Goal: Task Accomplishment & Management: Complete application form

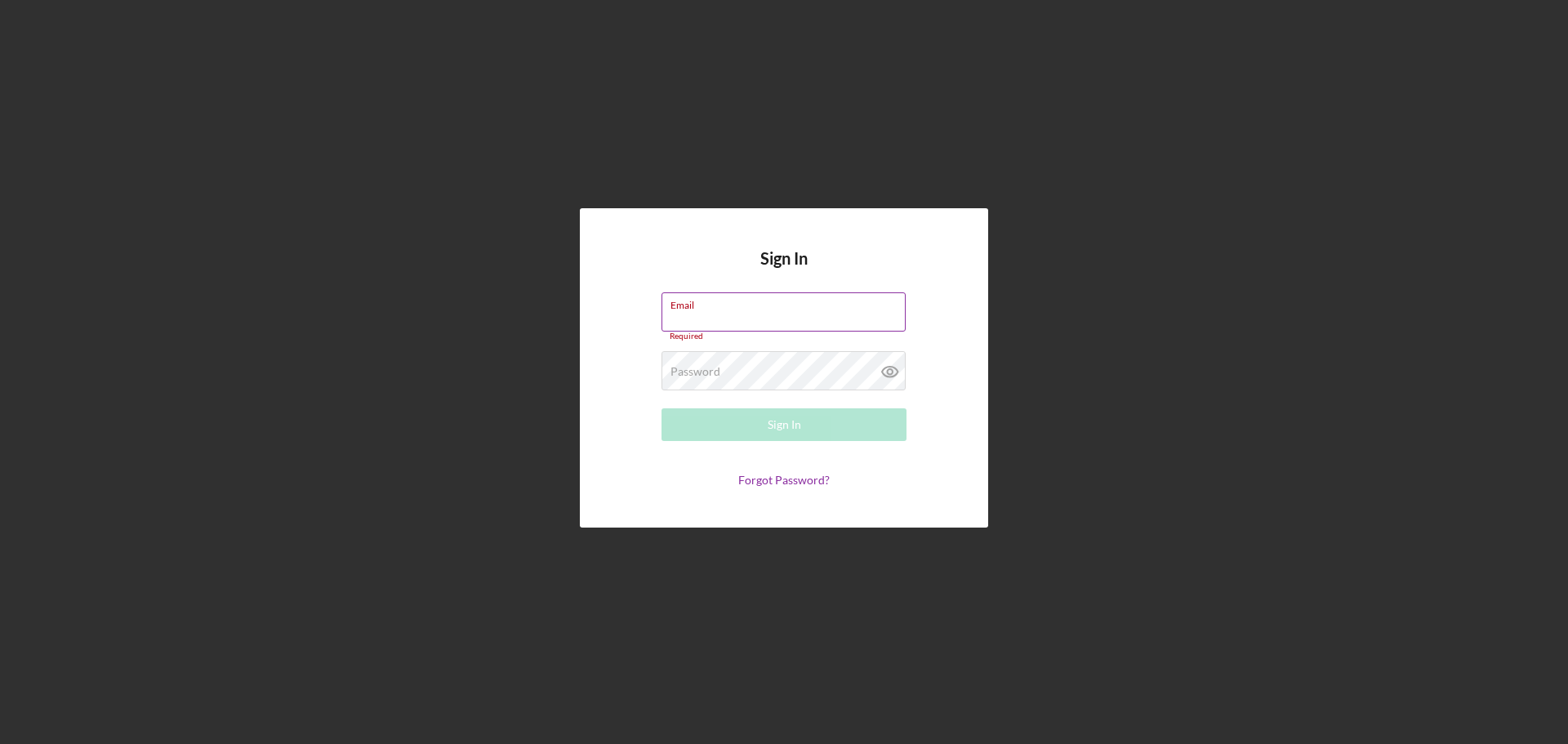
click at [771, 314] on div "Email Required" at bounding box center [784, 317] width 245 height 49
click at [730, 308] on div "Email Required" at bounding box center [784, 317] width 245 height 49
click at [729, 319] on input "Email" at bounding box center [783, 312] width 244 height 39
type input "d"
type input "danielandshirlene@gmail.com"
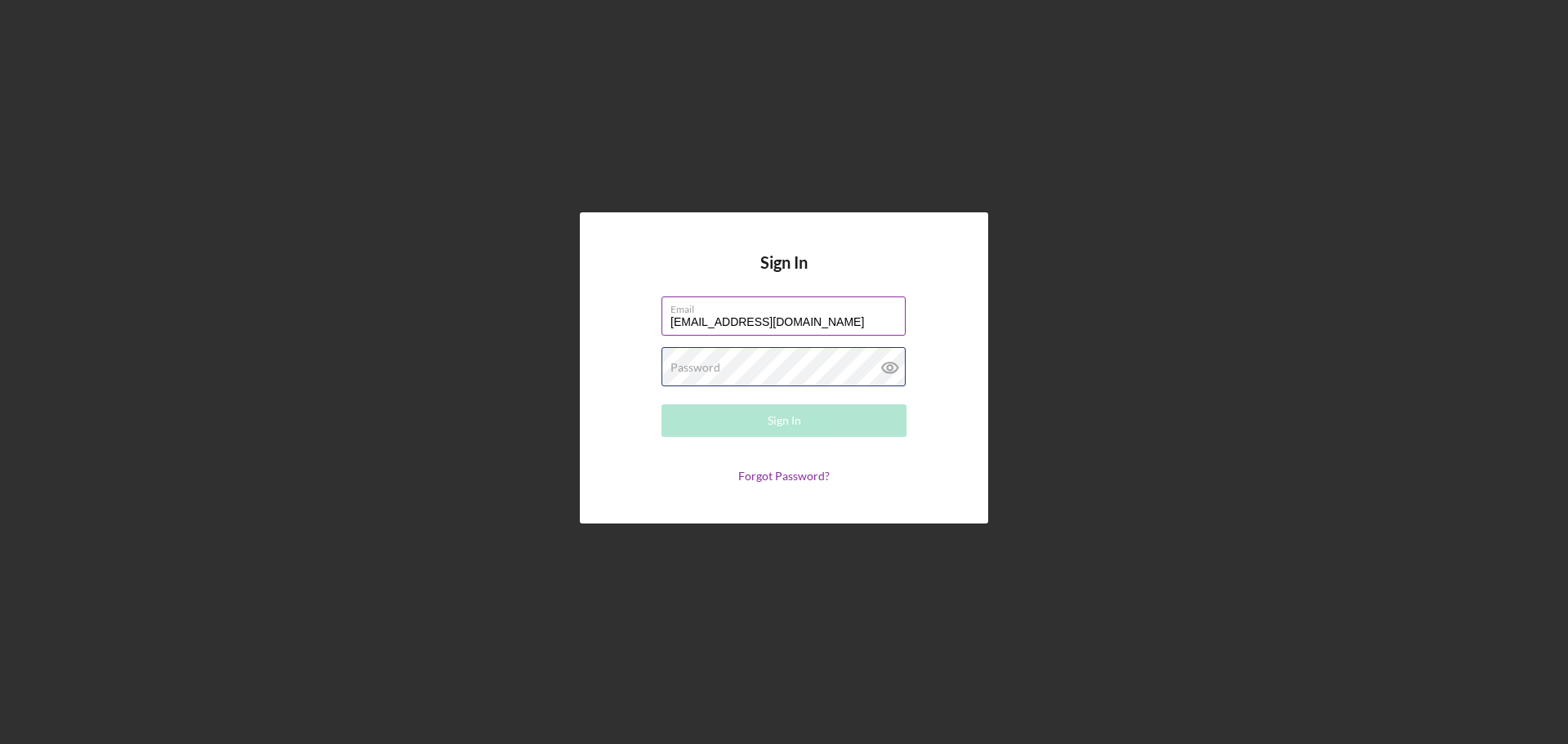
click at [724, 356] on div "Password Required" at bounding box center [784, 367] width 245 height 41
click at [661, 405] on button "Sign In" at bounding box center [784, 421] width 245 height 33
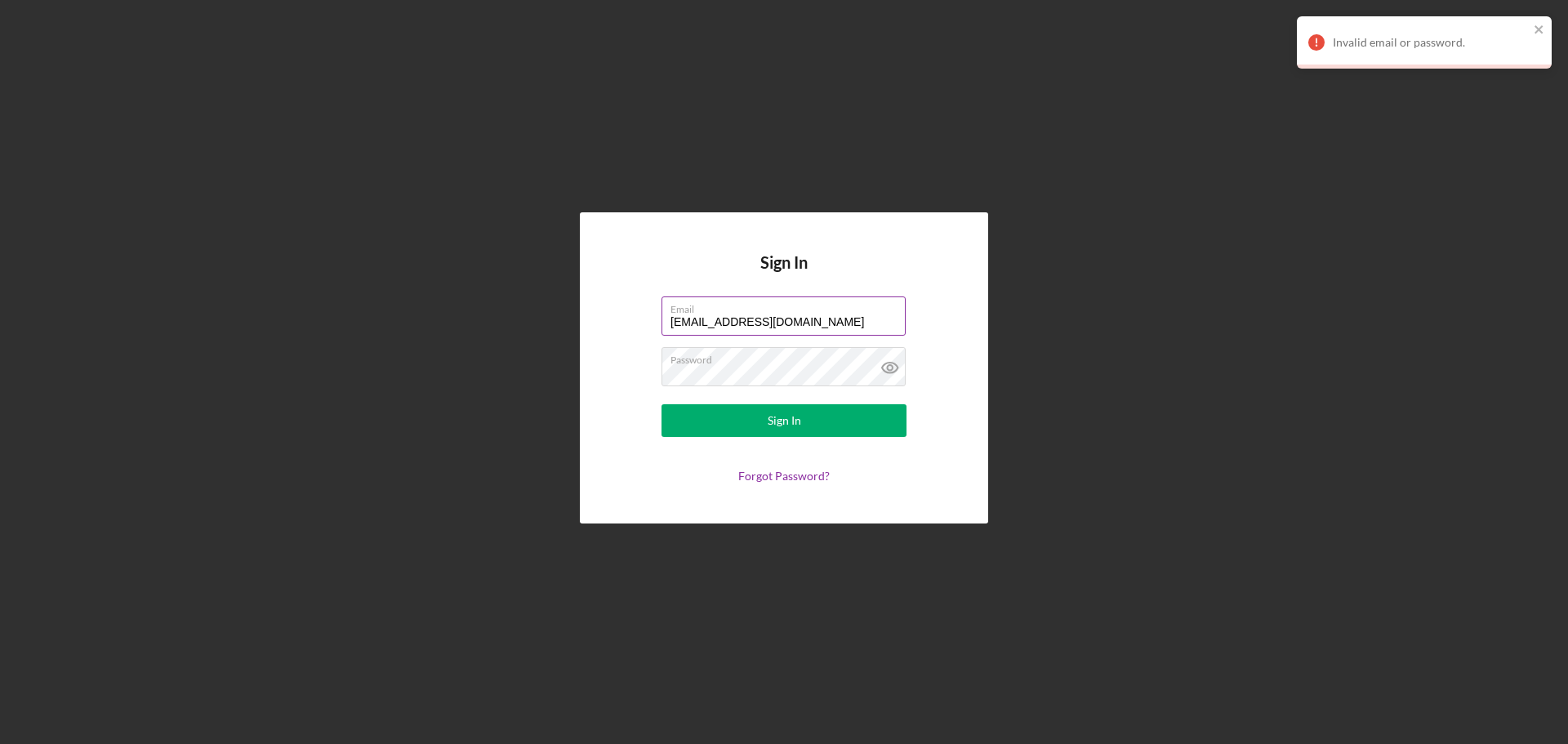
click at [1403, 296] on div "Sign In Email danielandshirlene@gmail.com Password Sign In Forgot Password?" at bounding box center [784, 368] width 1552 height 736
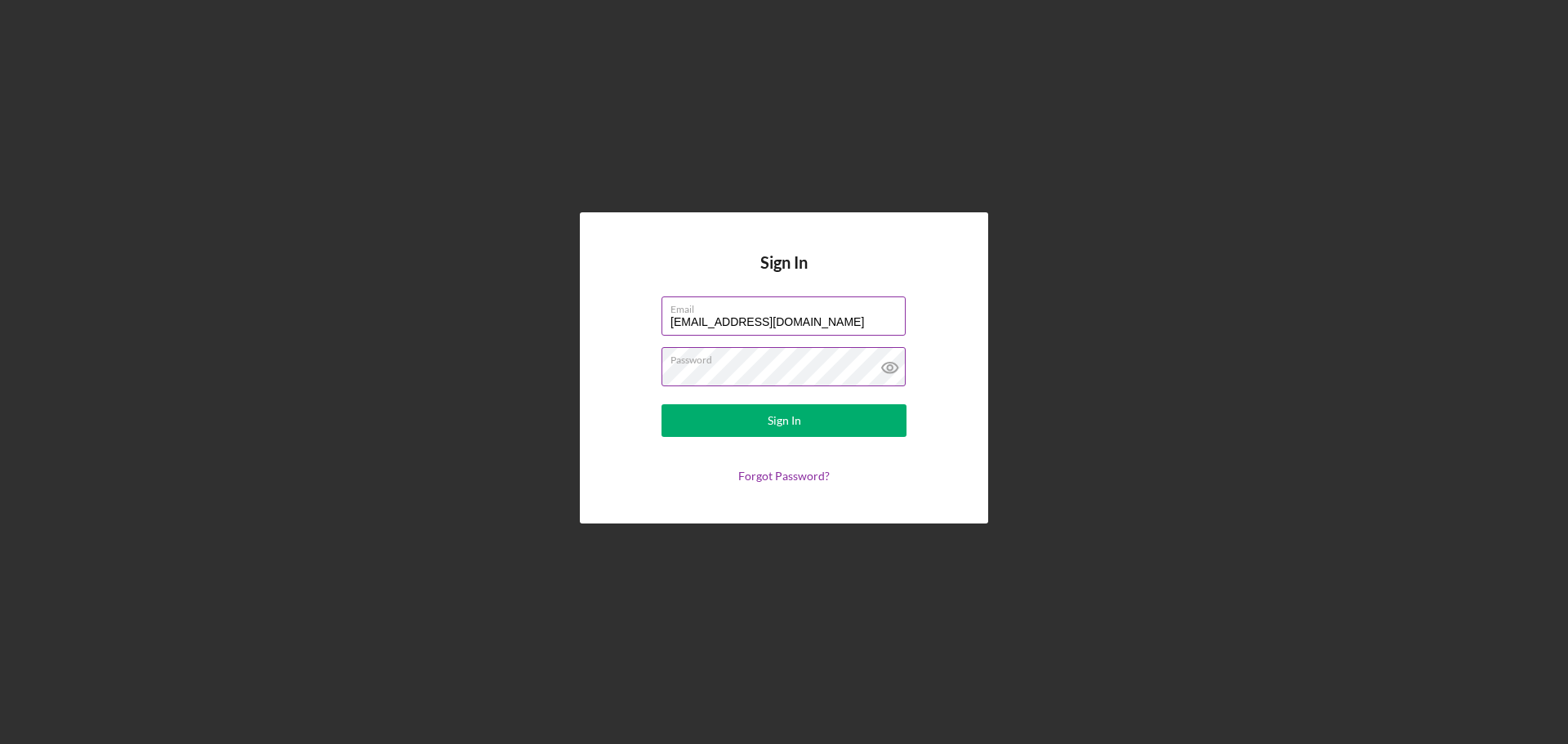
click at [893, 370] on icon at bounding box center [889, 367] width 41 height 41
click at [661, 405] on button "Sign In" at bounding box center [784, 421] width 245 height 33
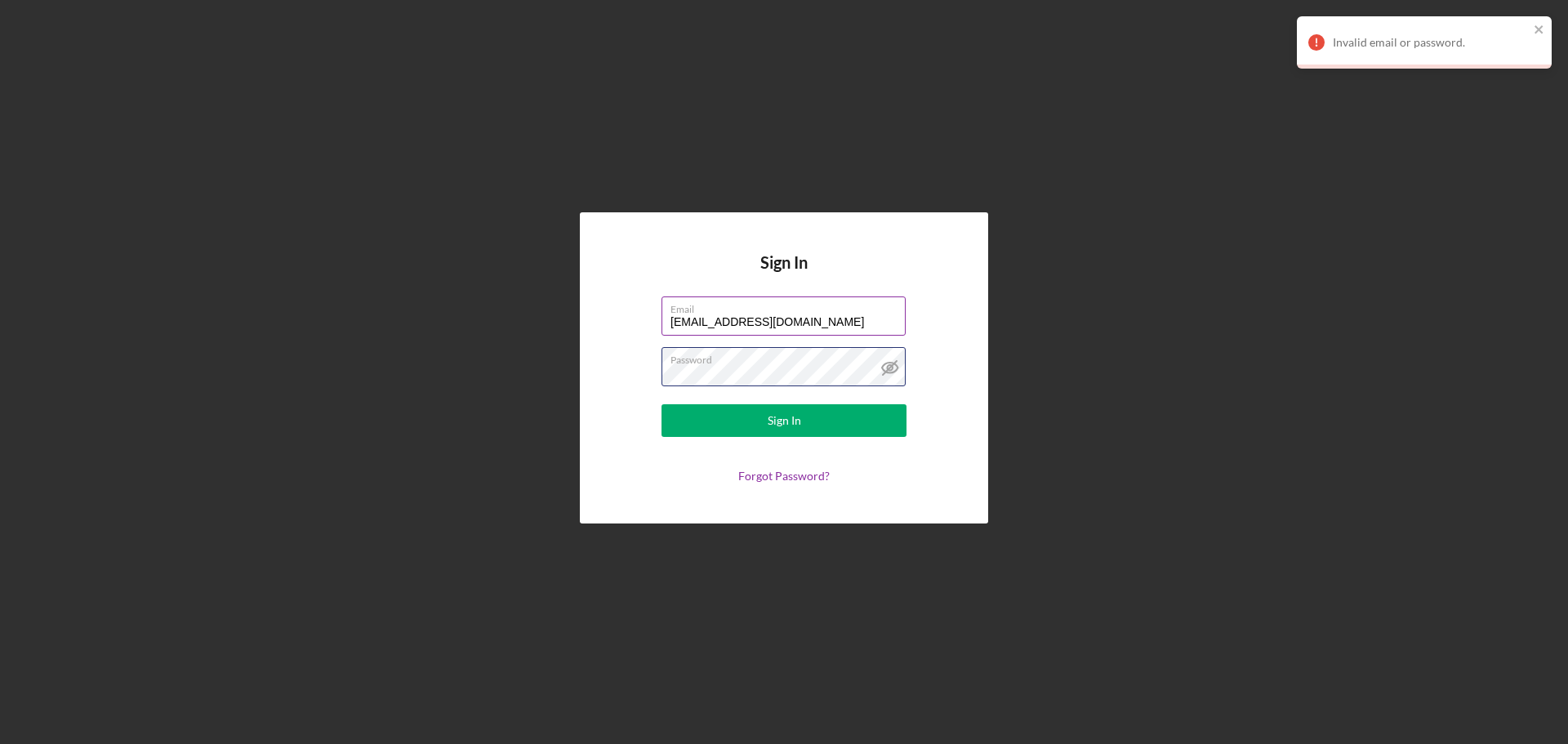
click at [661, 405] on button "Sign In" at bounding box center [784, 421] width 245 height 33
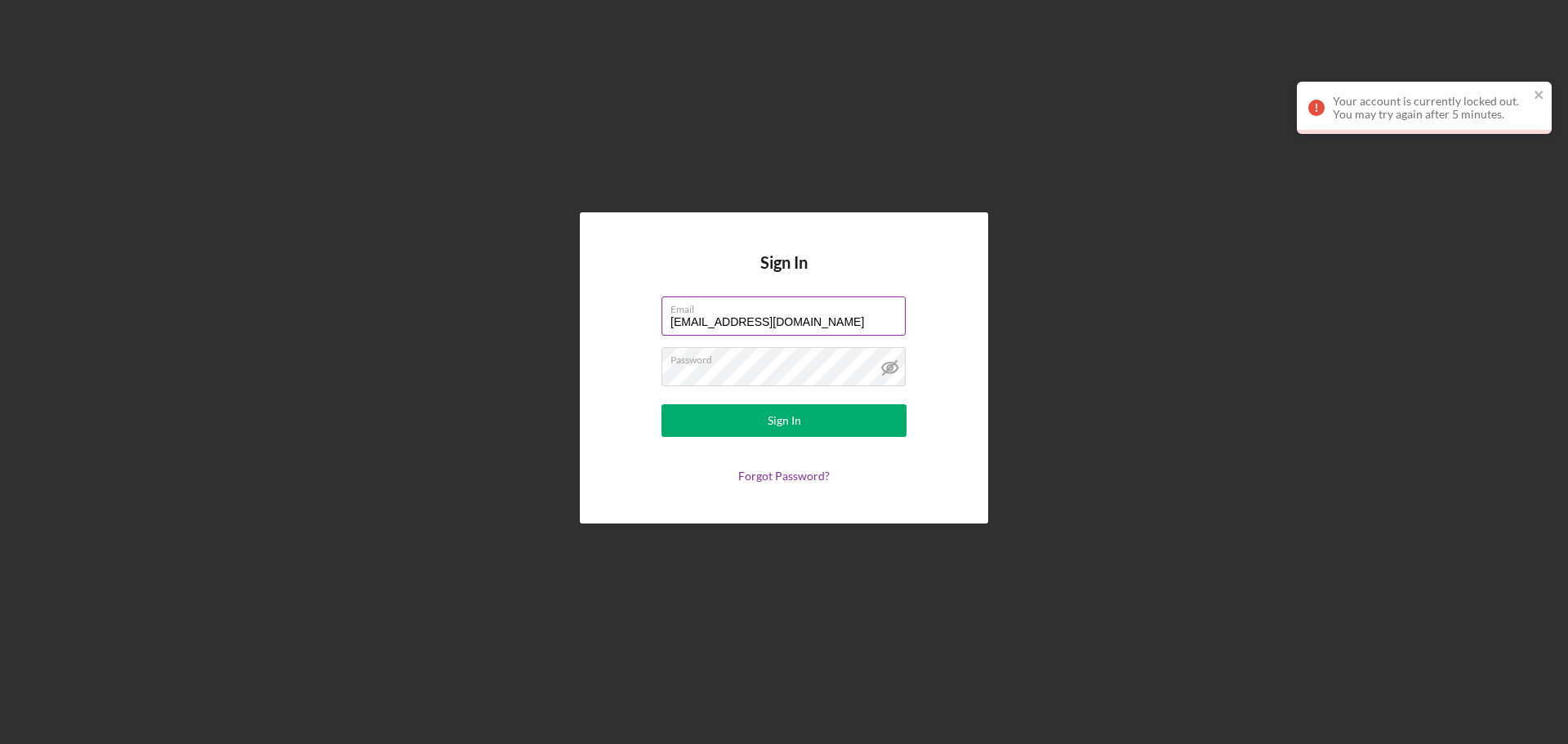
click at [1499, 405] on div "Sign In Email danielandshirlene@gmail.com Password Sign In Forgot Password?" at bounding box center [784, 368] width 1552 height 736
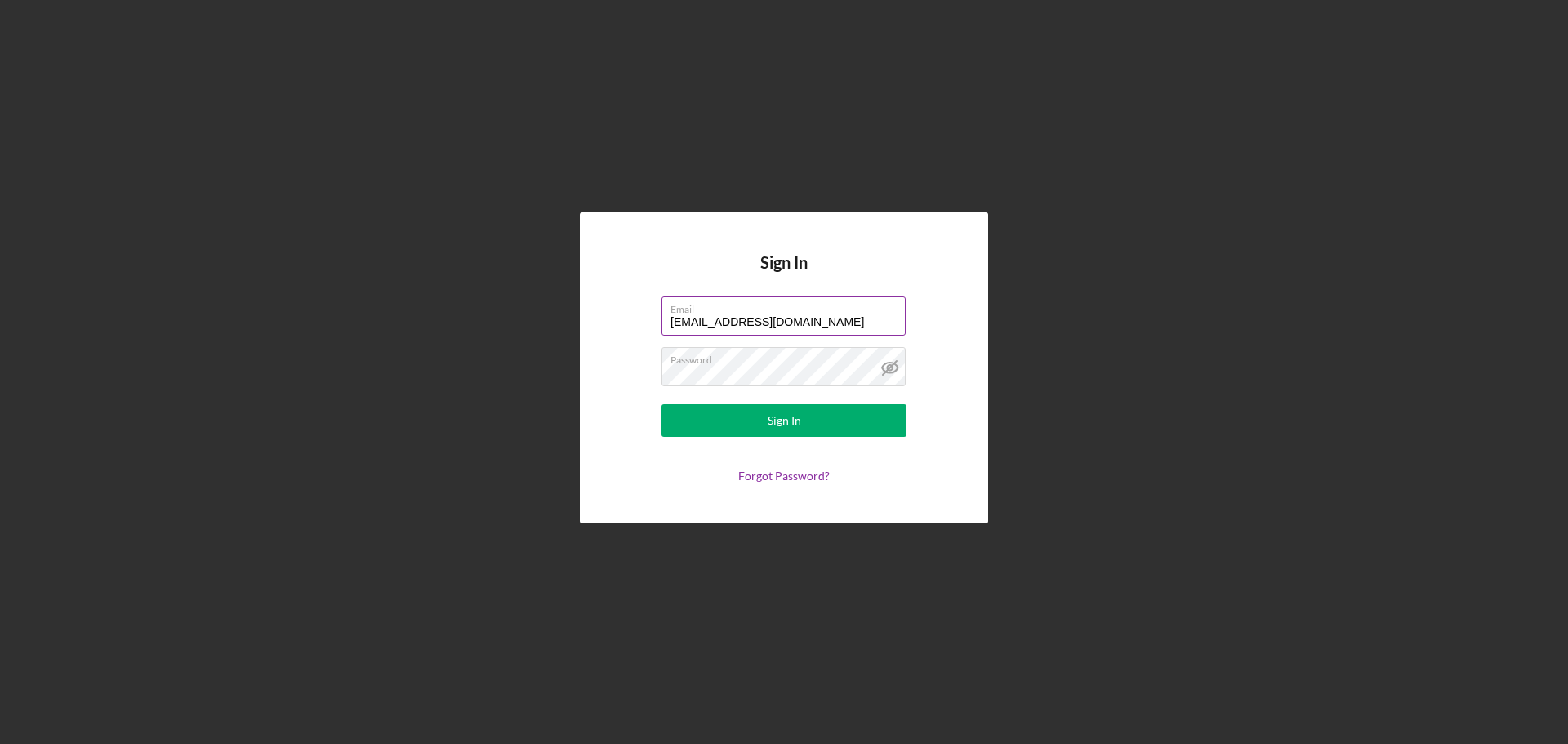
click at [846, 123] on div "Sign In Email danielandshirlene@gmail.com Password Sign In Forgot Password?" at bounding box center [784, 368] width 1552 height 736
click at [800, 476] on link "Forgot Password?" at bounding box center [784, 476] width 91 height 14
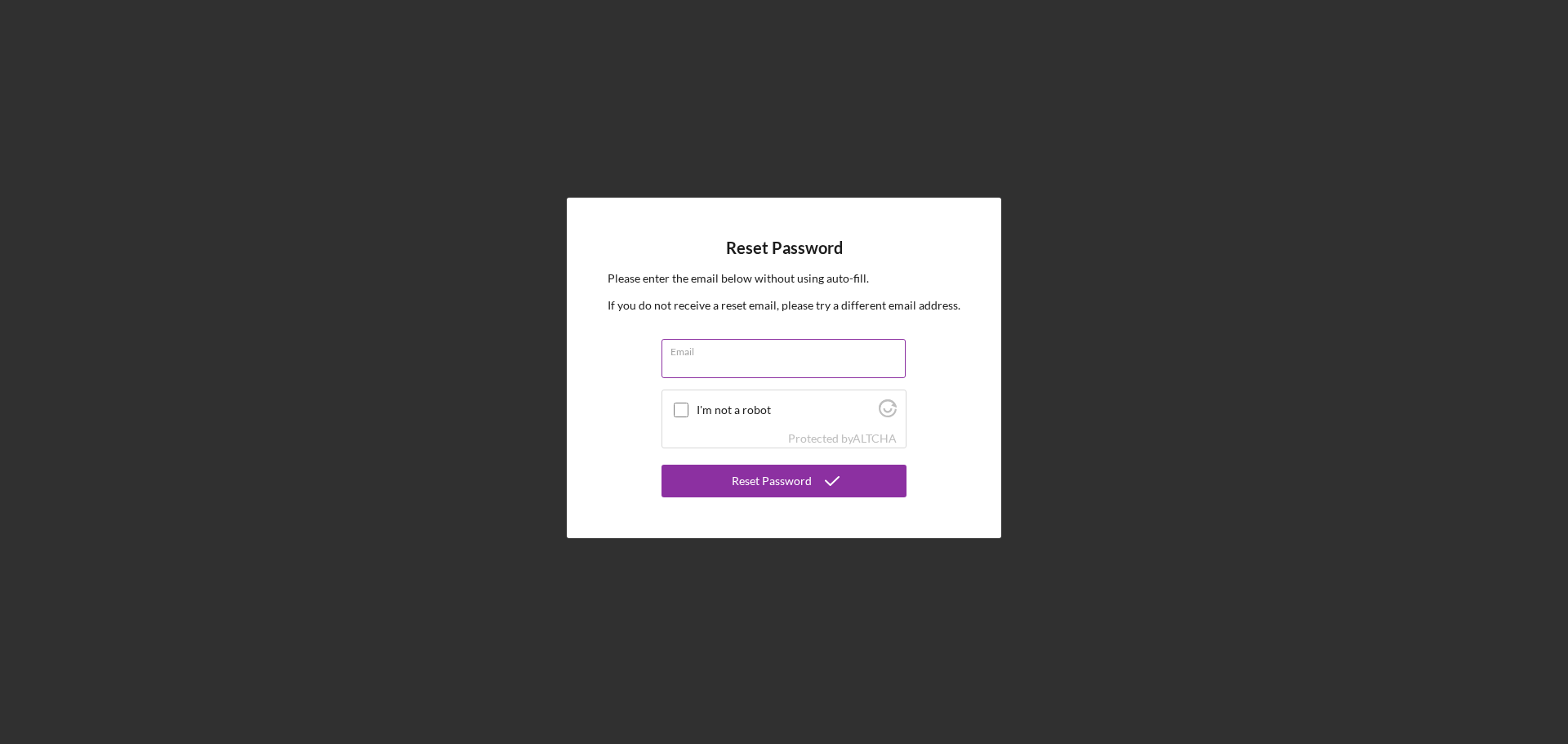
click at [730, 355] on div "Email" at bounding box center [784, 359] width 245 height 41
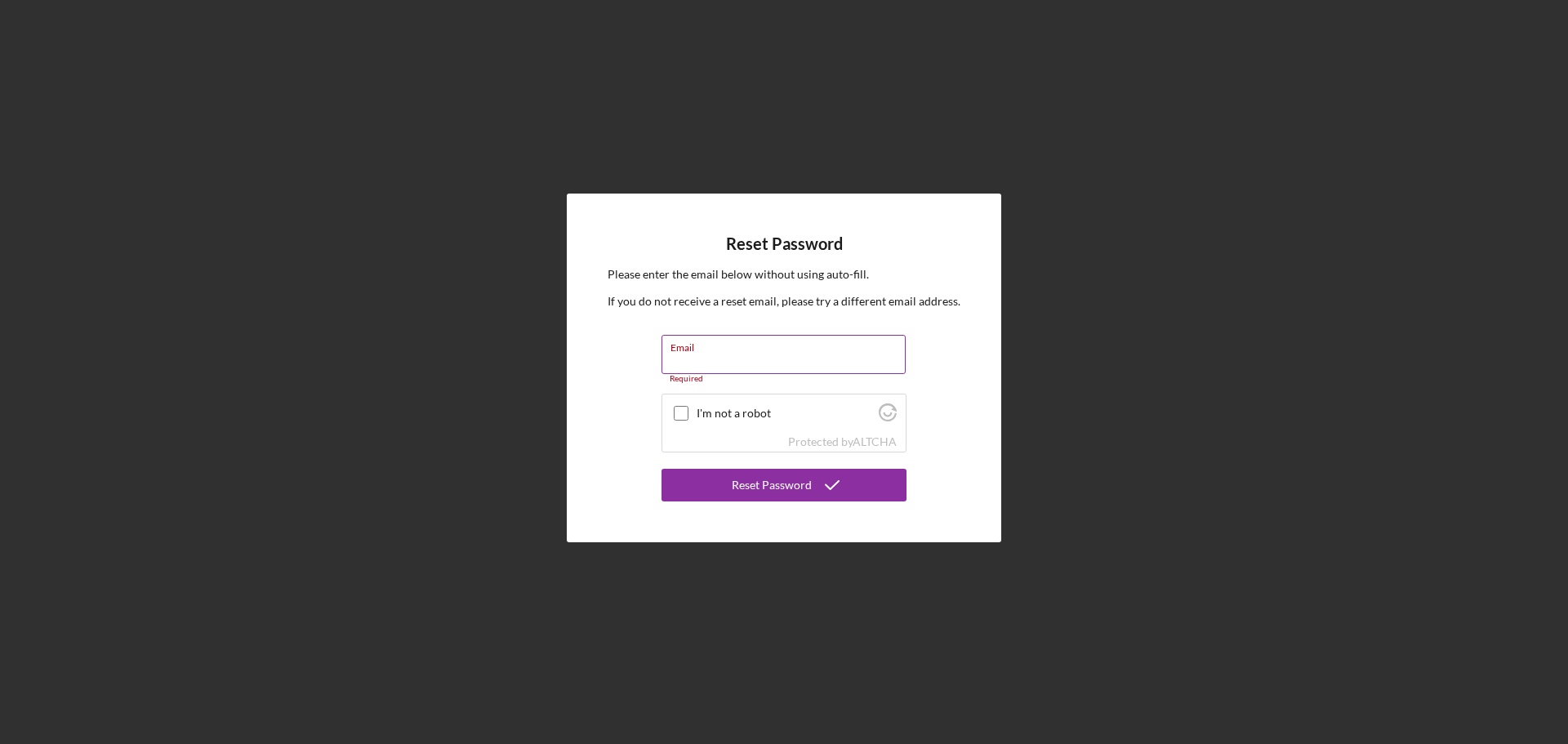
click at [744, 360] on input "Email" at bounding box center [783, 354] width 244 height 39
type input "[EMAIL_ADDRESS][DOMAIN_NAME]"
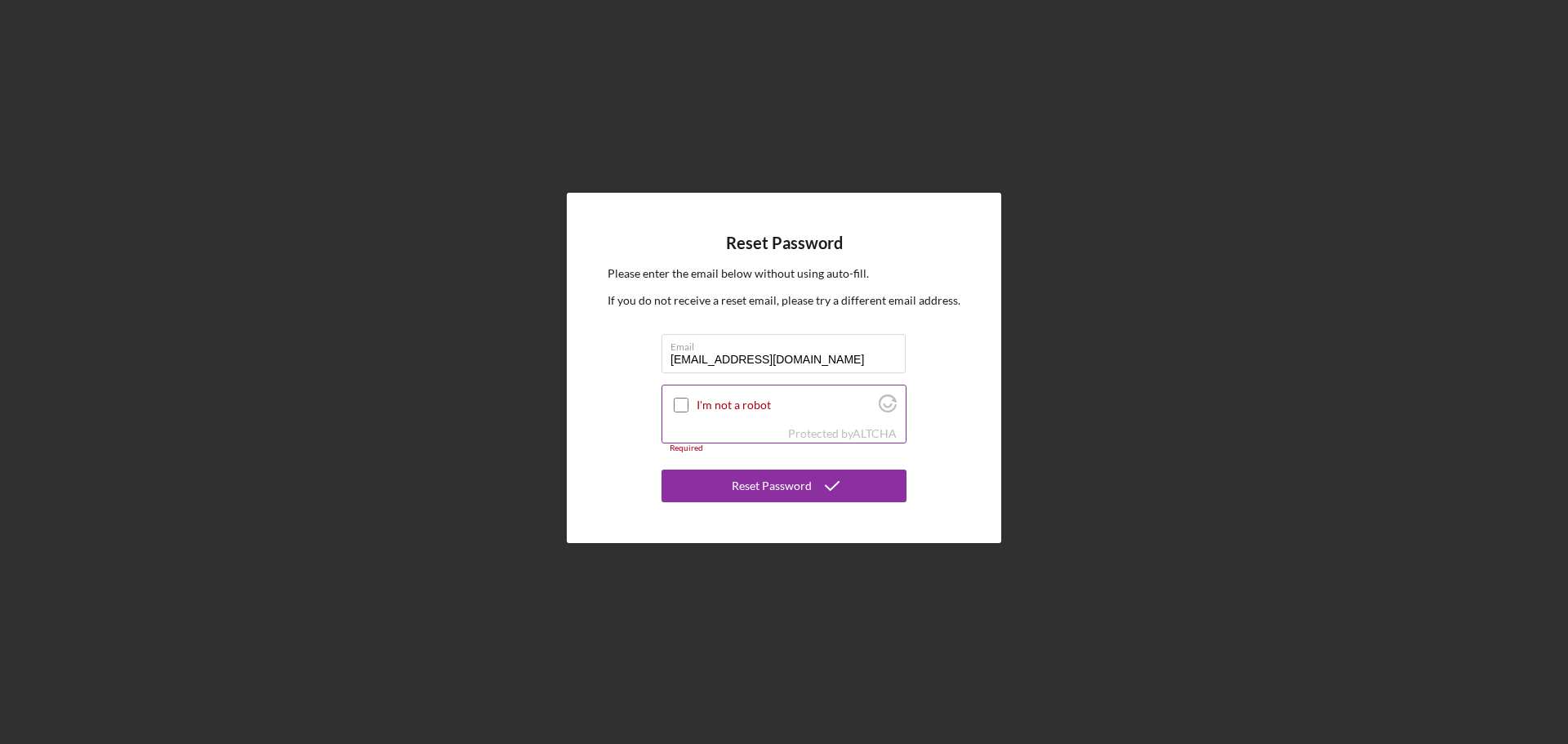
click at [674, 404] on div at bounding box center [681, 405] width 20 height 20
click at [677, 408] on input "I'm not a robot" at bounding box center [681, 405] width 15 height 15
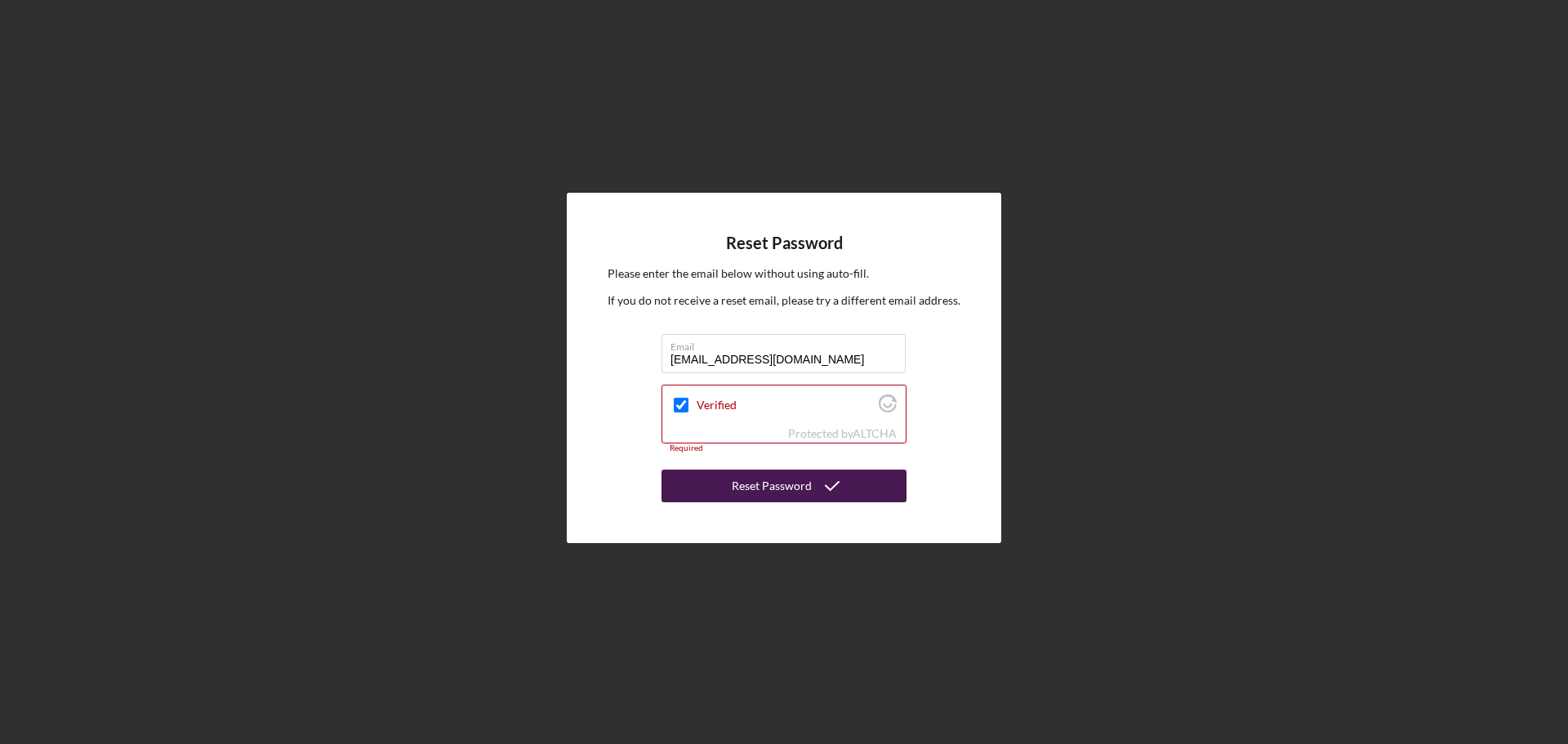
click at [731, 482] on button "Reset Password" at bounding box center [784, 486] width 245 height 33
click at [775, 478] on div "Reset Password" at bounding box center [771, 486] width 80 height 33
click at [838, 361] on input "[EMAIL_ADDRESS][DOMAIN_NAME]" at bounding box center [783, 353] width 244 height 39
click at [710, 422] on div "Verified" at bounding box center [784, 405] width 243 height 38
click at [686, 410] on input "Verified" at bounding box center [681, 405] width 15 height 15
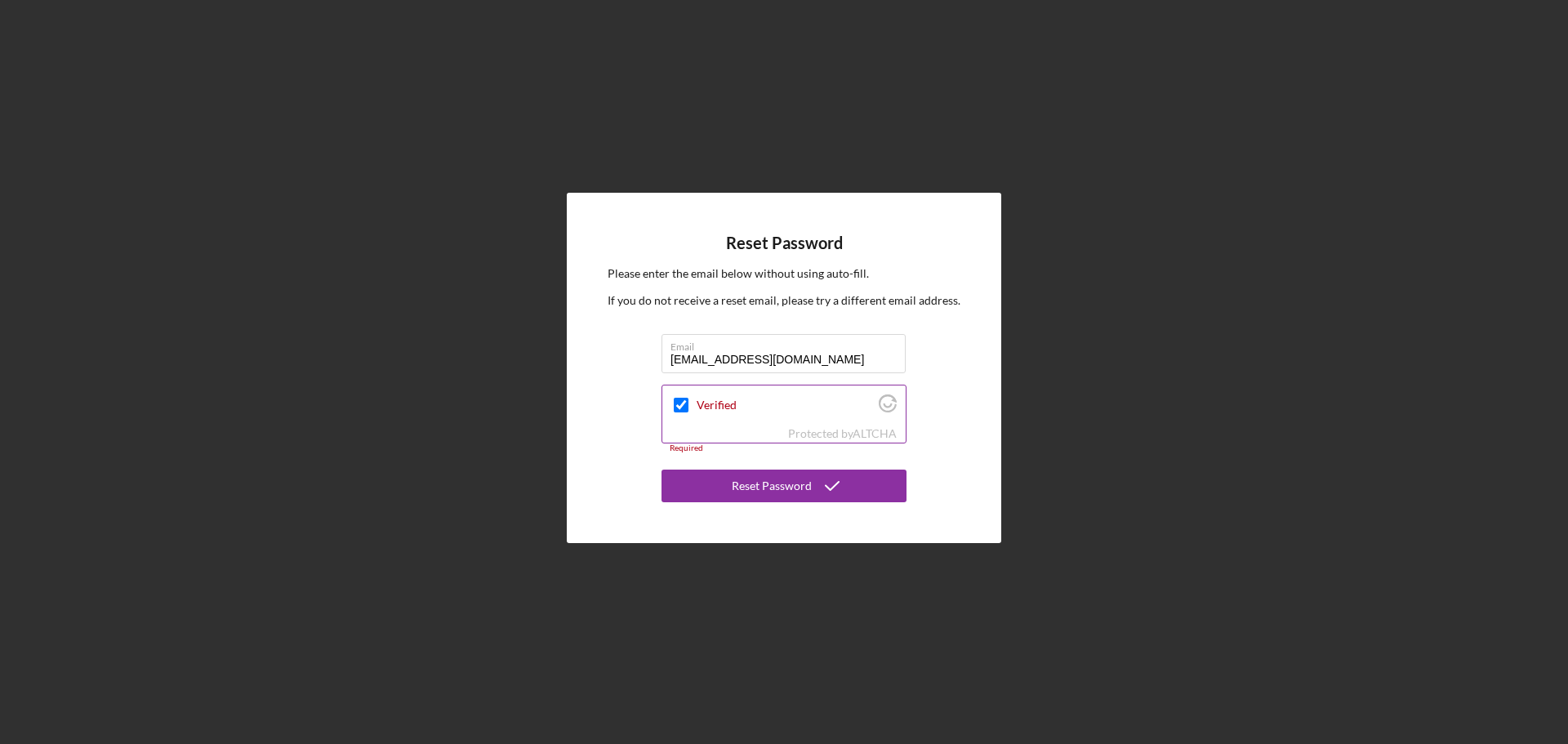
click at [683, 406] on input "Verified" at bounding box center [681, 405] width 15 height 15
checkbox input "true"
click at [763, 483] on div "Reset Password" at bounding box center [771, 486] width 80 height 33
click at [815, 343] on label "Email" at bounding box center [788, 344] width 235 height 18
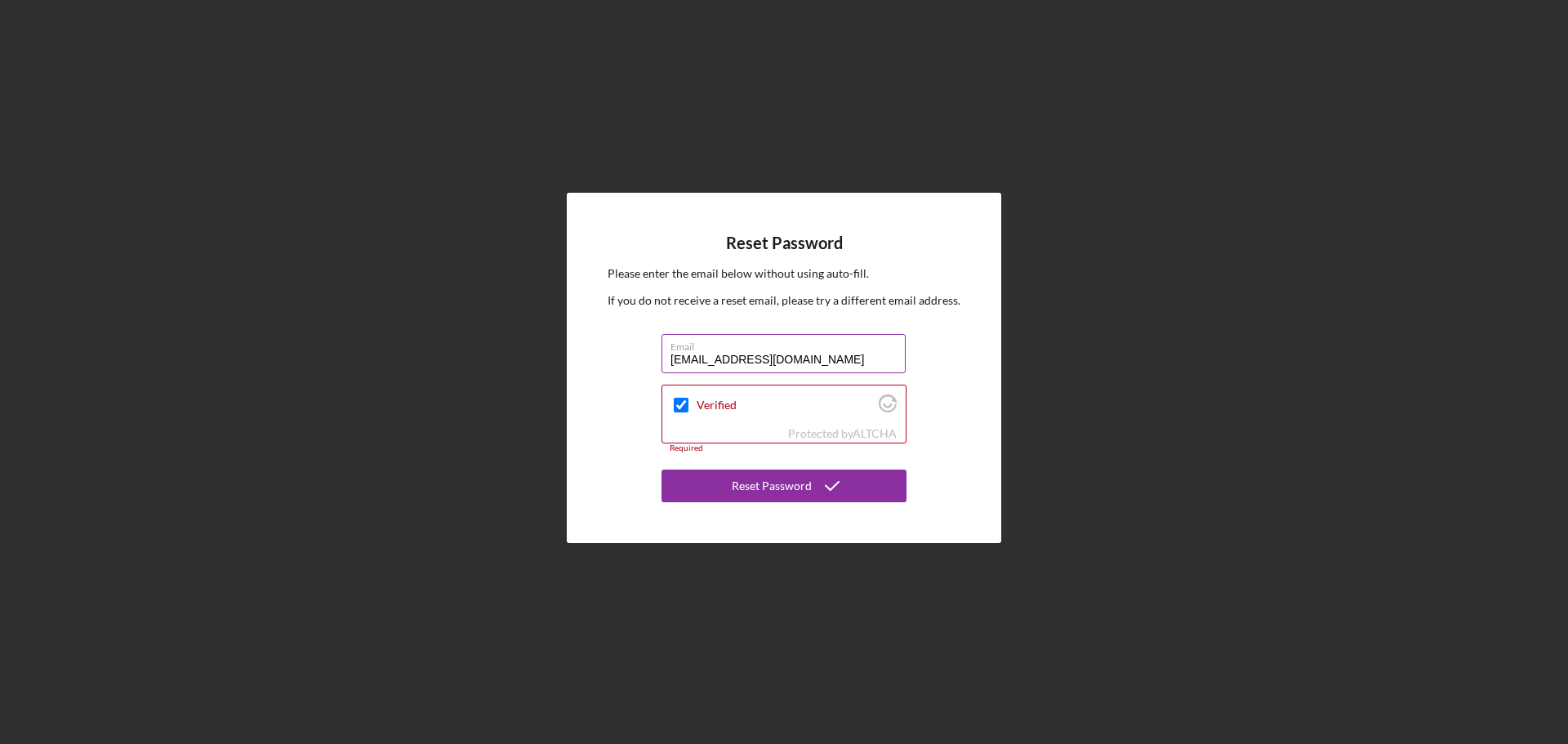
click at [815, 343] on input "[EMAIL_ADDRESS][DOMAIN_NAME]" at bounding box center [783, 353] width 244 height 39
click at [827, 361] on input "[EMAIL_ADDRESS][DOMAIN_NAME]" at bounding box center [783, 353] width 244 height 39
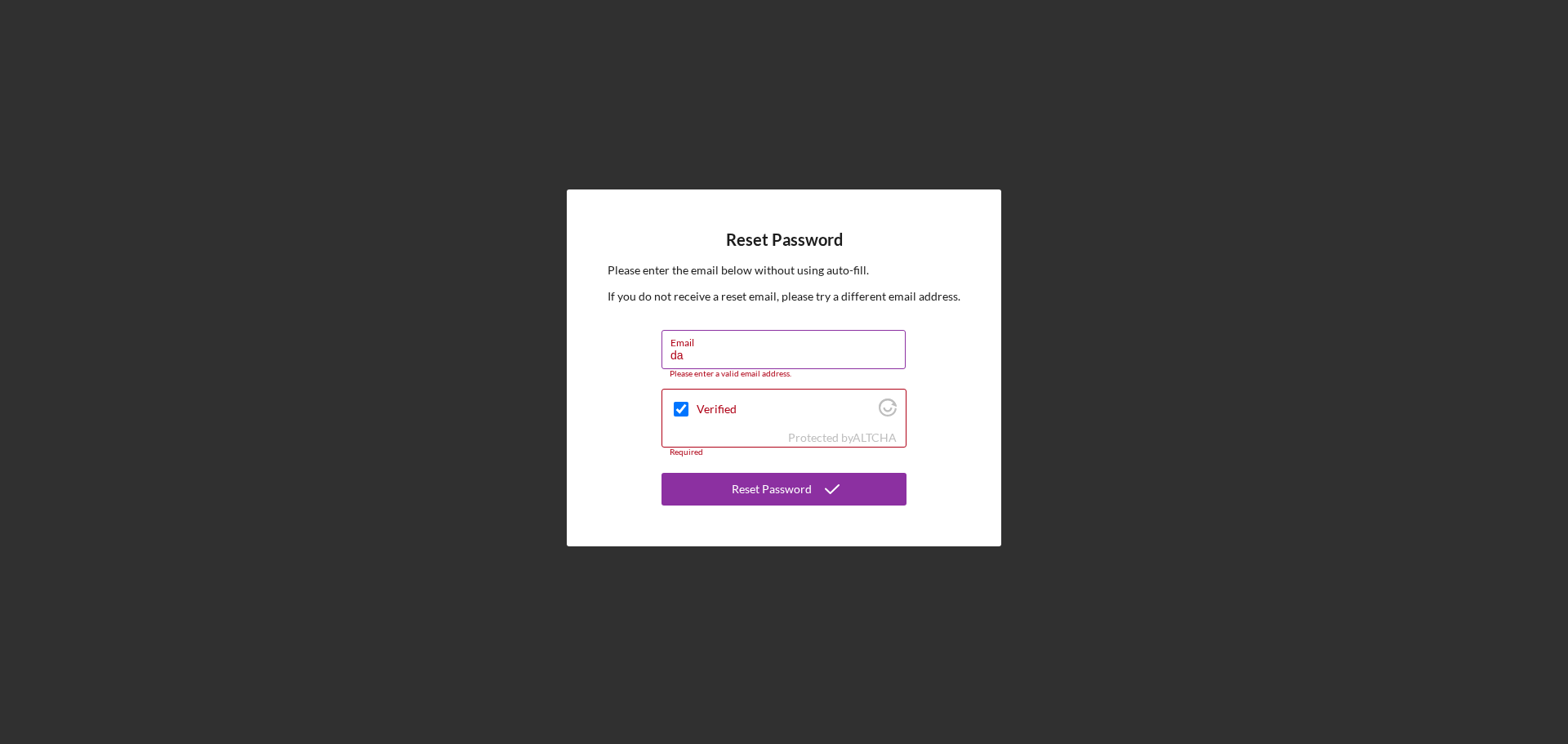
type input "d"
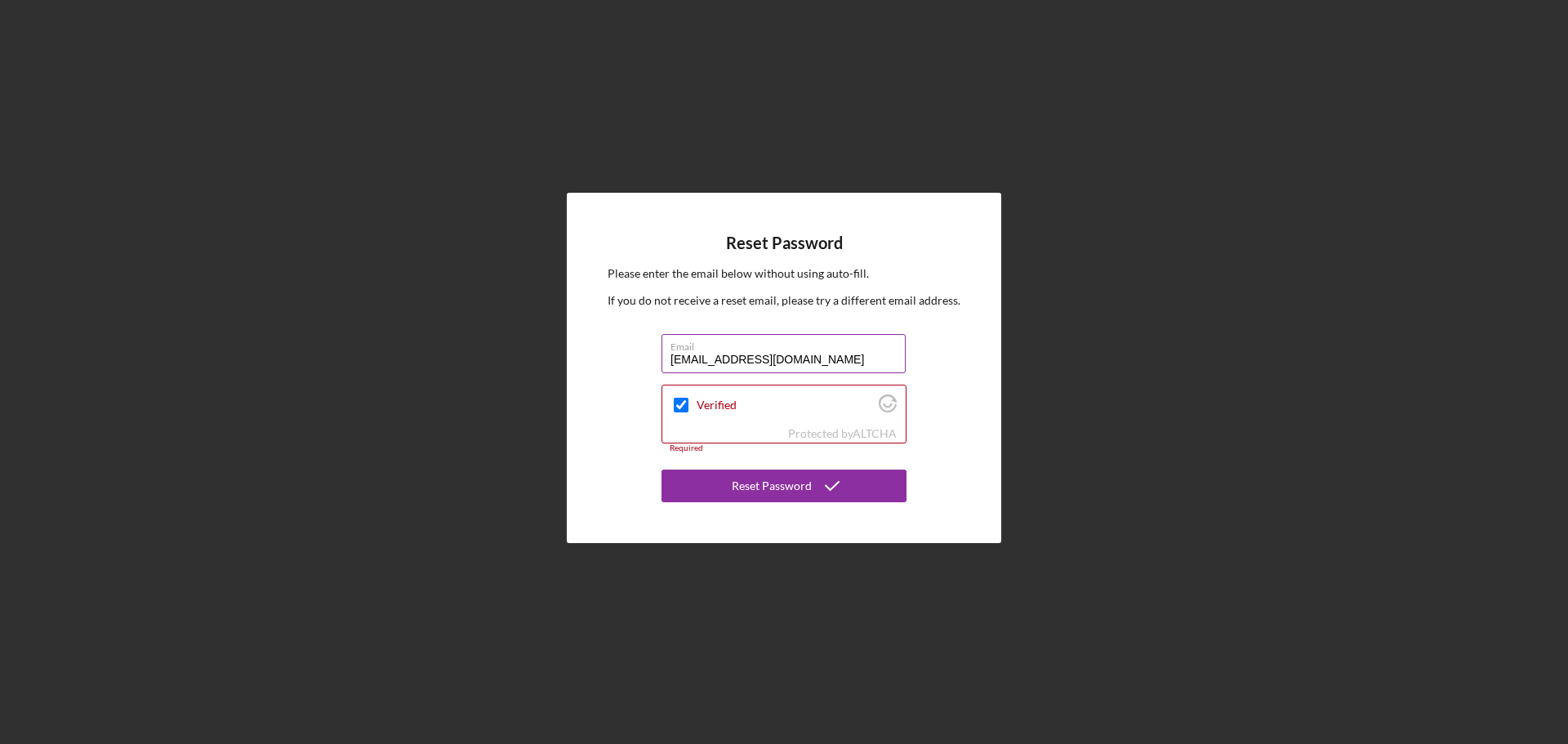
type input "[EMAIL_ADDRESS][DOMAIN_NAME]"
click at [680, 405] on input "Verified" at bounding box center [681, 405] width 15 height 15
click at [777, 491] on div "Reset Password" at bounding box center [771, 486] width 80 height 33
click at [773, 475] on div "Reset Password" at bounding box center [771, 486] width 80 height 33
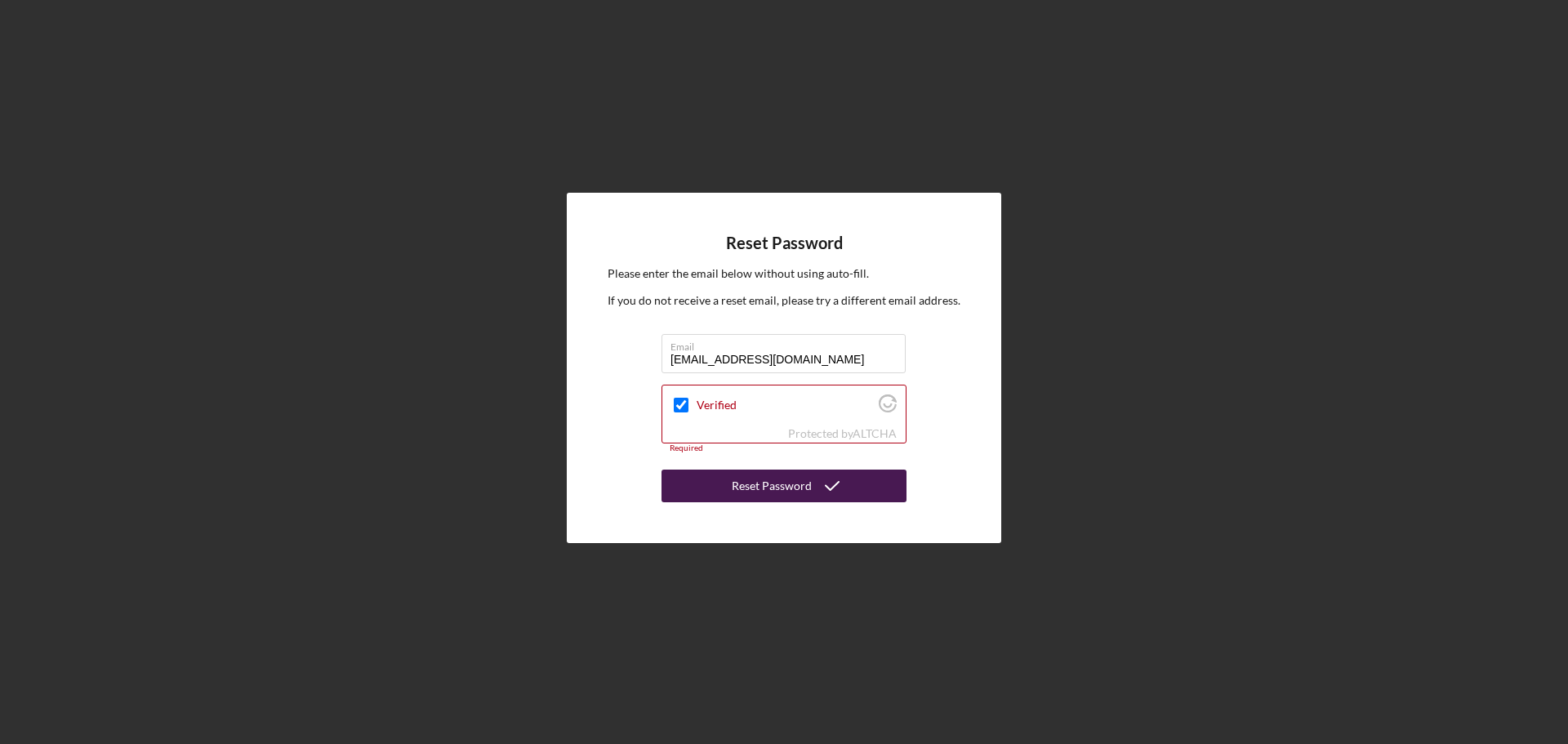
click at [773, 475] on div "Reset Password" at bounding box center [771, 486] width 80 height 33
click at [841, 359] on input "[EMAIL_ADDRESS][DOMAIN_NAME]" at bounding box center [783, 353] width 244 height 39
click at [684, 401] on input "Verified" at bounding box center [681, 405] width 15 height 15
checkbox input "true"
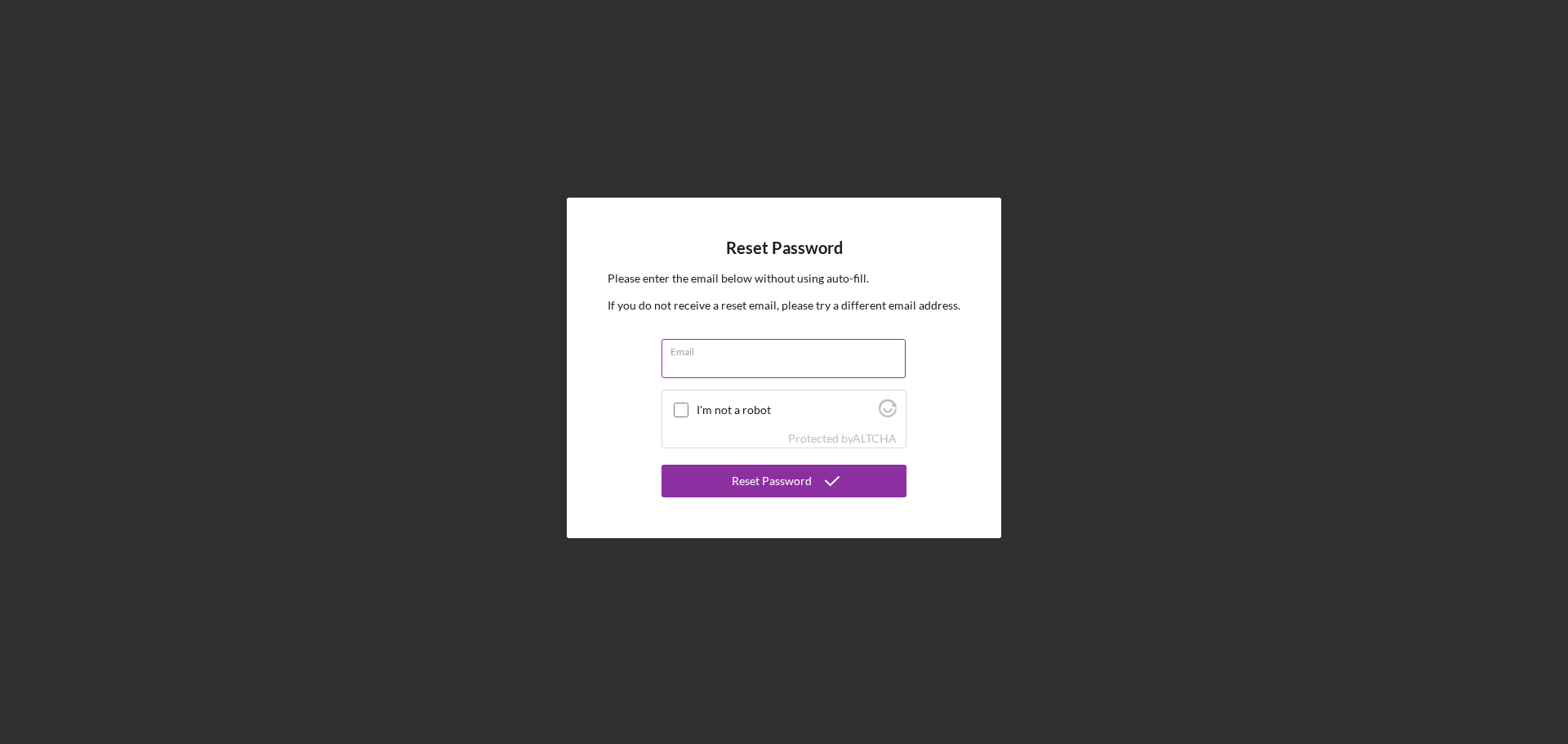
click at [713, 363] on input "Email" at bounding box center [783, 359] width 244 height 39
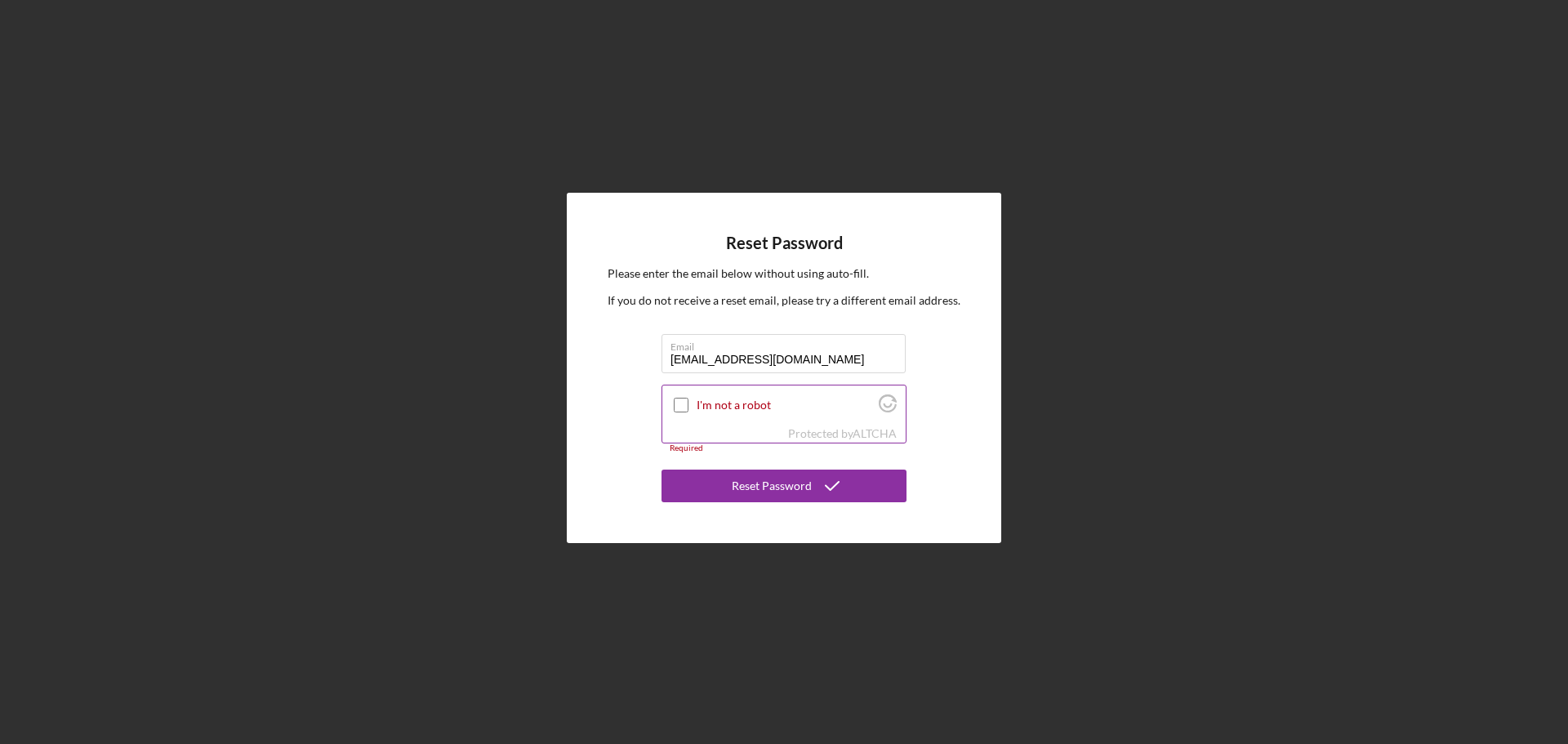
type input "[EMAIL_ADDRESS][DOMAIN_NAME]"
click at [682, 405] on input "I'm not a robot" at bounding box center [681, 405] width 15 height 15
checkbox input "true"
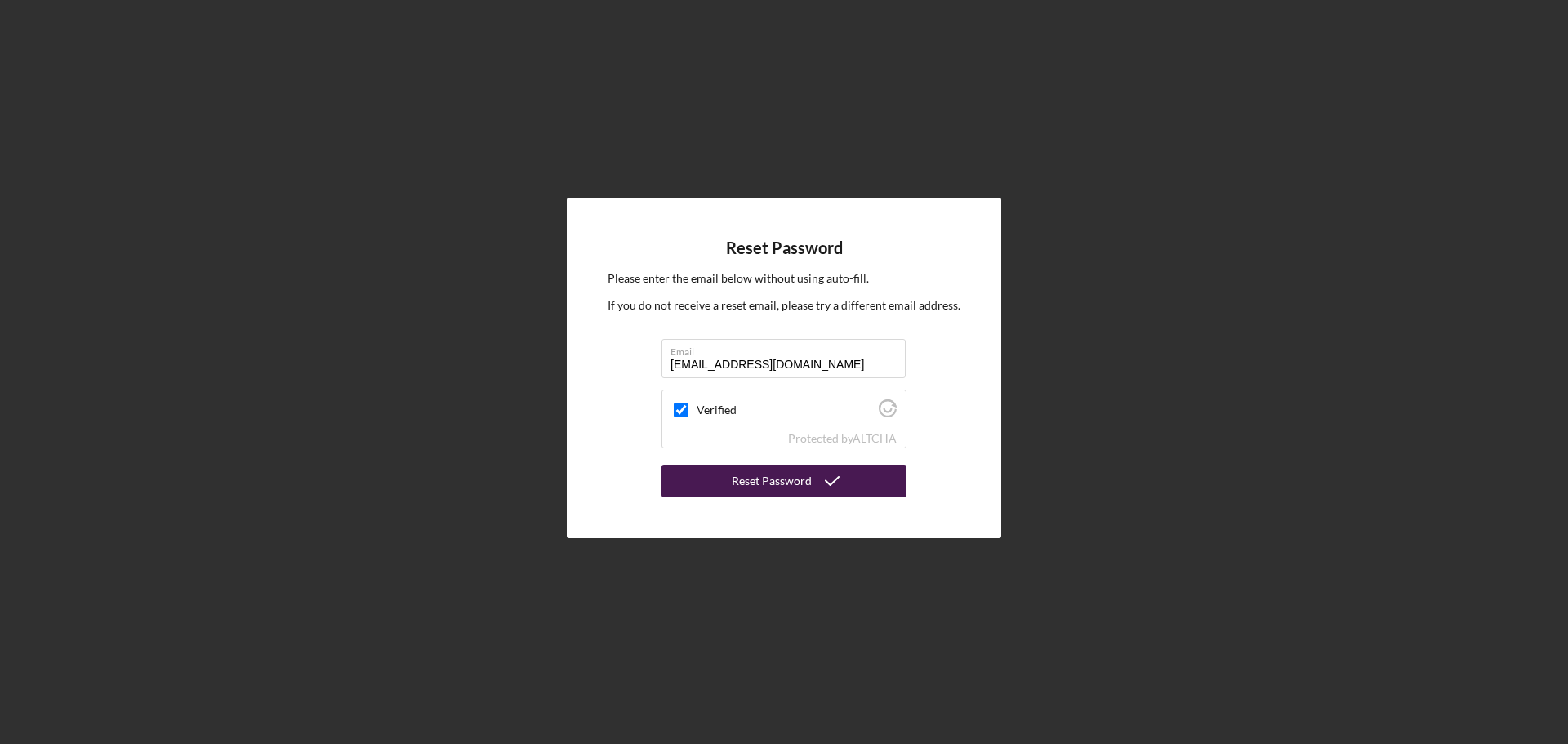
click at [825, 483] on icon "submit" at bounding box center [832, 481] width 41 height 41
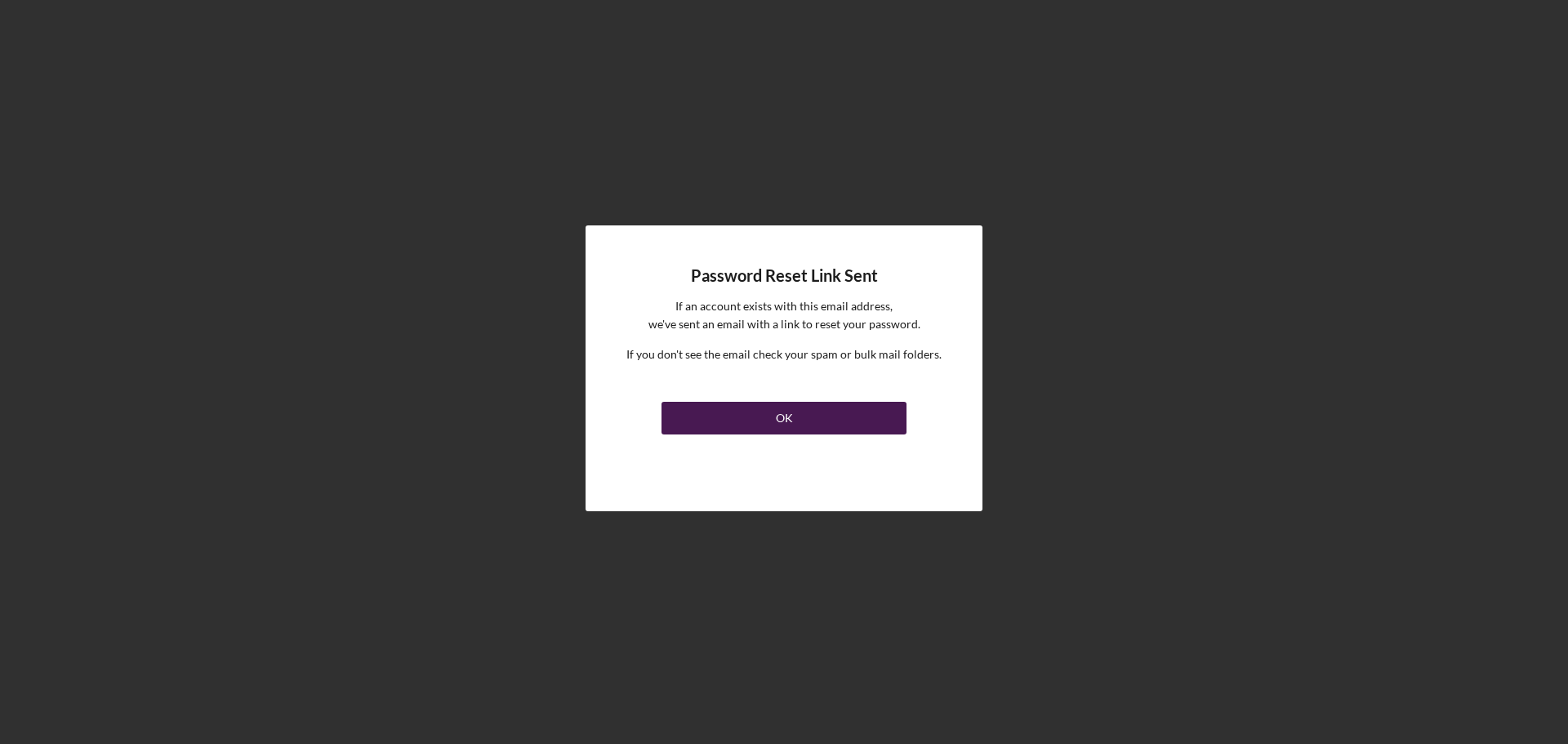
click at [784, 415] on div "OK" at bounding box center [784, 418] width 17 height 33
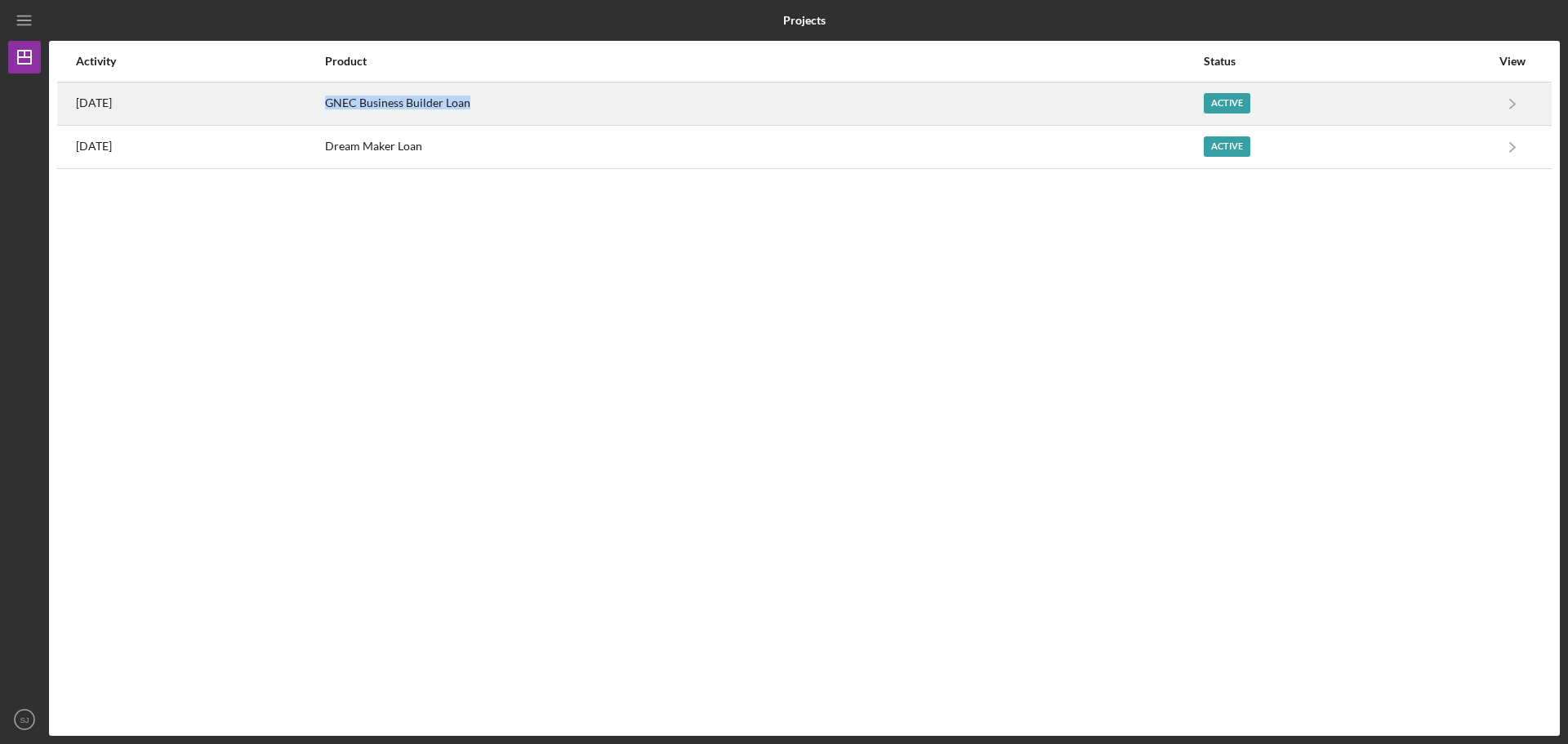
drag, startPoint x: 536, startPoint y: 103, endPoint x: 388, endPoint y: 105, distance: 148.0
click at [388, 105] on div "GNEC Business Builder Loan" at bounding box center [764, 103] width 877 height 41
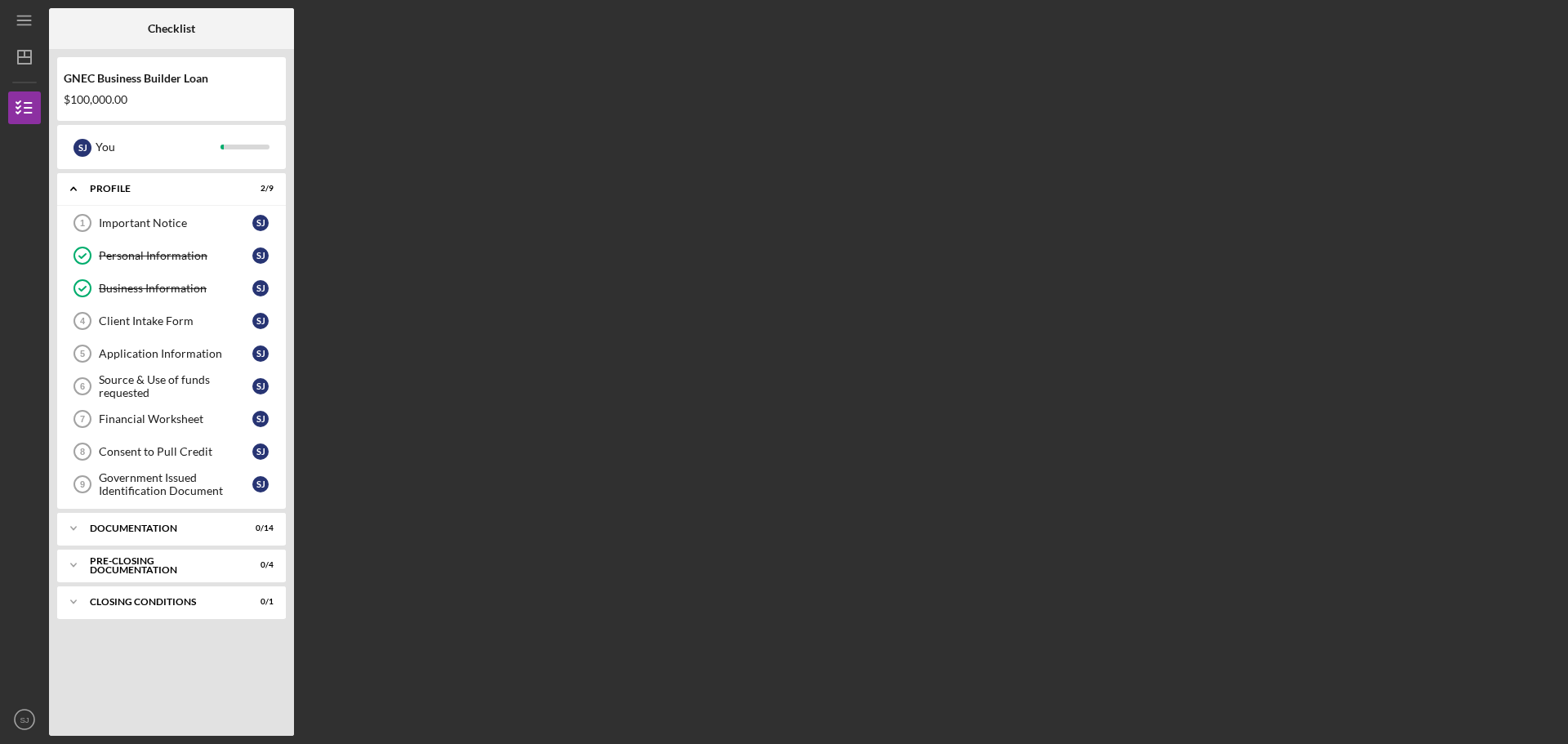
click at [188, 74] on div "GNEC Business Builder Loan" at bounding box center [171, 78] width 215 height 13
copy div "GNEC Business Builder Loan"
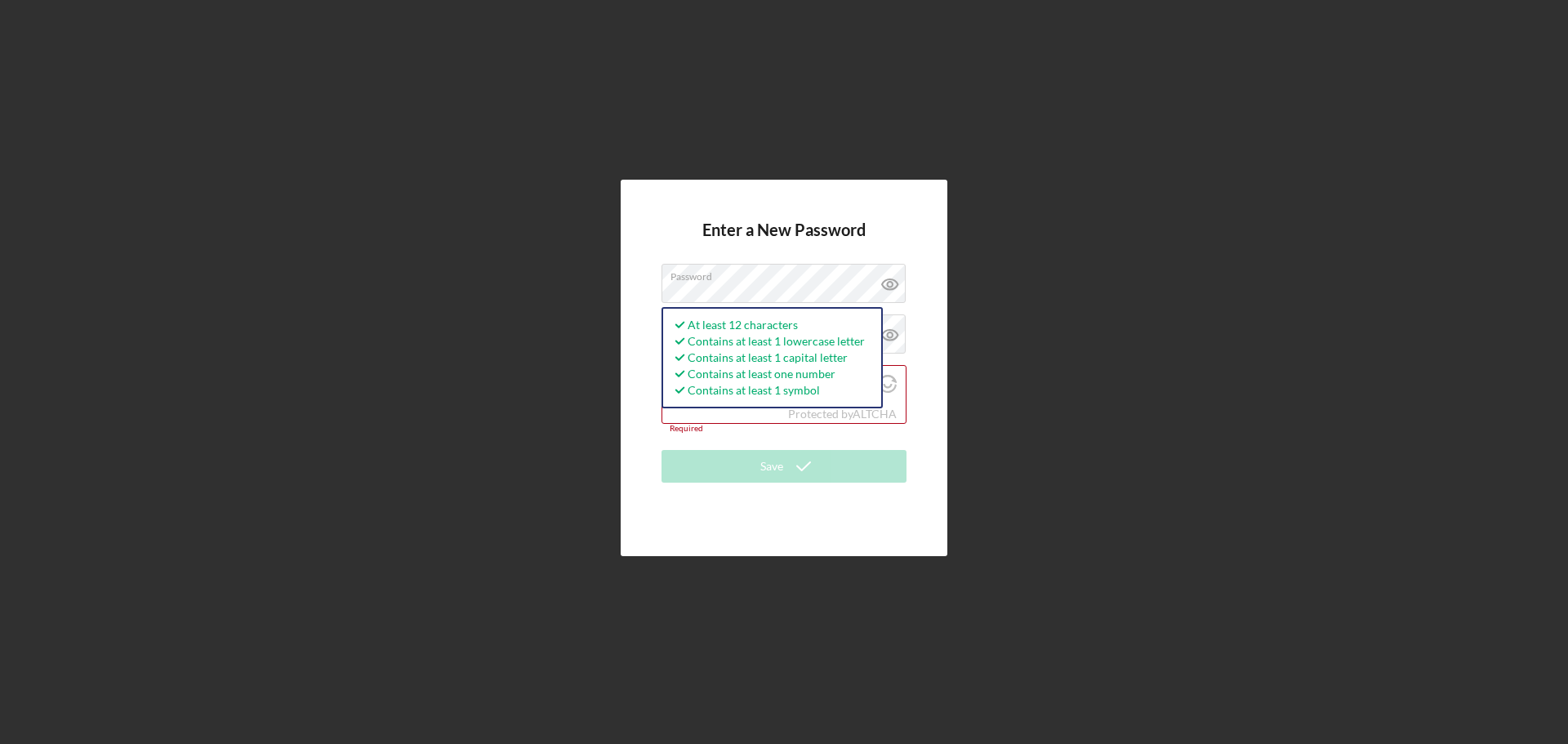
click at [1201, 384] on div "Enter a New Password Password At least 12 characters Contains at least 1 lowerc…" at bounding box center [784, 368] width 1552 height 736
click at [863, 224] on h4 "Enter a New Password" at bounding box center [784, 242] width 163 height 43
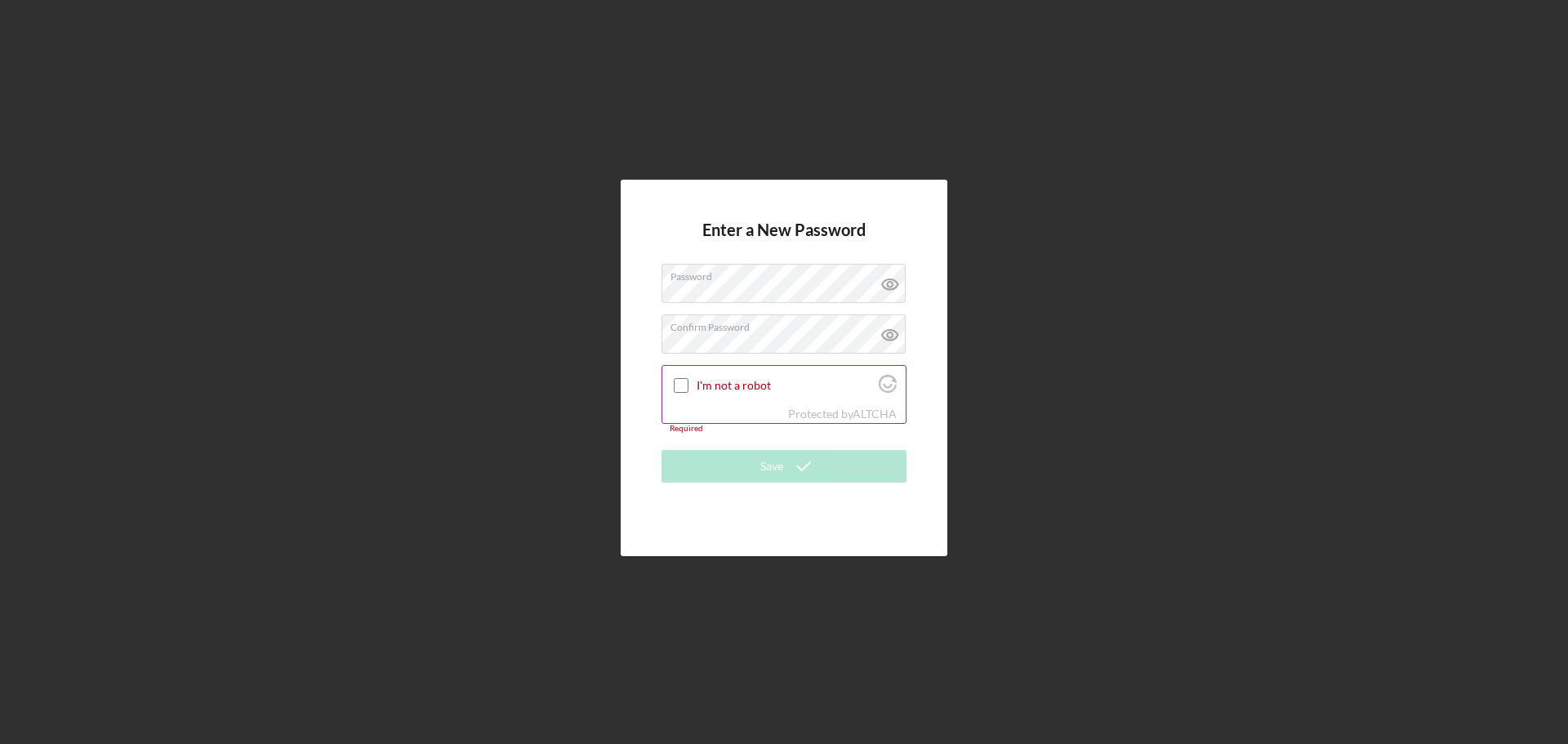
click at [676, 381] on input "I'm not a robot" at bounding box center [681, 385] width 15 height 15
checkbox input "true"
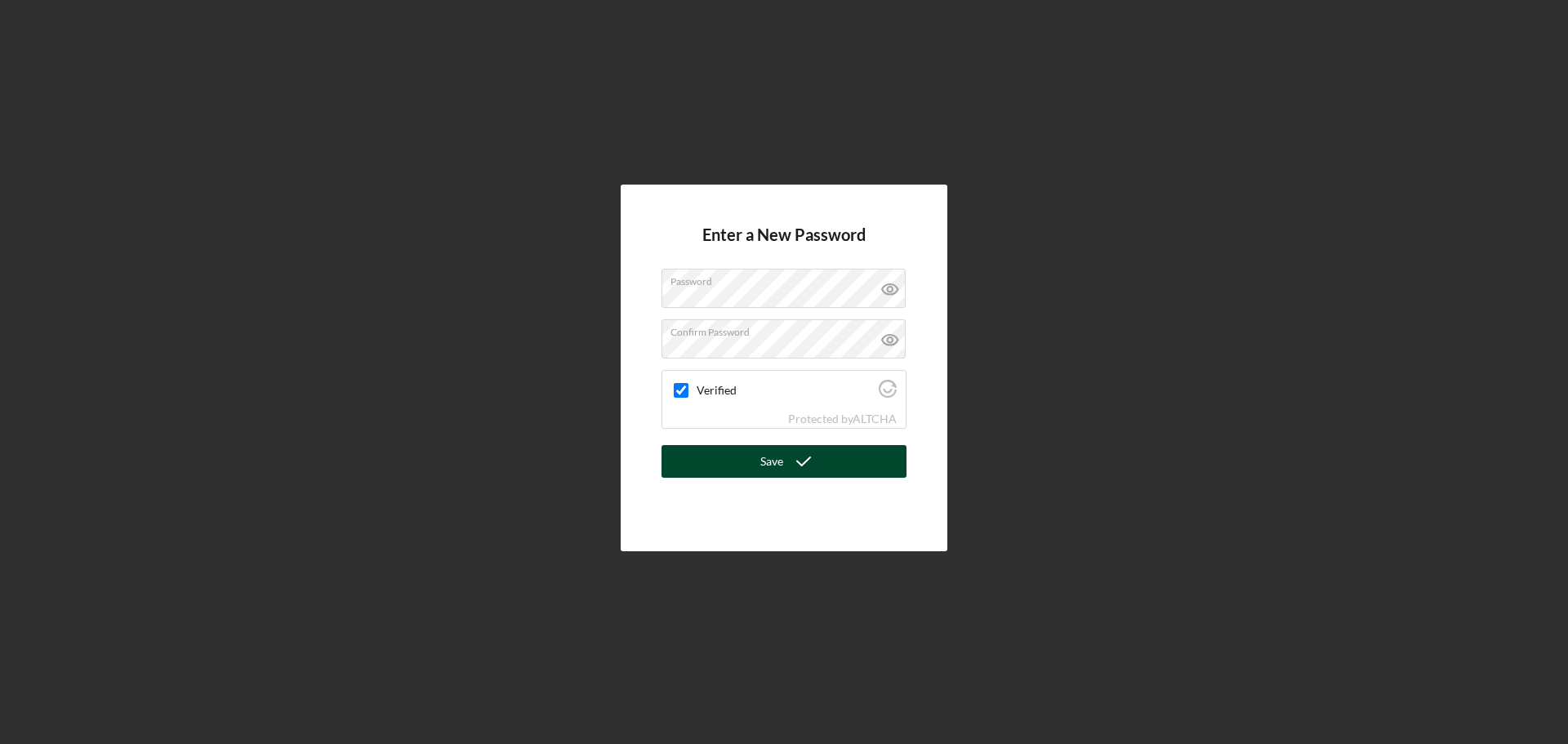
click at [797, 462] on icon "submit" at bounding box center [804, 461] width 41 height 41
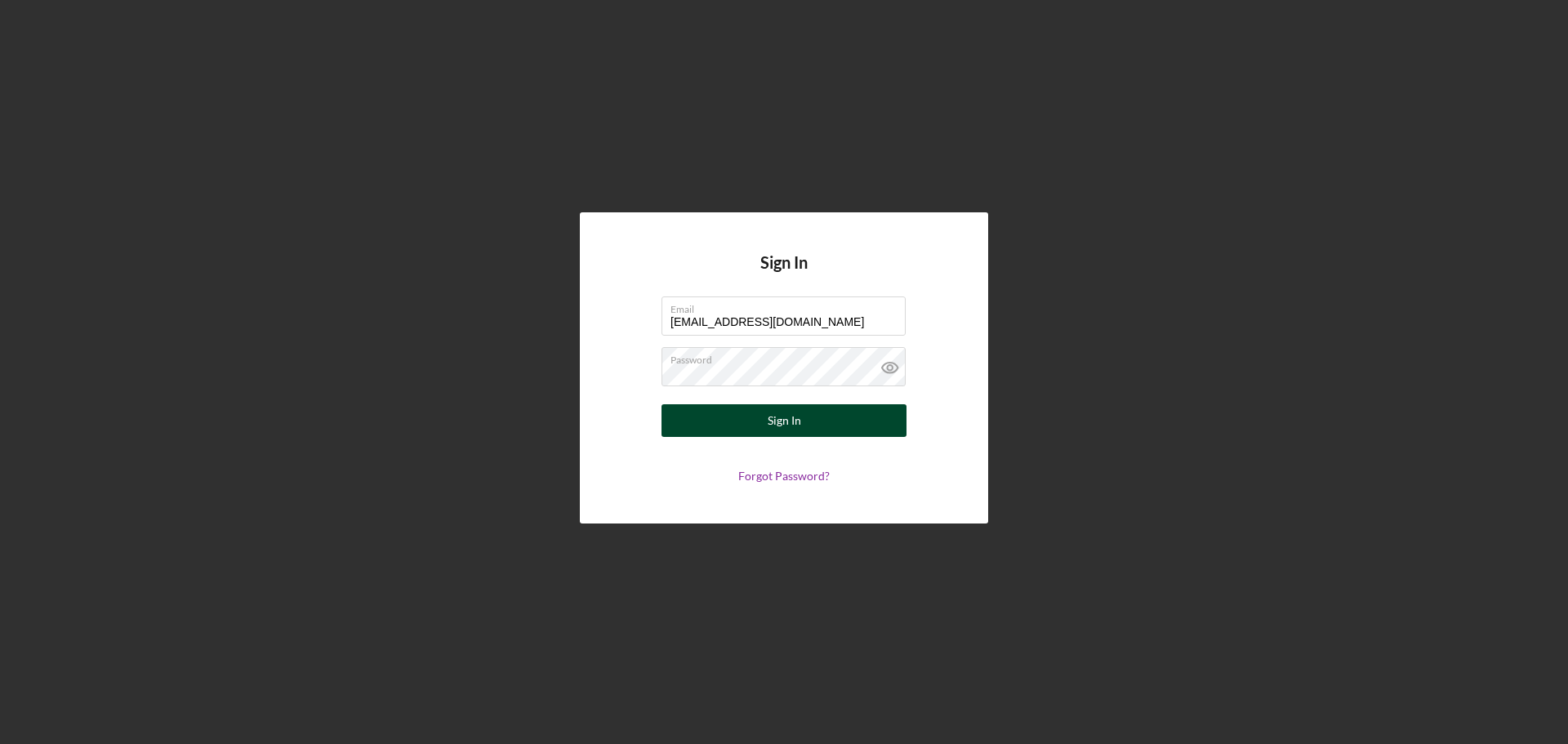
click at [810, 428] on button "Sign In" at bounding box center [784, 421] width 245 height 33
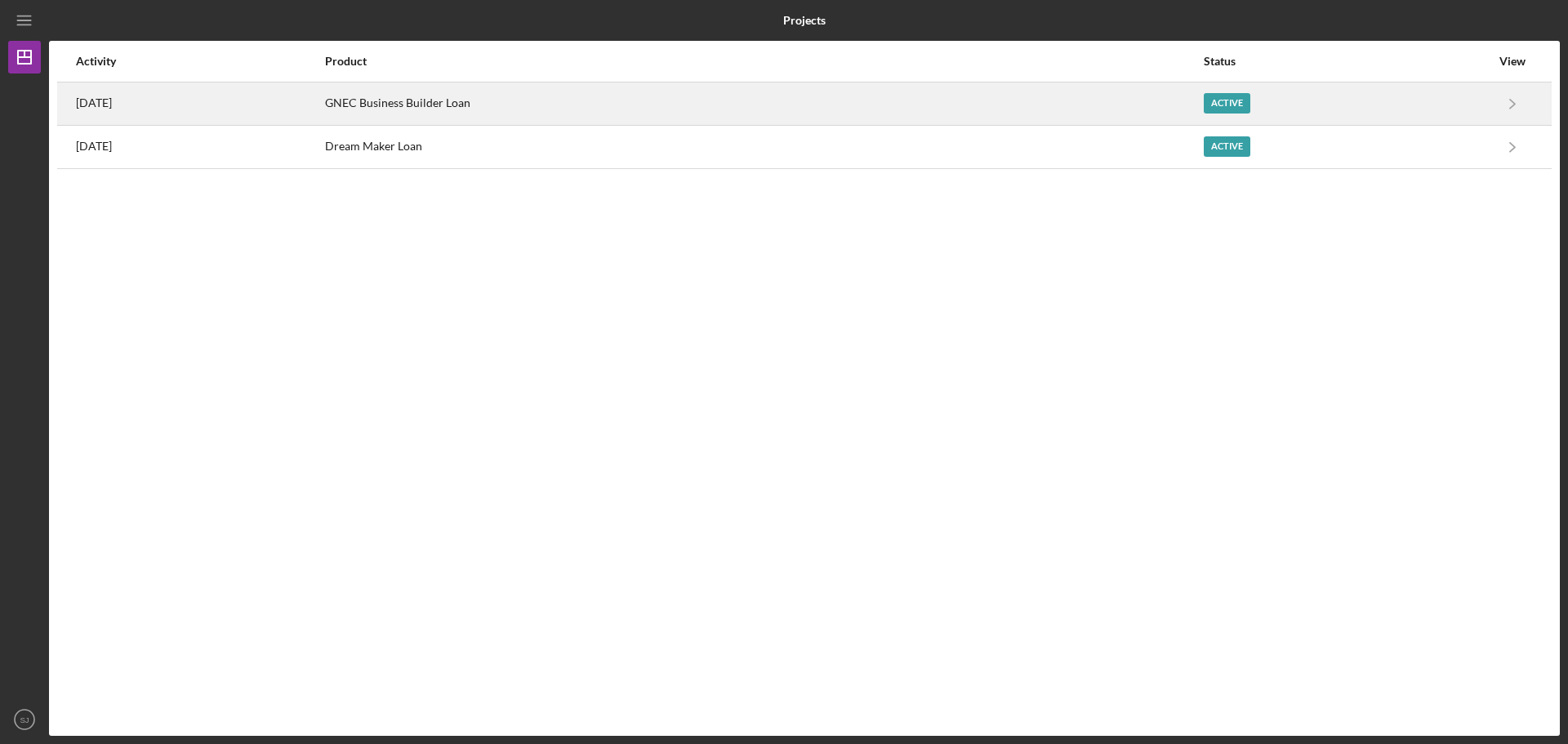
click at [1243, 104] on div "Active" at bounding box center [1227, 103] width 47 height 21
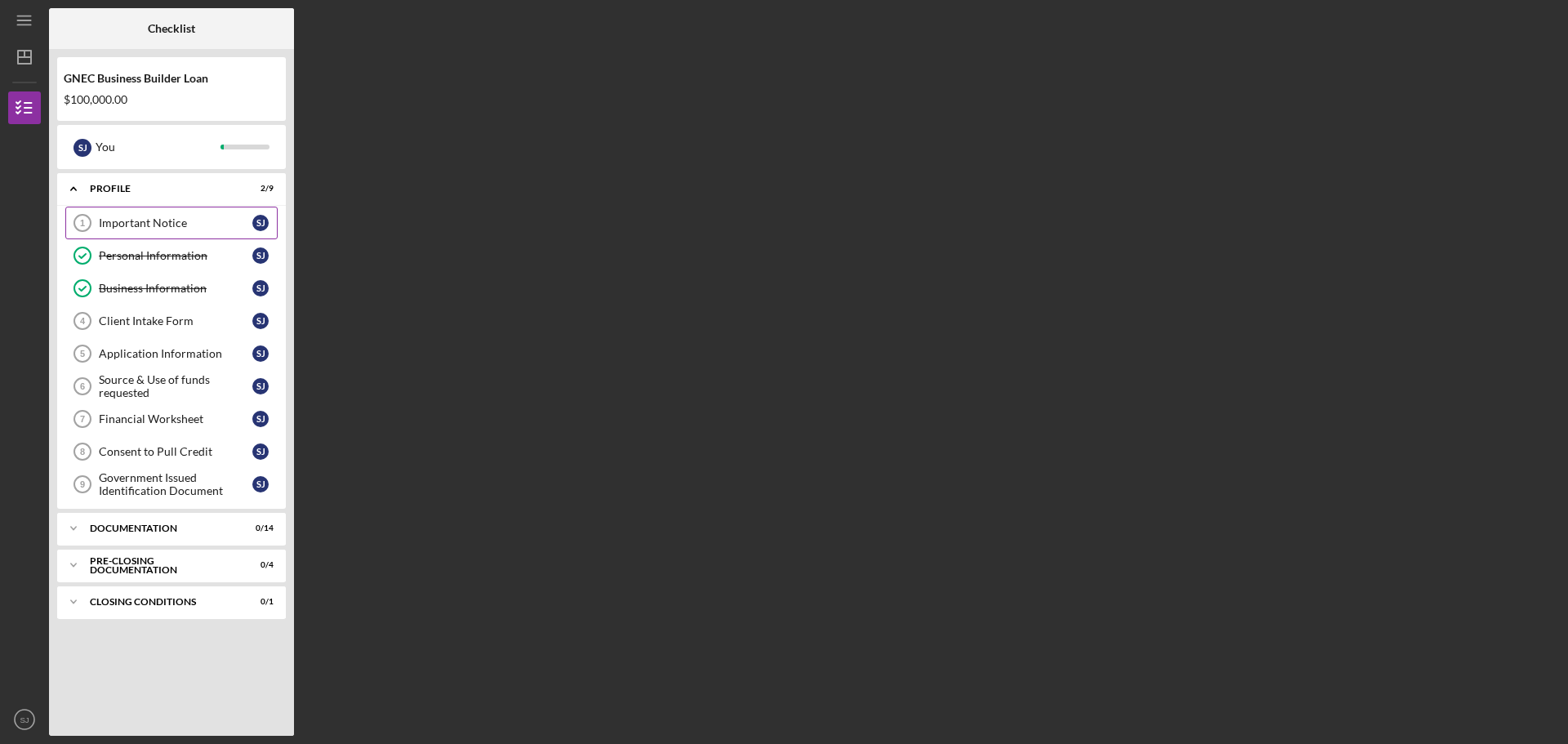
click at [190, 226] on div "Important Notice" at bounding box center [175, 222] width 154 height 13
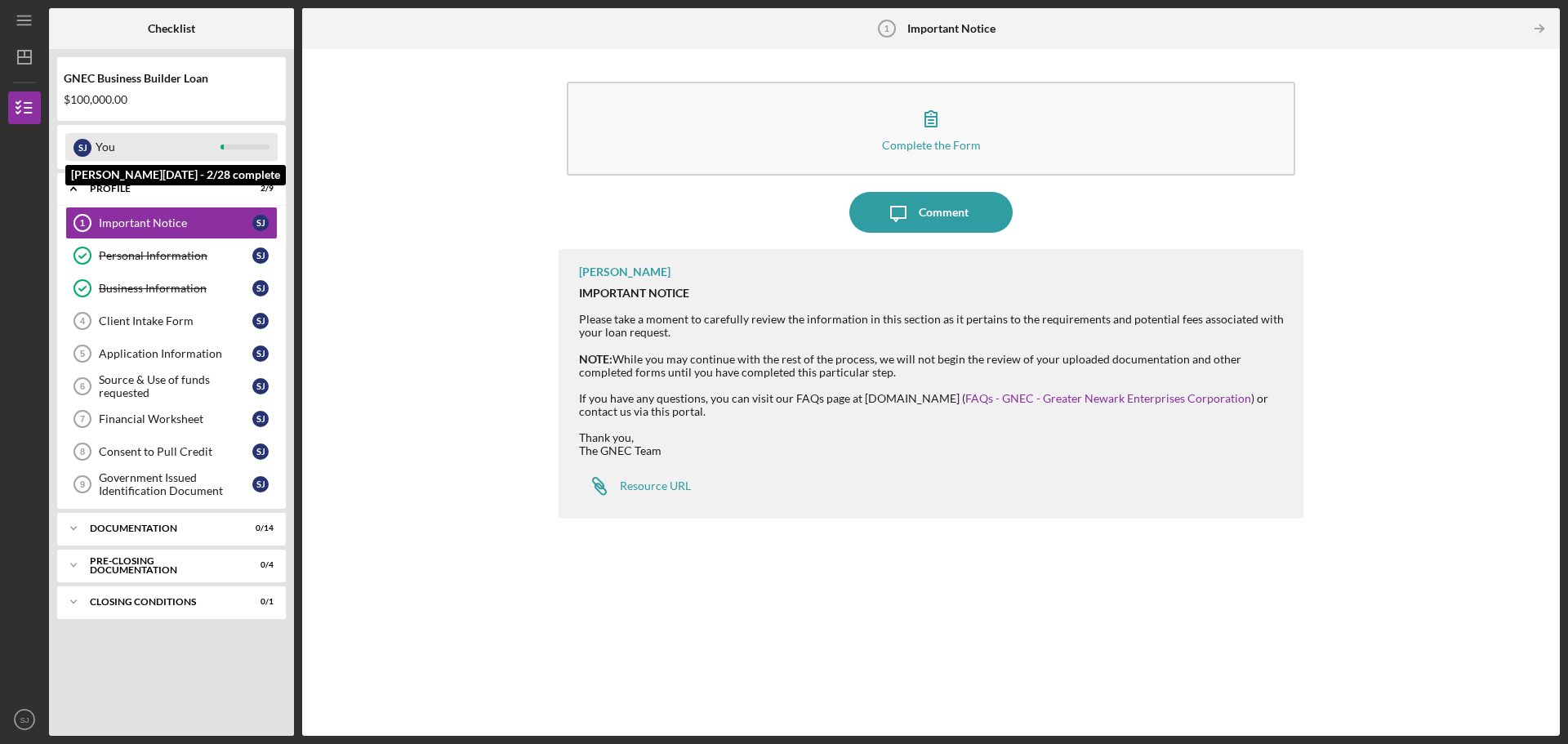
click at [174, 147] on div "You" at bounding box center [158, 147] width 125 height 28
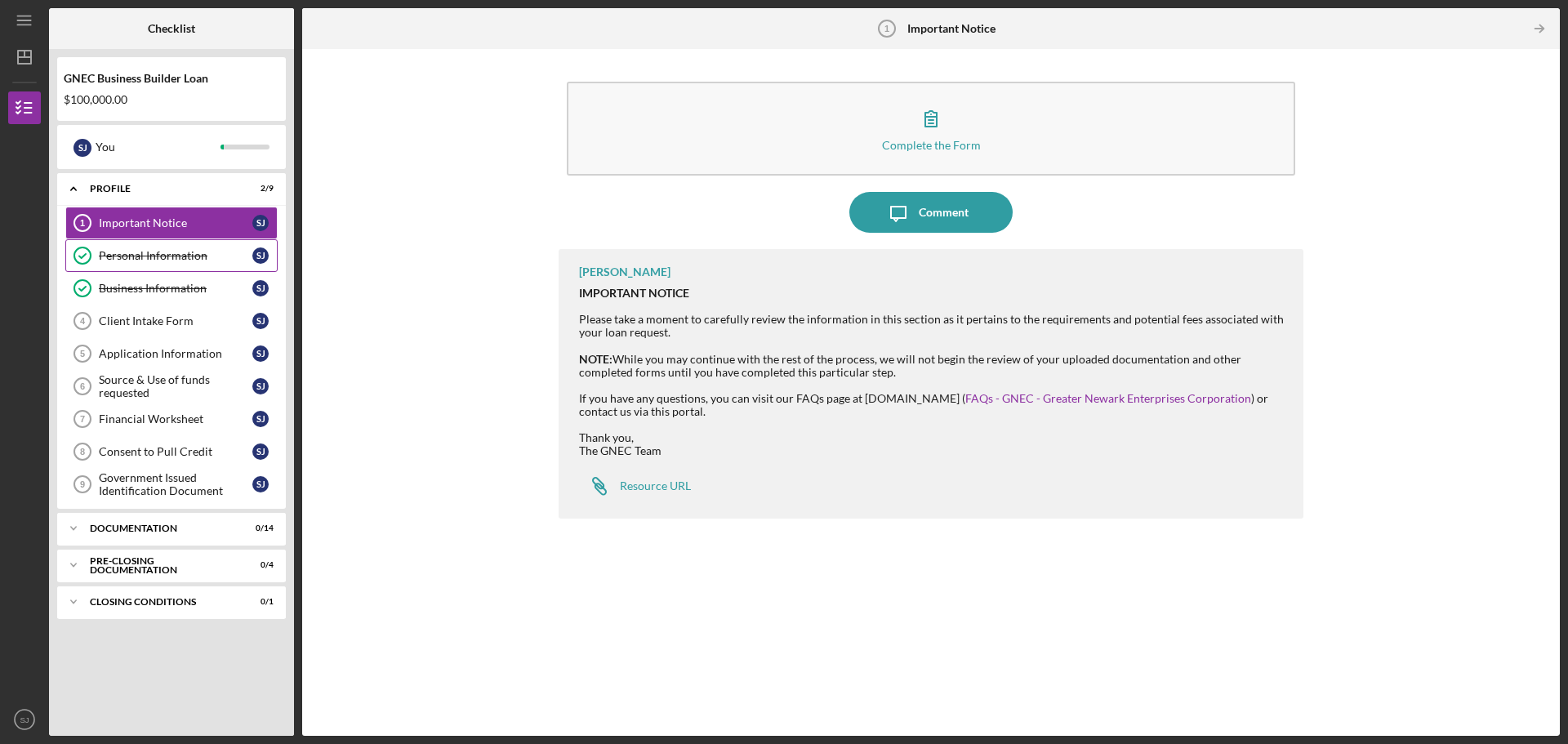
click at [174, 258] on div "Personal Information" at bounding box center [175, 255] width 154 height 13
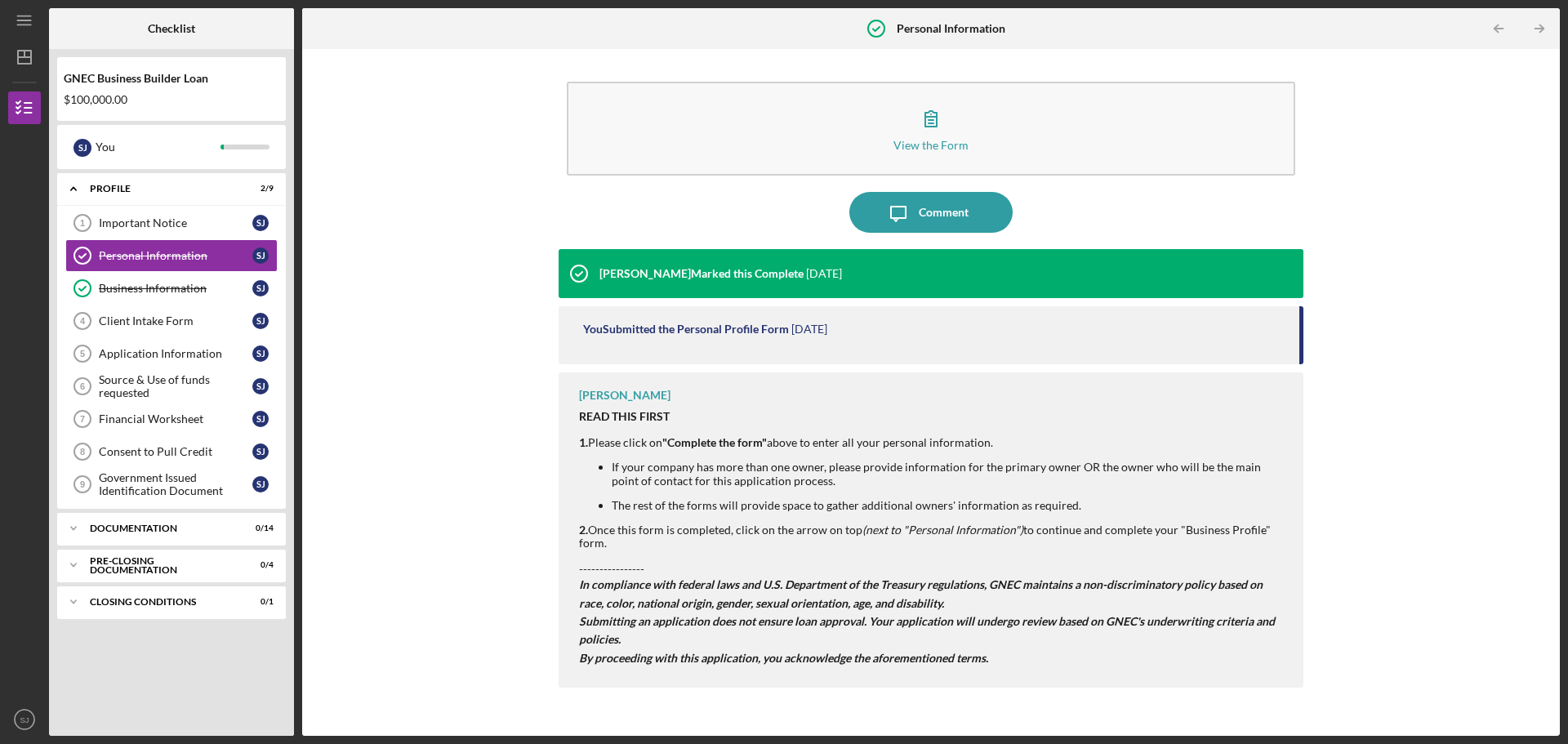
click at [938, 464] on li "If your company has more than one owner, please provide information for the pri…" at bounding box center [949, 474] width 675 height 26
click at [185, 284] on div "Business Information" at bounding box center [175, 288] width 154 height 13
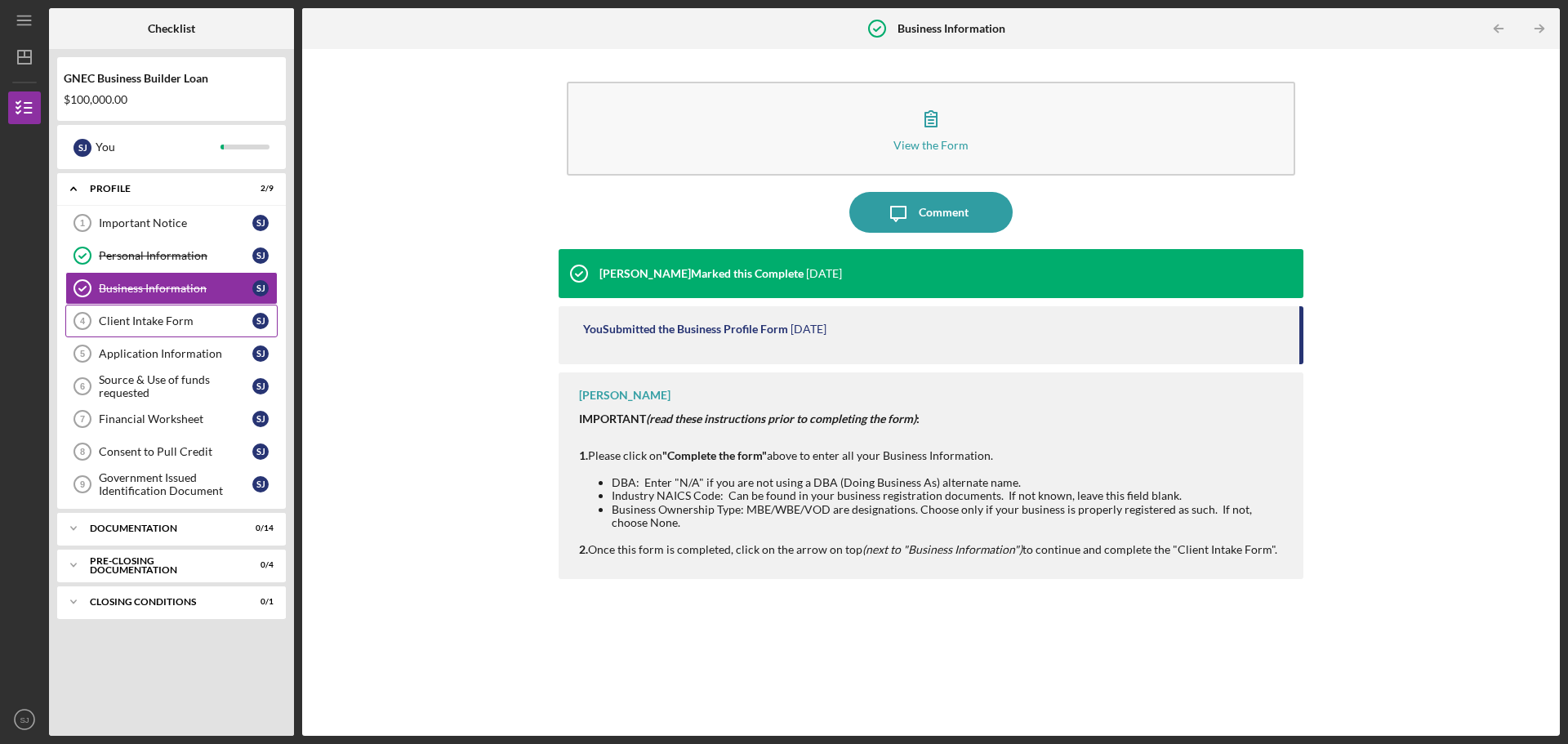
click at [187, 317] on div "Client Intake Form" at bounding box center [175, 320] width 154 height 13
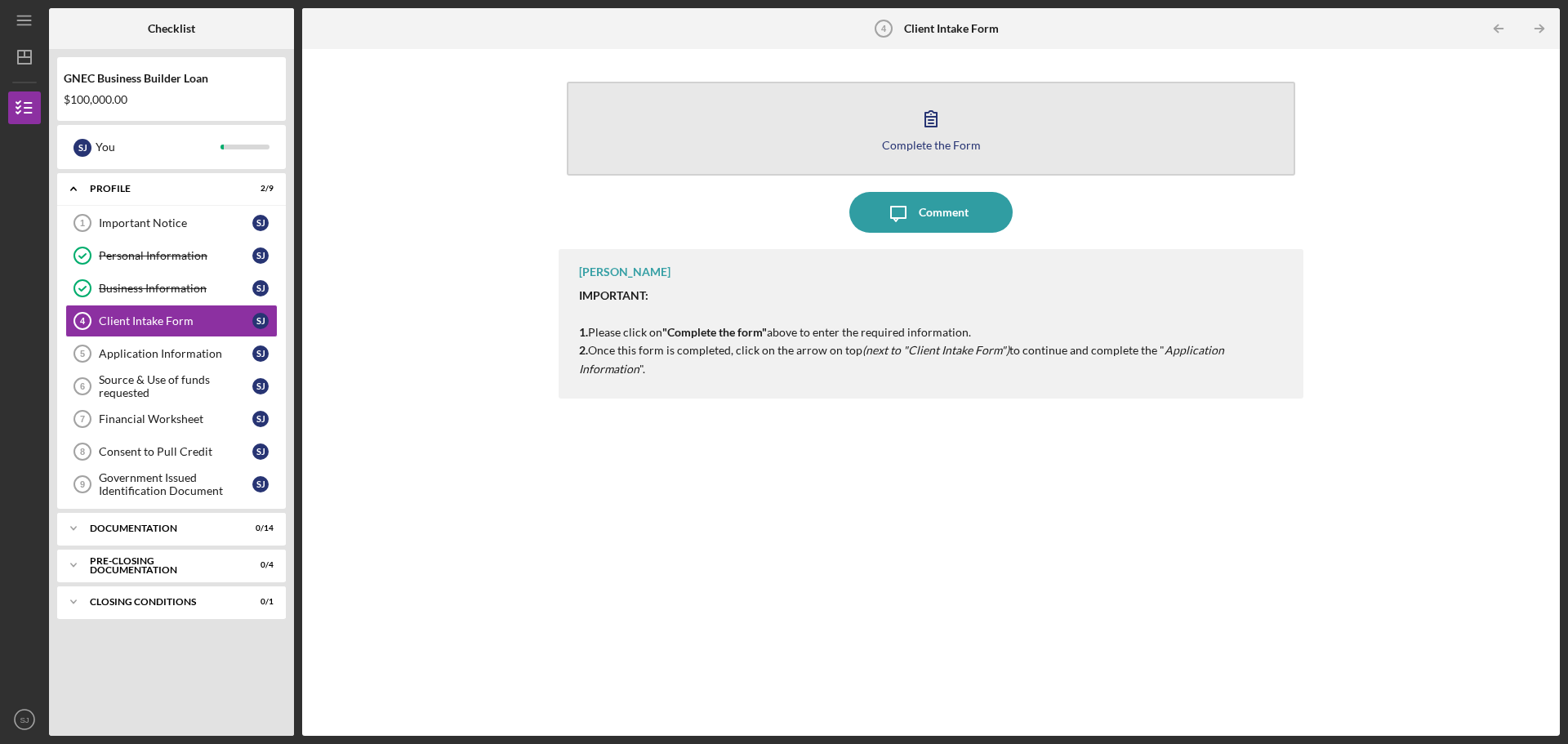
click at [937, 120] on icon "button" at bounding box center [930, 119] width 11 height 16
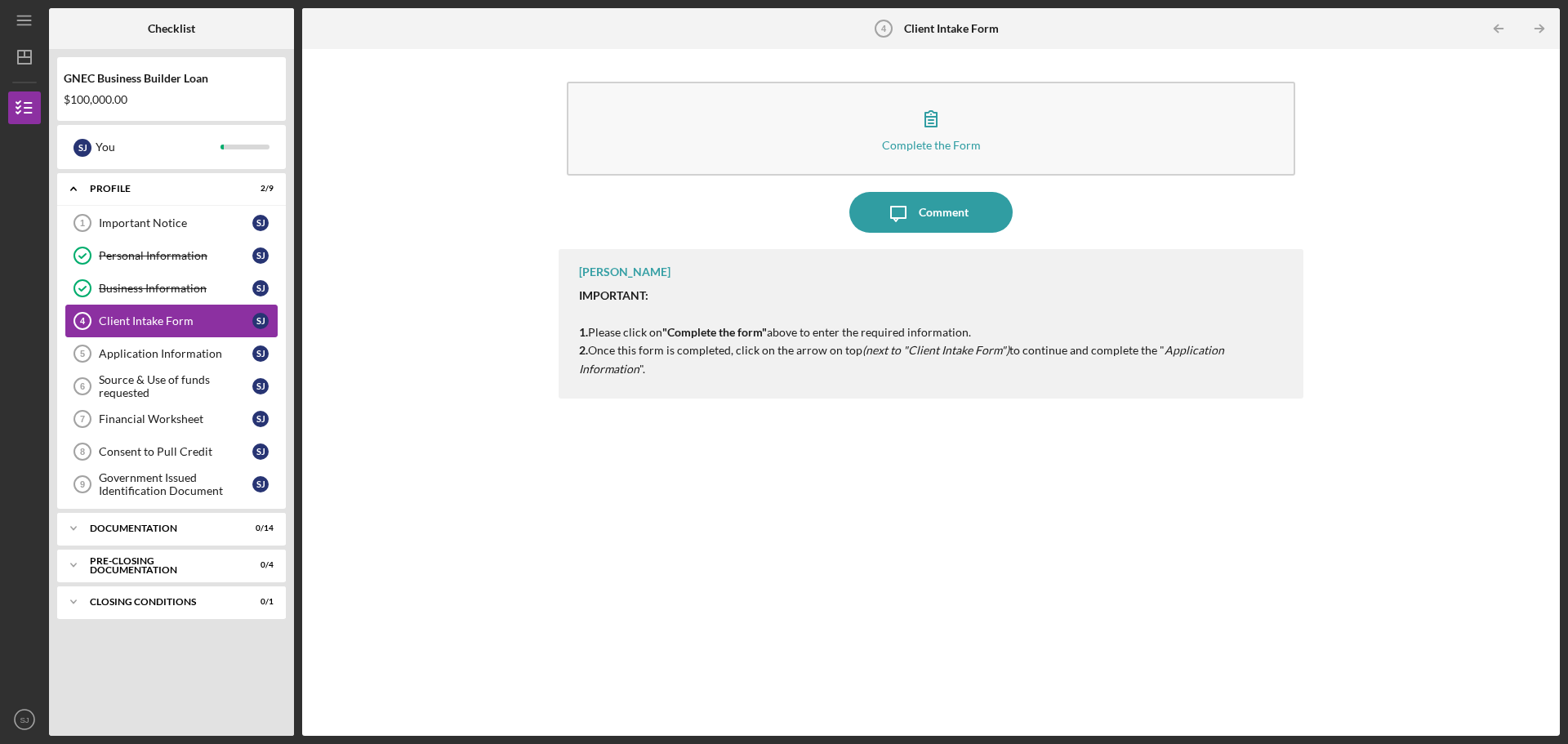
click at [160, 326] on div "Client Intake Form" at bounding box center [175, 320] width 154 height 13
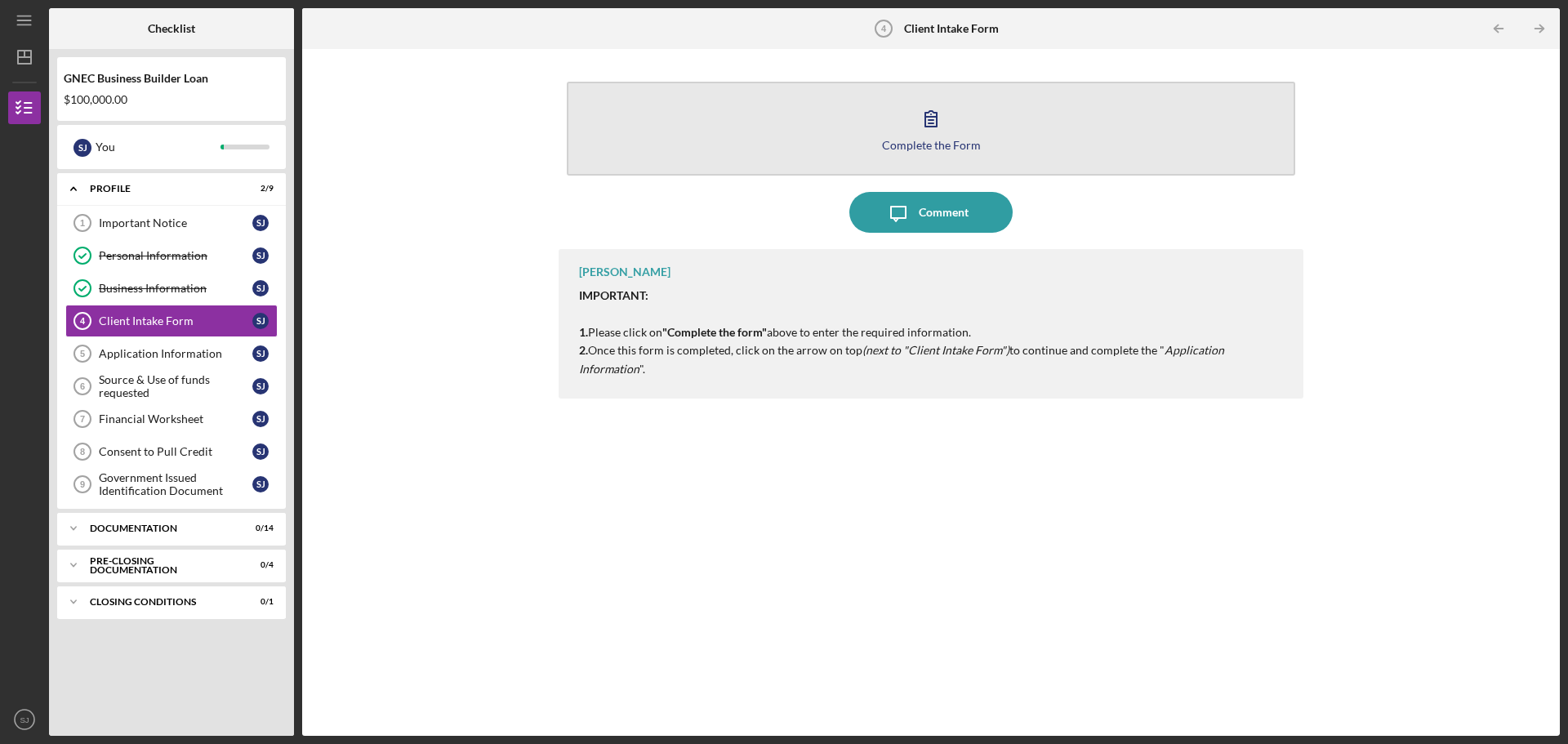
click at [932, 124] on icon "button" at bounding box center [930, 119] width 11 height 16
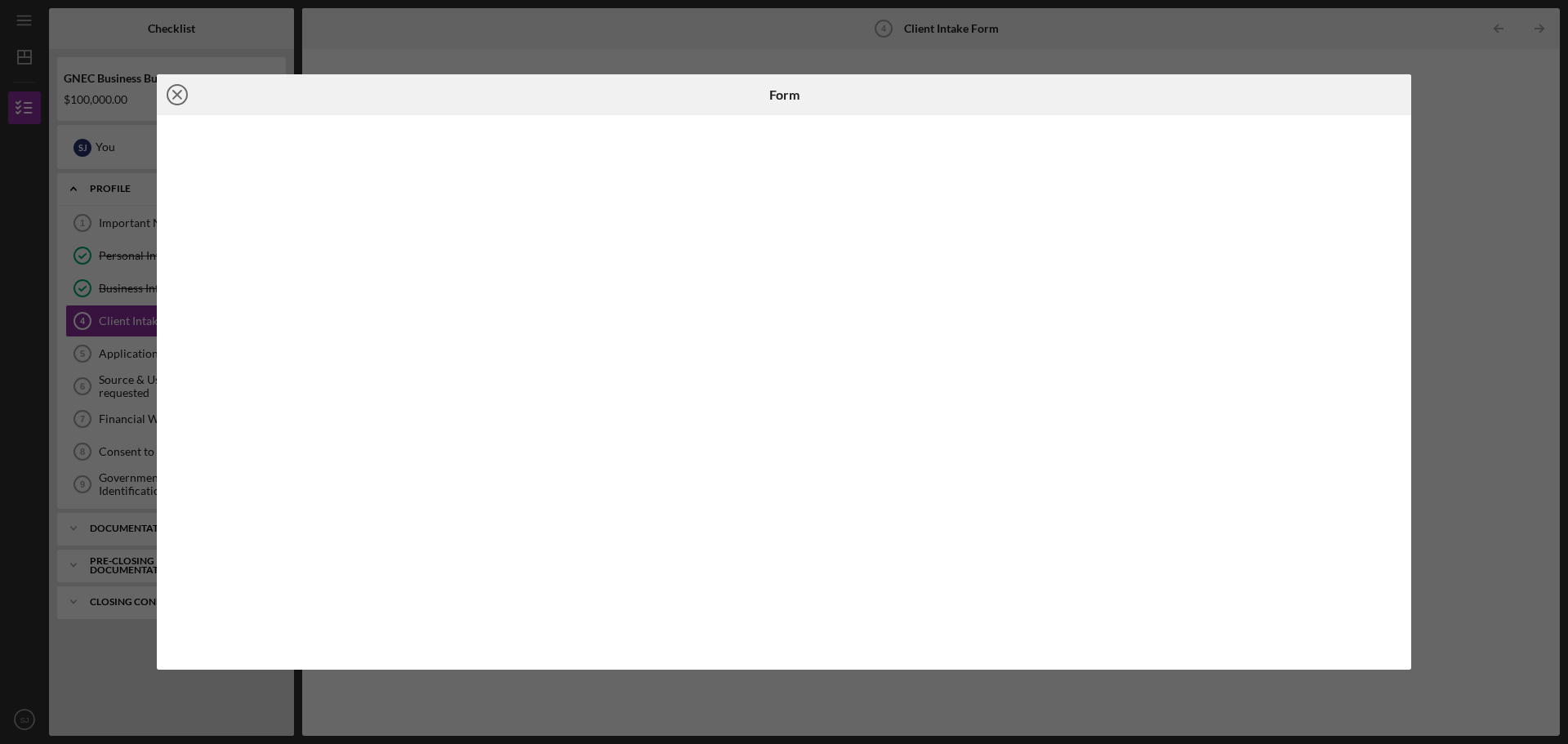
click at [192, 98] on icon "Icon/Close" at bounding box center [177, 95] width 41 height 41
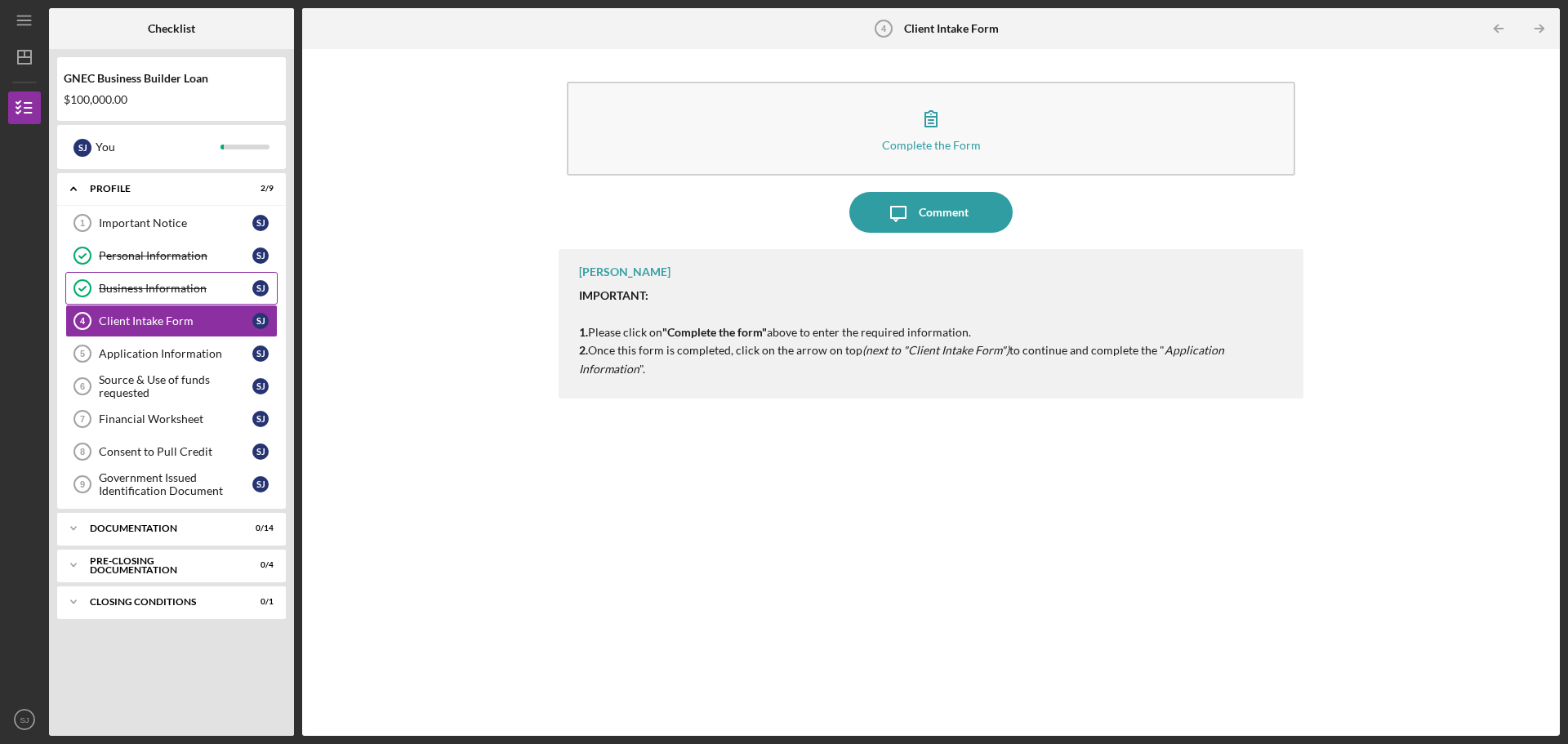
click at [195, 289] on div "Business Information" at bounding box center [175, 288] width 154 height 13
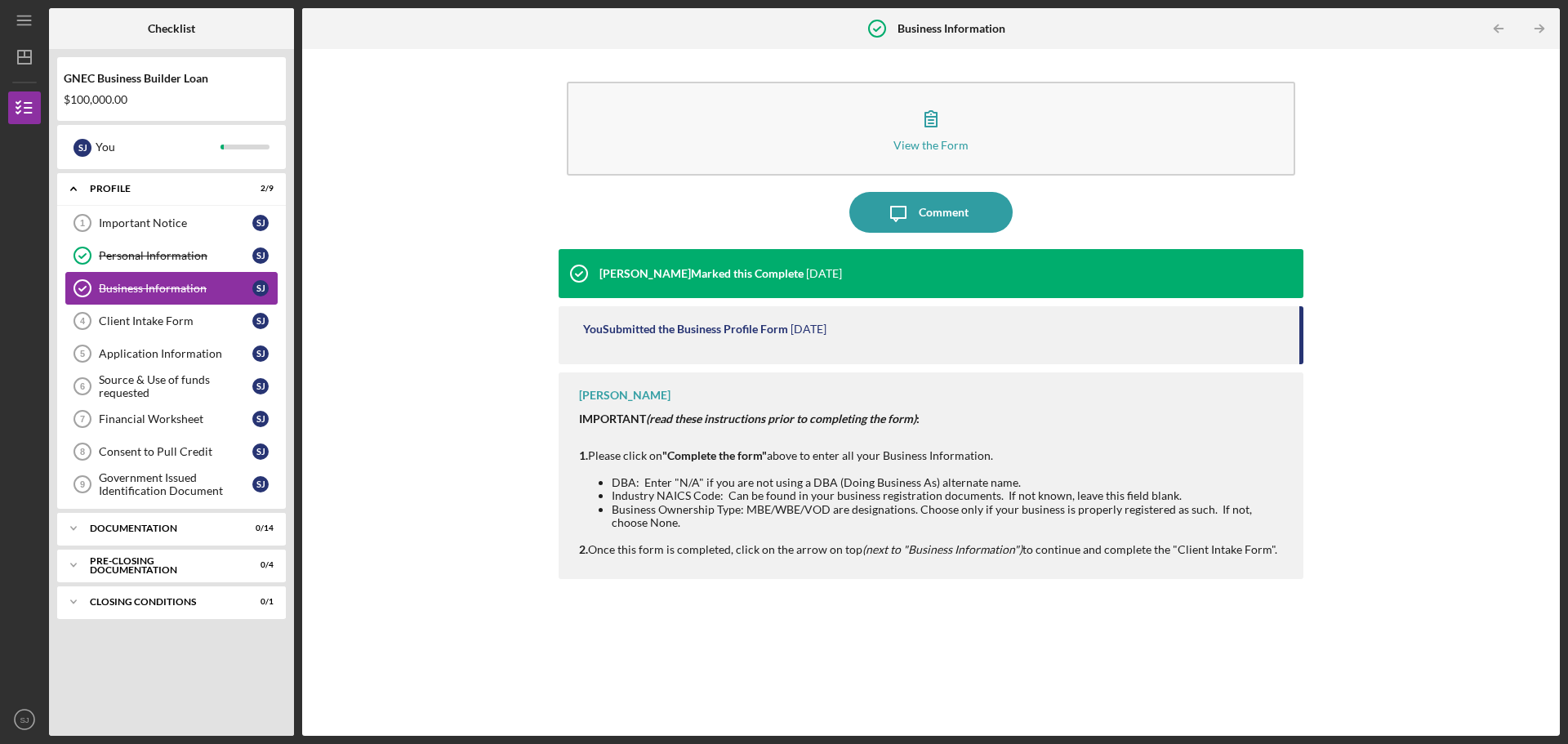
click at [155, 293] on div "Business Information" at bounding box center [175, 288] width 154 height 13
click at [145, 320] on div "Client Intake Form" at bounding box center [175, 320] width 154 height 13
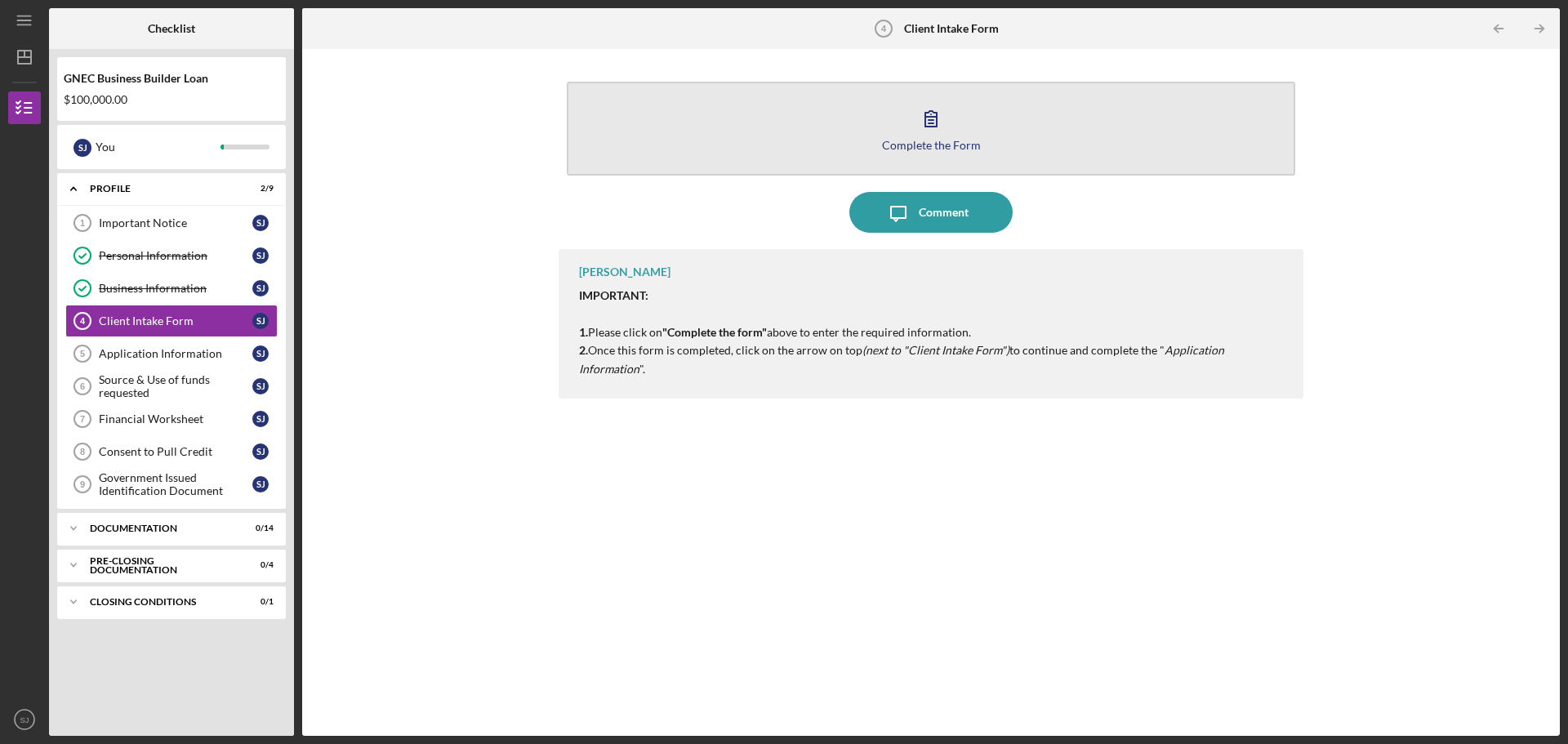
click at [935, 121] on icon "button" at bounding box center [930, 118] width 41 height 41
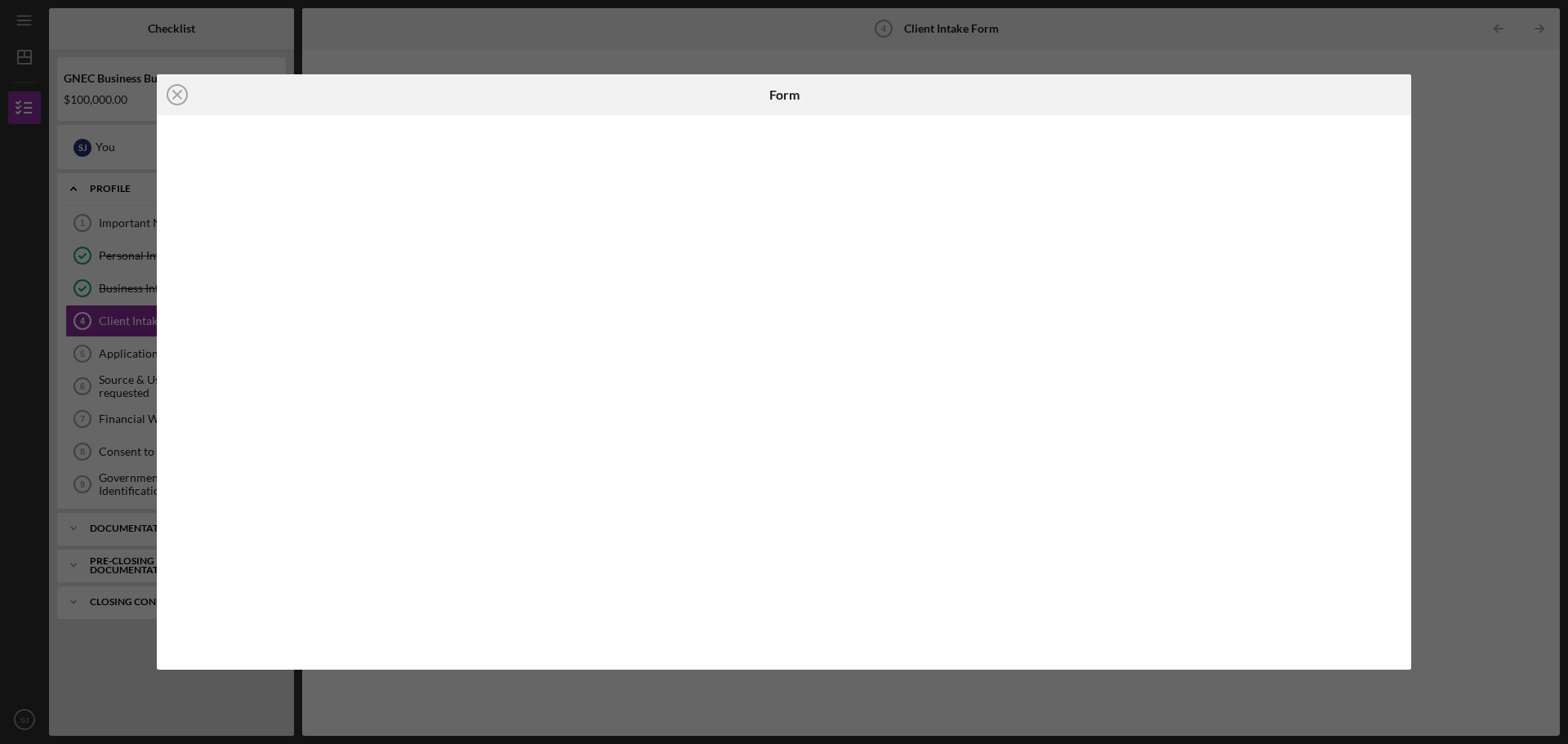
click at [1073, 52] on div "Icon/Close Form" at bounding box center [784, 372] width 1568 height 744
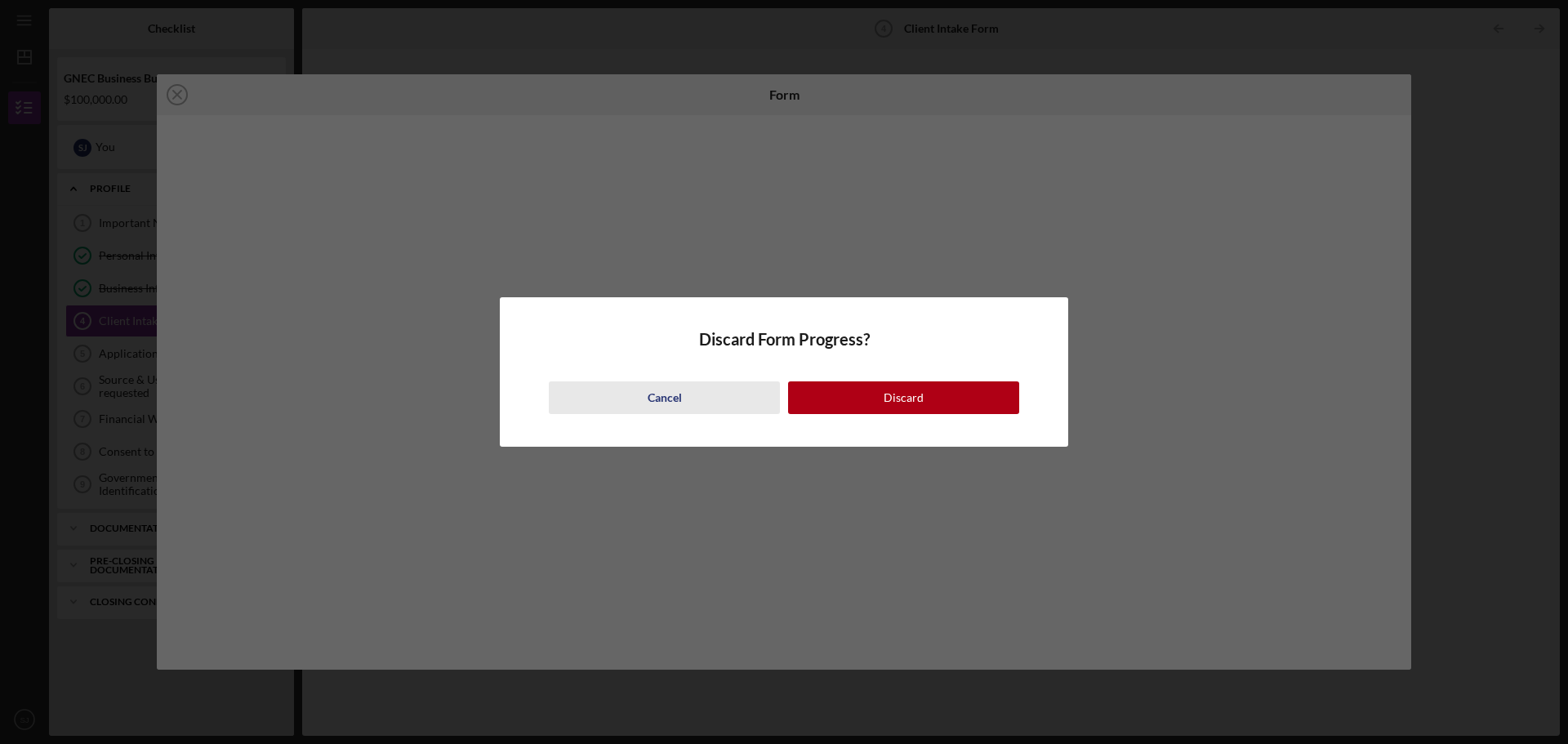
click at [705, 406] on button "Cancel" at bounding box center [665, 398] width 231 height 33
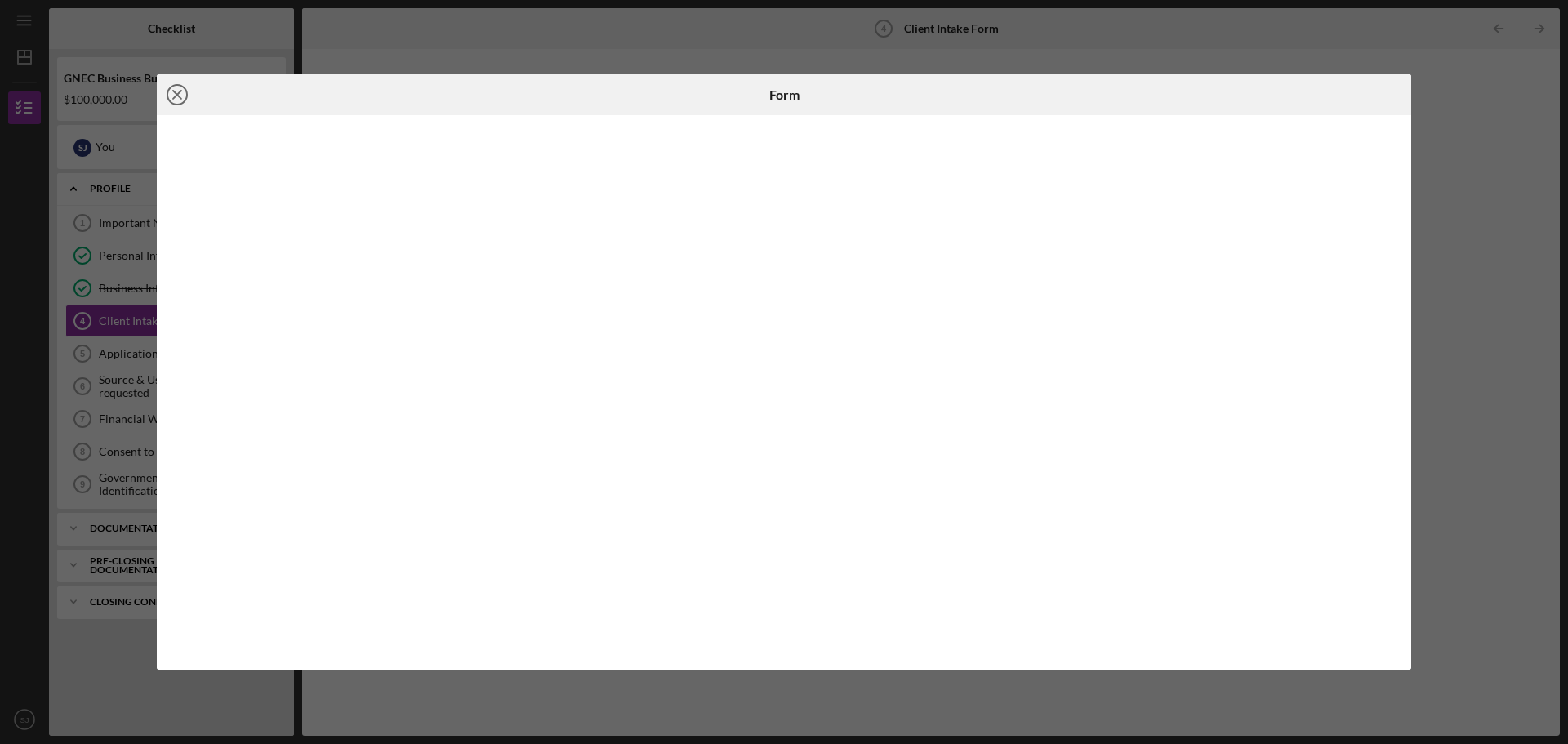
click at [160, 102] on icon "Icon/Close" at bounding box center [177, 95] width 41 height 41
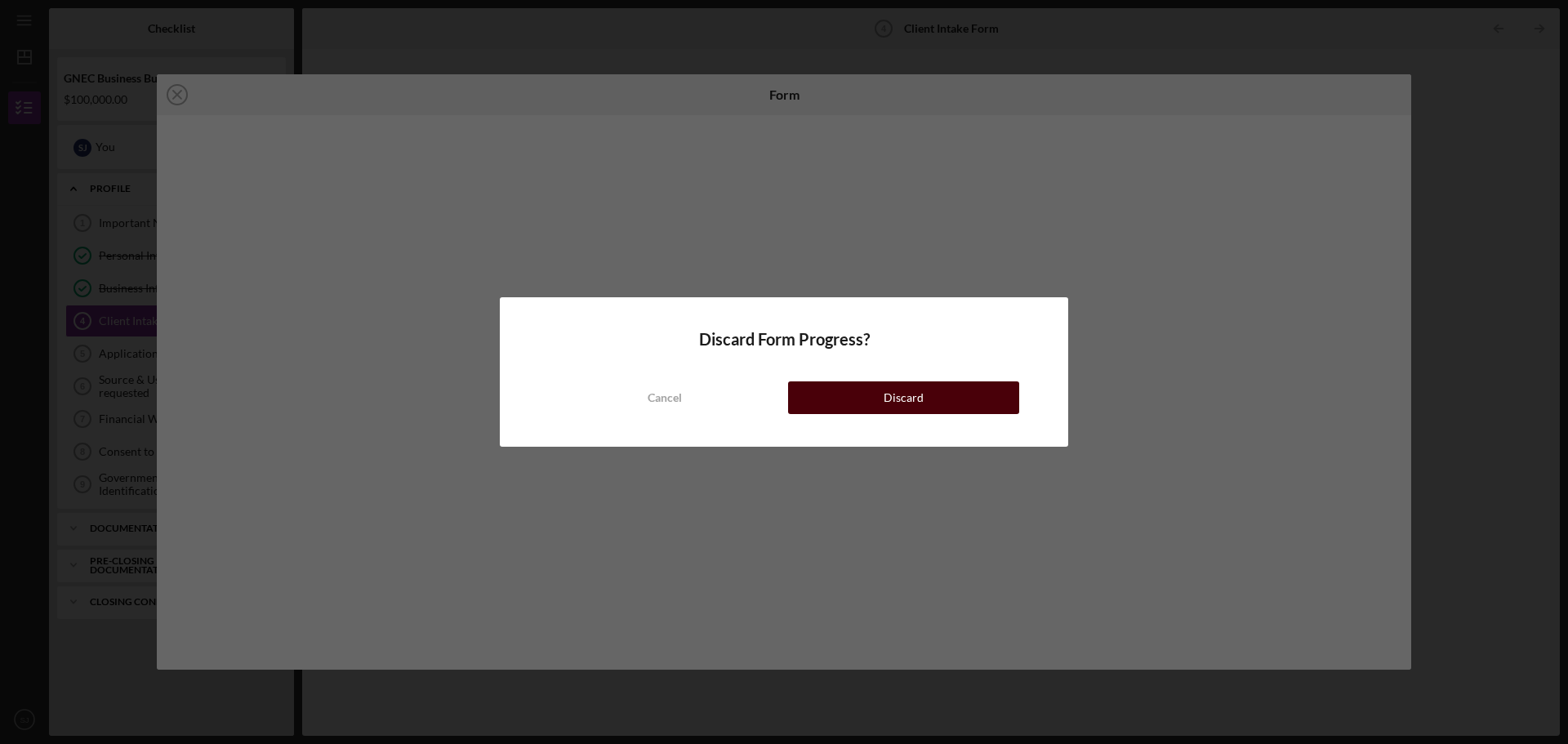
click at [858, 402] on button "Discard" at bounding box center [903, 398] width 231 height 33
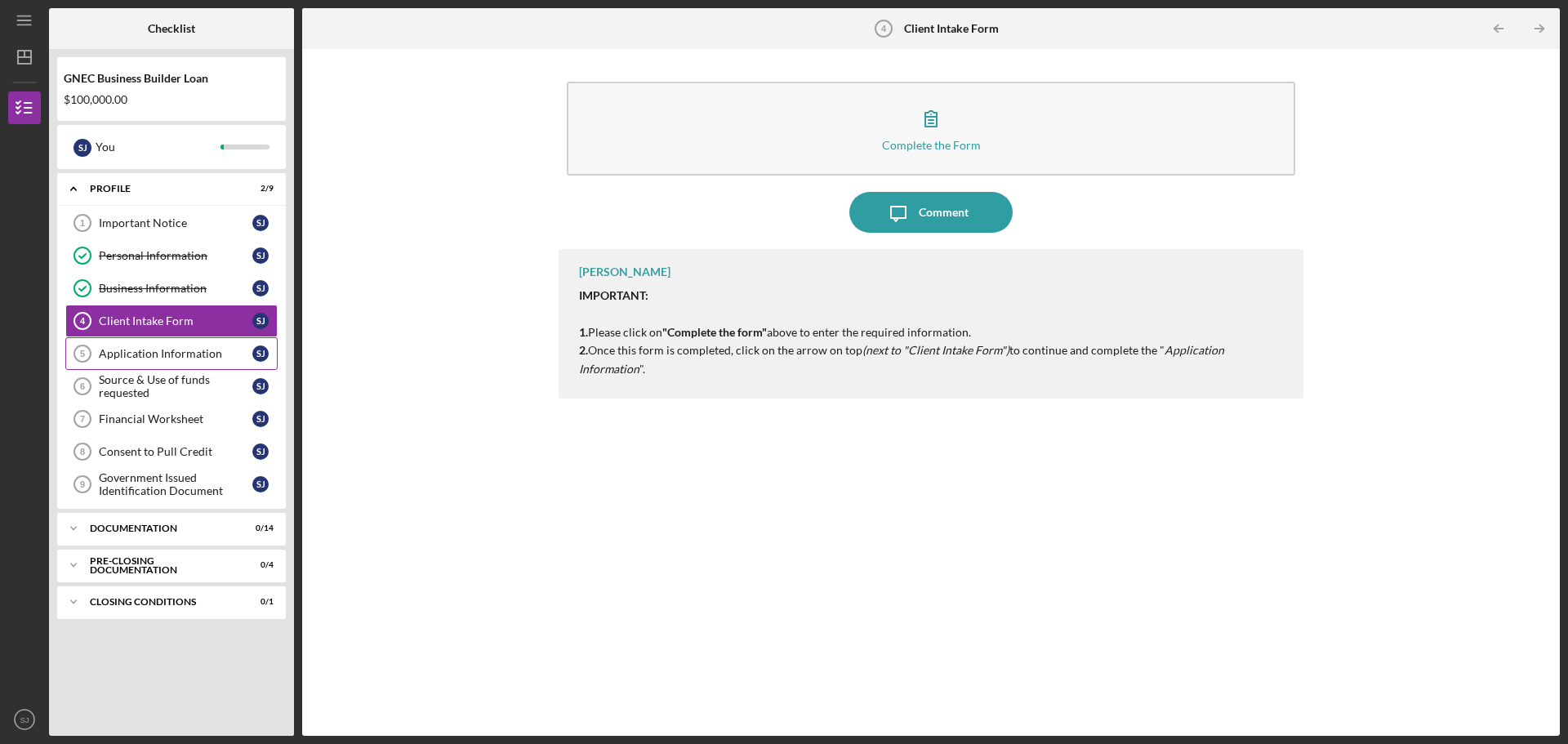
click at [134, 354] on div "Application Information" at bounding box center [175, 353] width 154 height 13
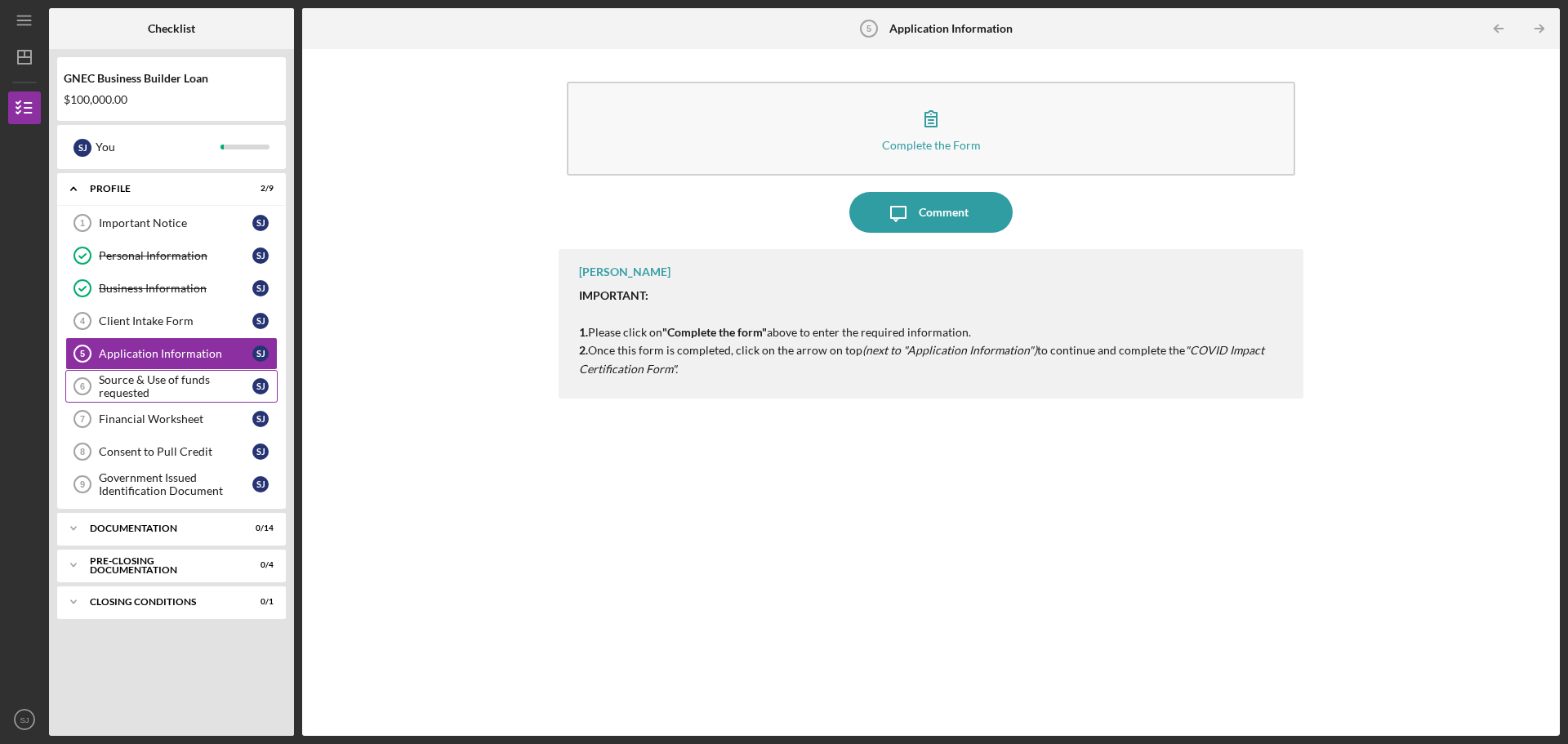
click at [142, 375] on div "Source & Use of funds requested" at bounding box center [175, 386] width 154 height 26
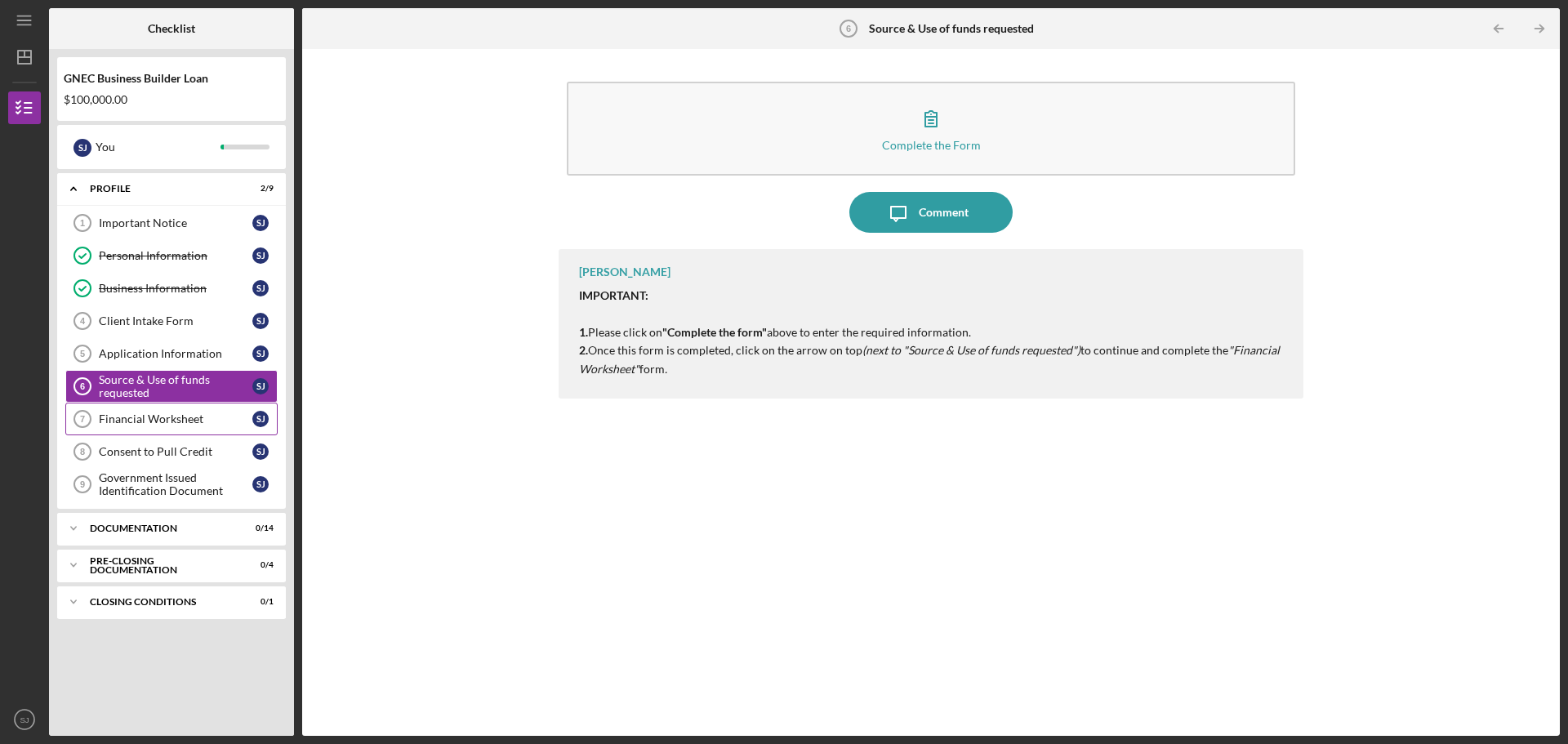
click at [147, 412] on div "Financial Worksheet" at bounding box center [175, 418] width 154 height 13
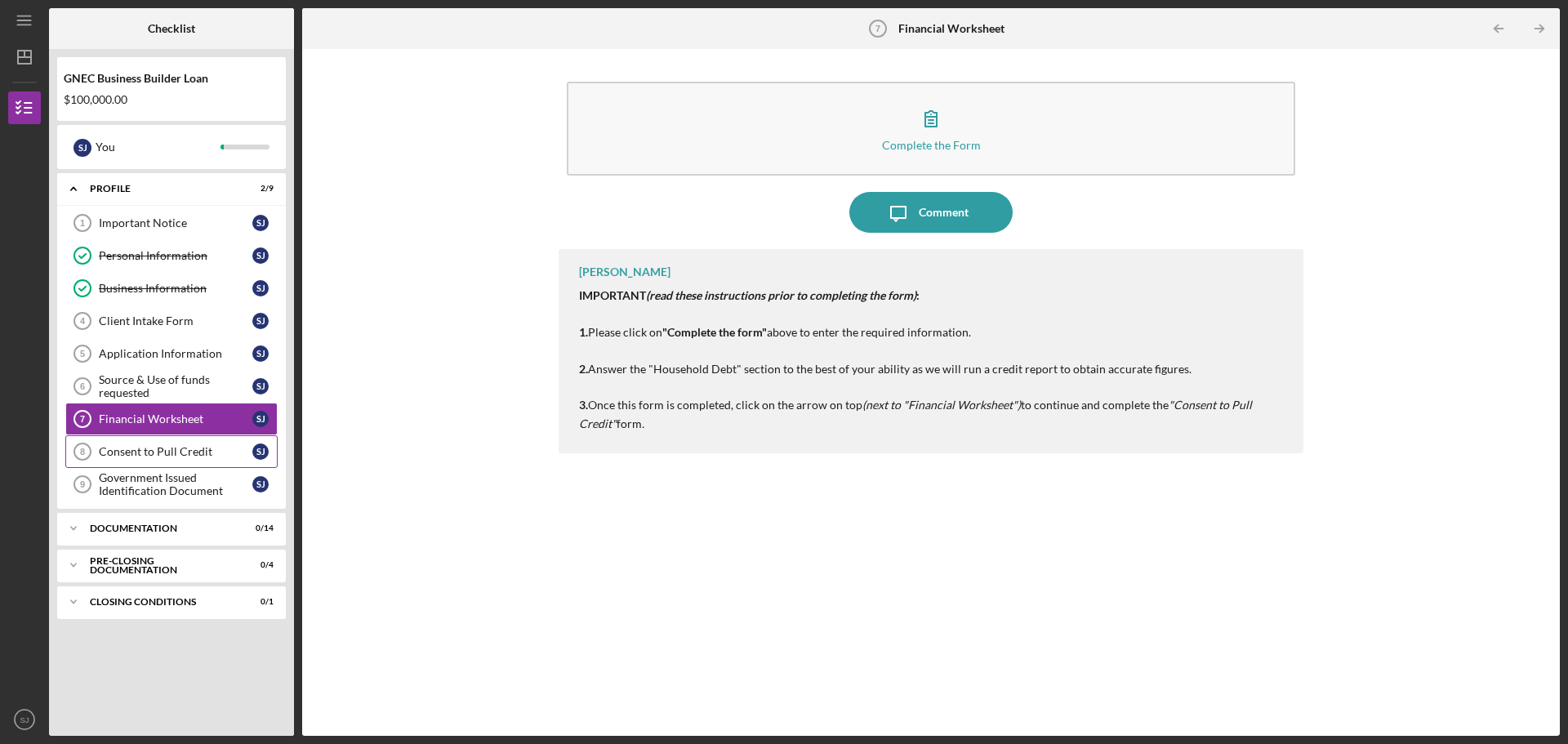
click at [155, 444] on link "Consent to Pull Credit 8 Consent to Pull Credit S J" at bounding box center [171, 452] width 213 height 33
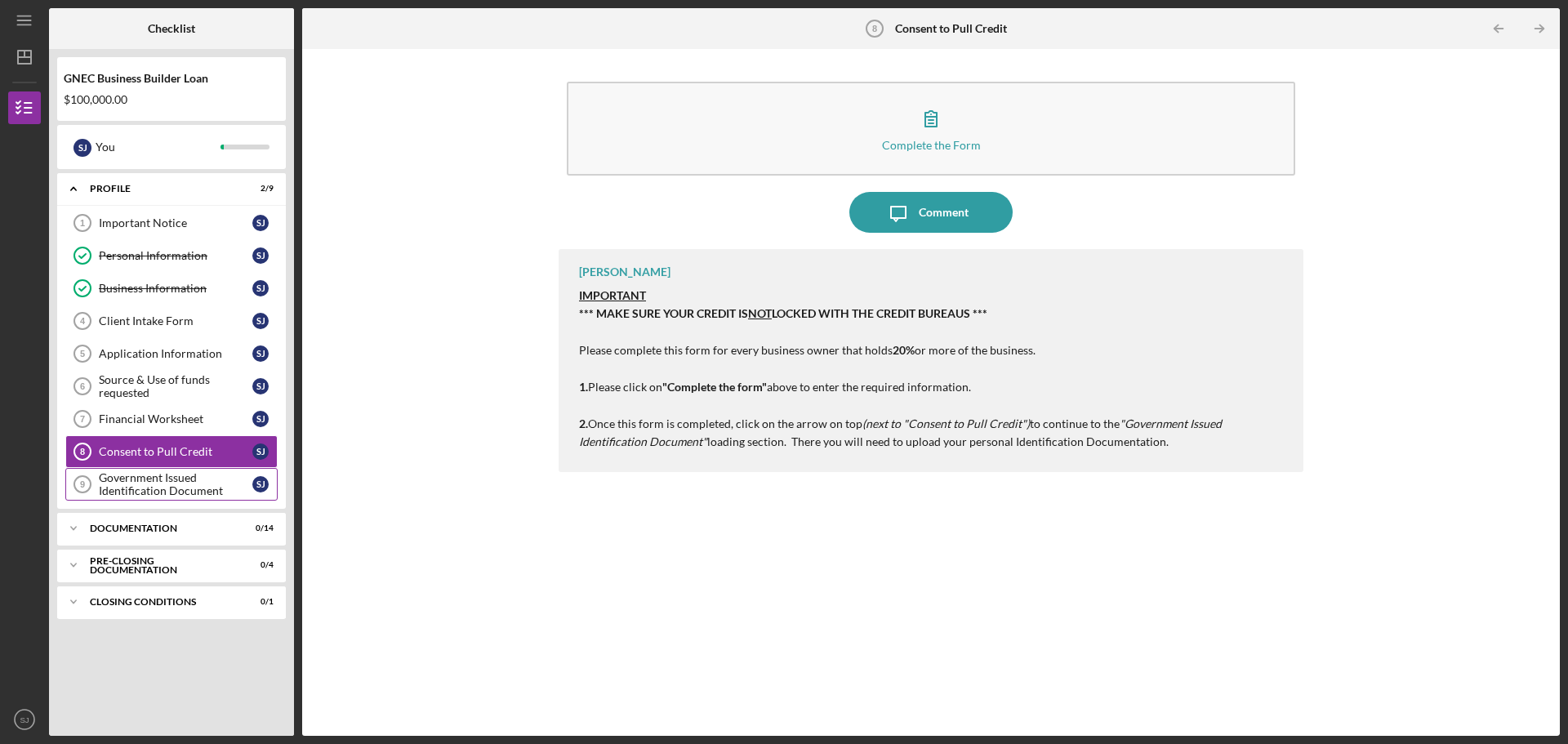
click at [165, 481] on div "Government Issued Identification Document" at bounding box center [175, 484] width 154 height 26
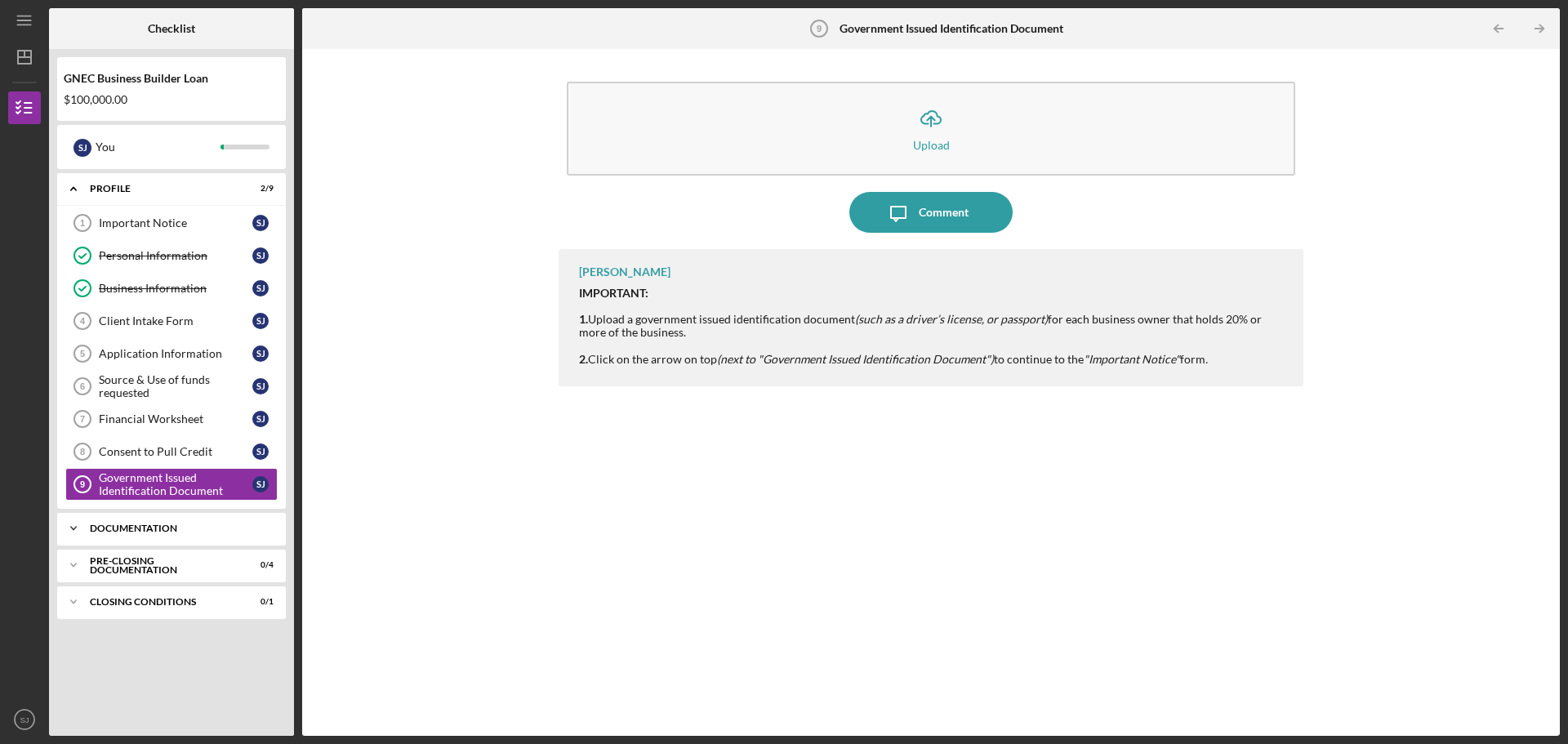
click at [150, 526] on div "Documentation" at bounding box center [178, 528] width 175 height 10
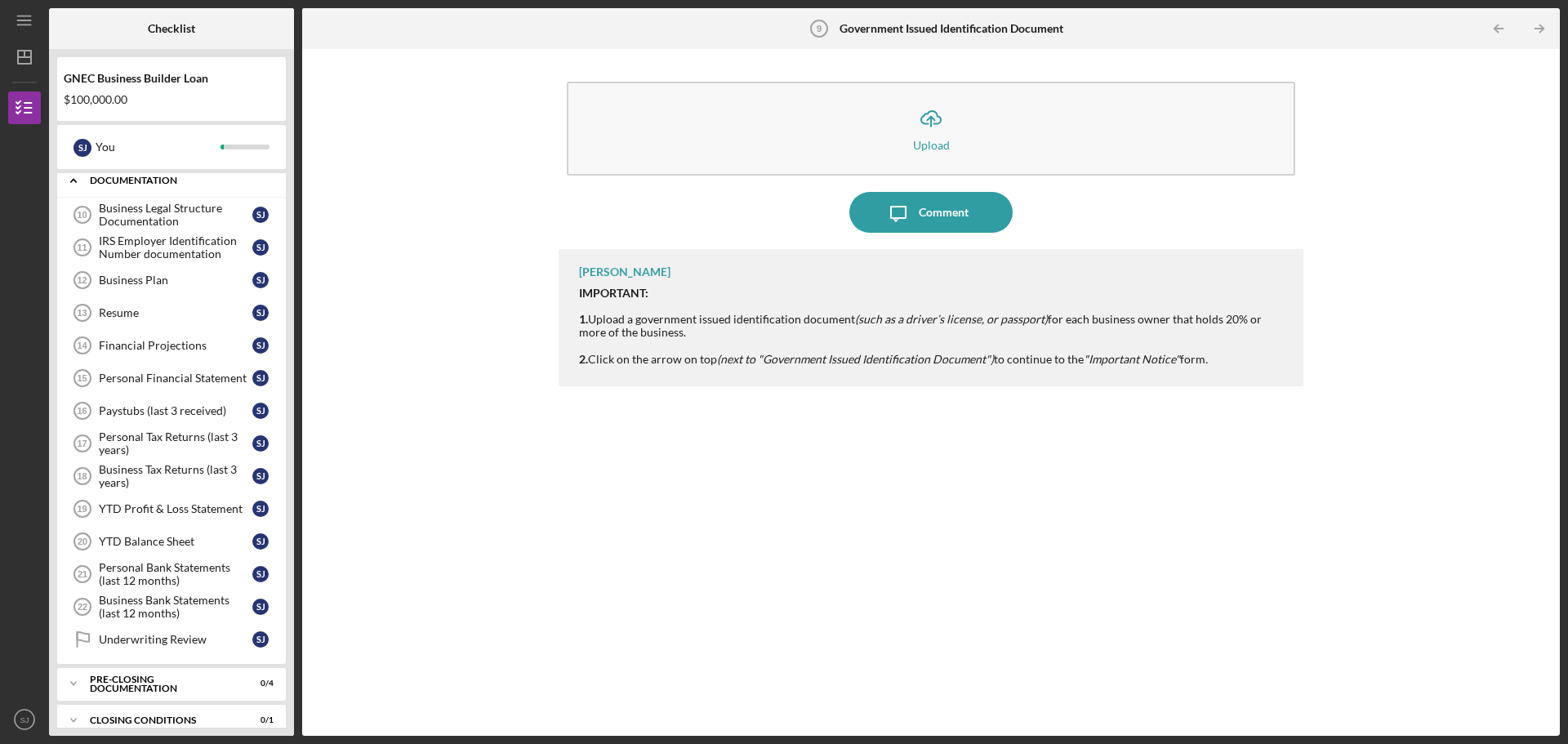
scroll to position [366, 0]
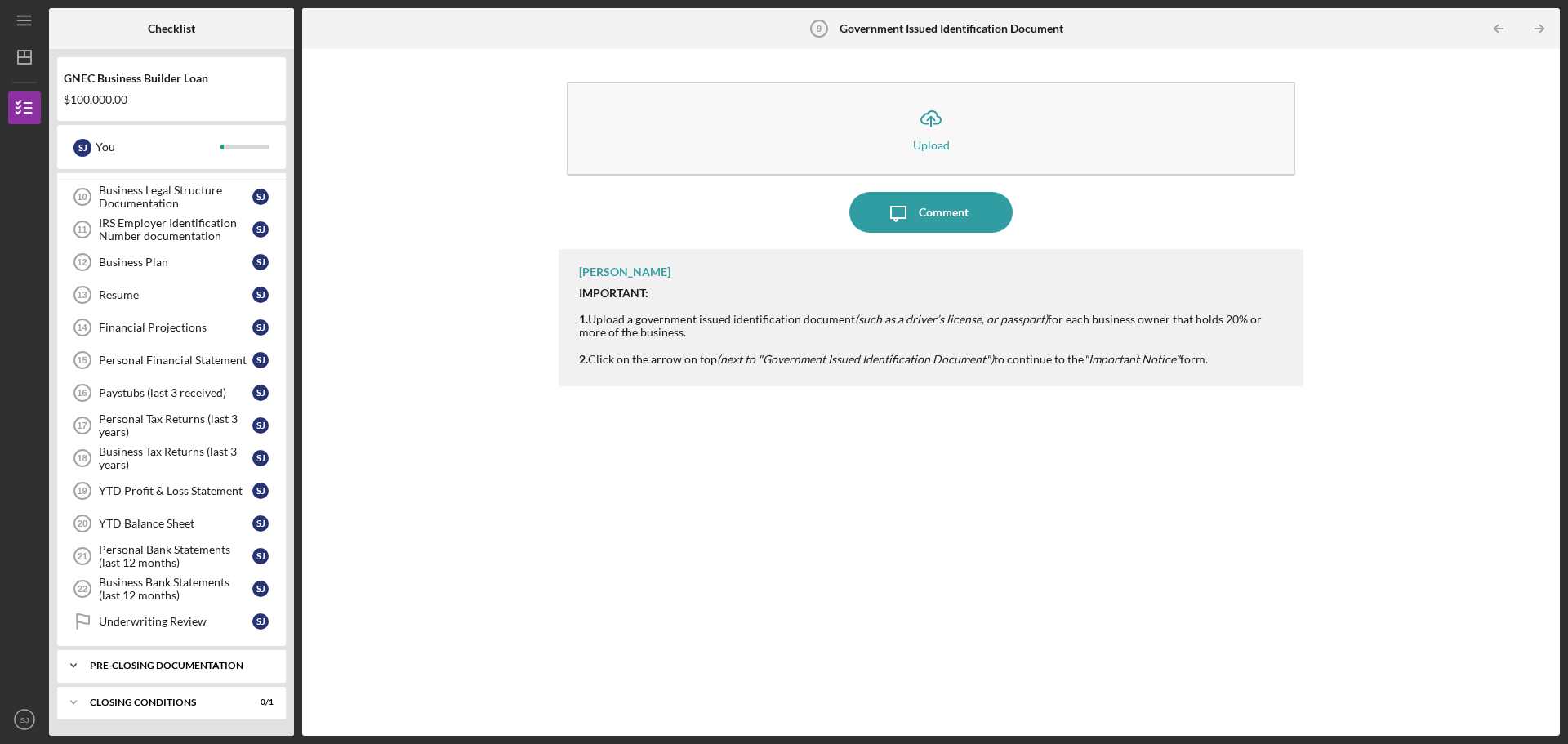
click at [121, 669] on div "Pre-Closing Documentation" at bounding box center [178, 665] width 175 height 10
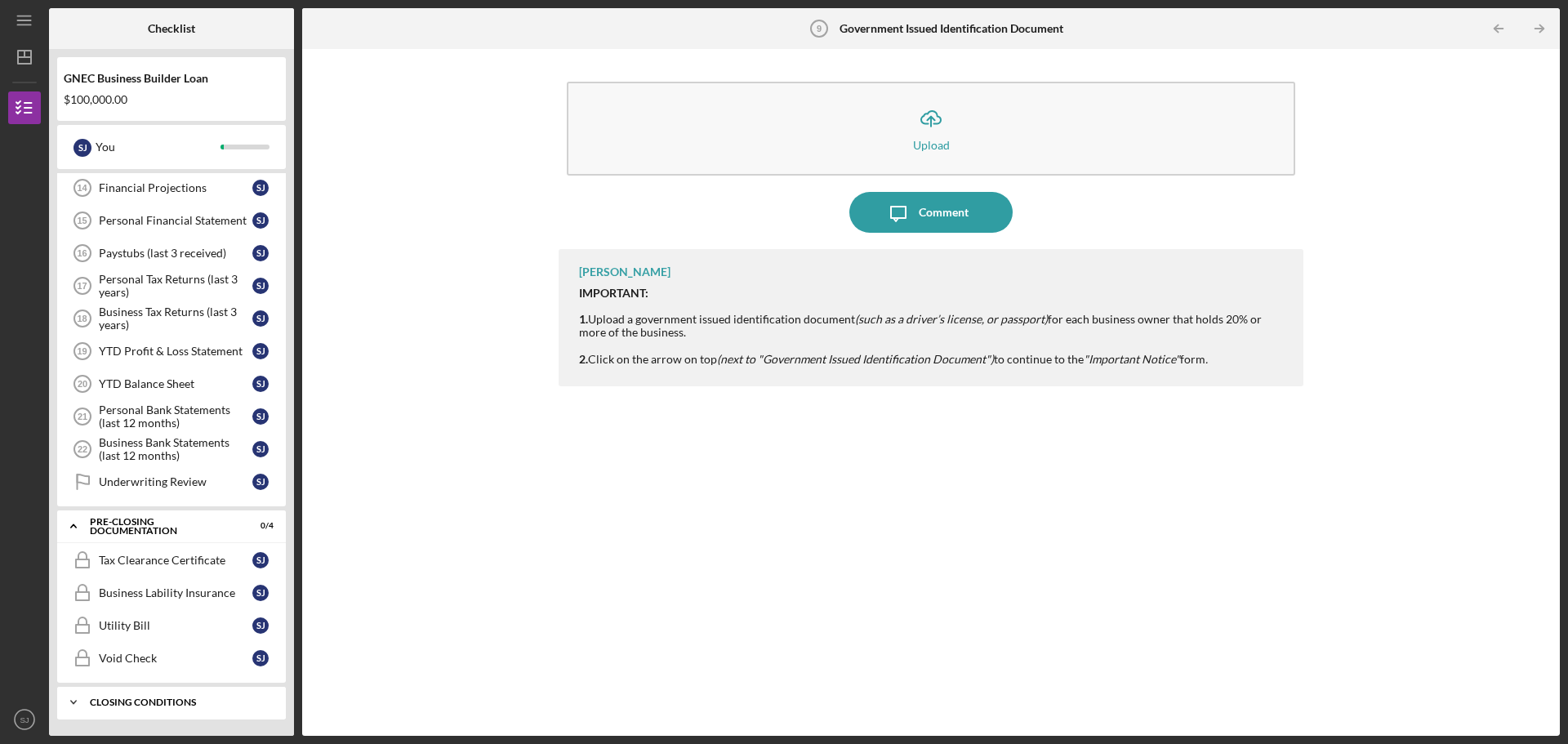
click at [131, 698] on div "Closing Conditions" at bounding box center [178, 702] width 175 height 10
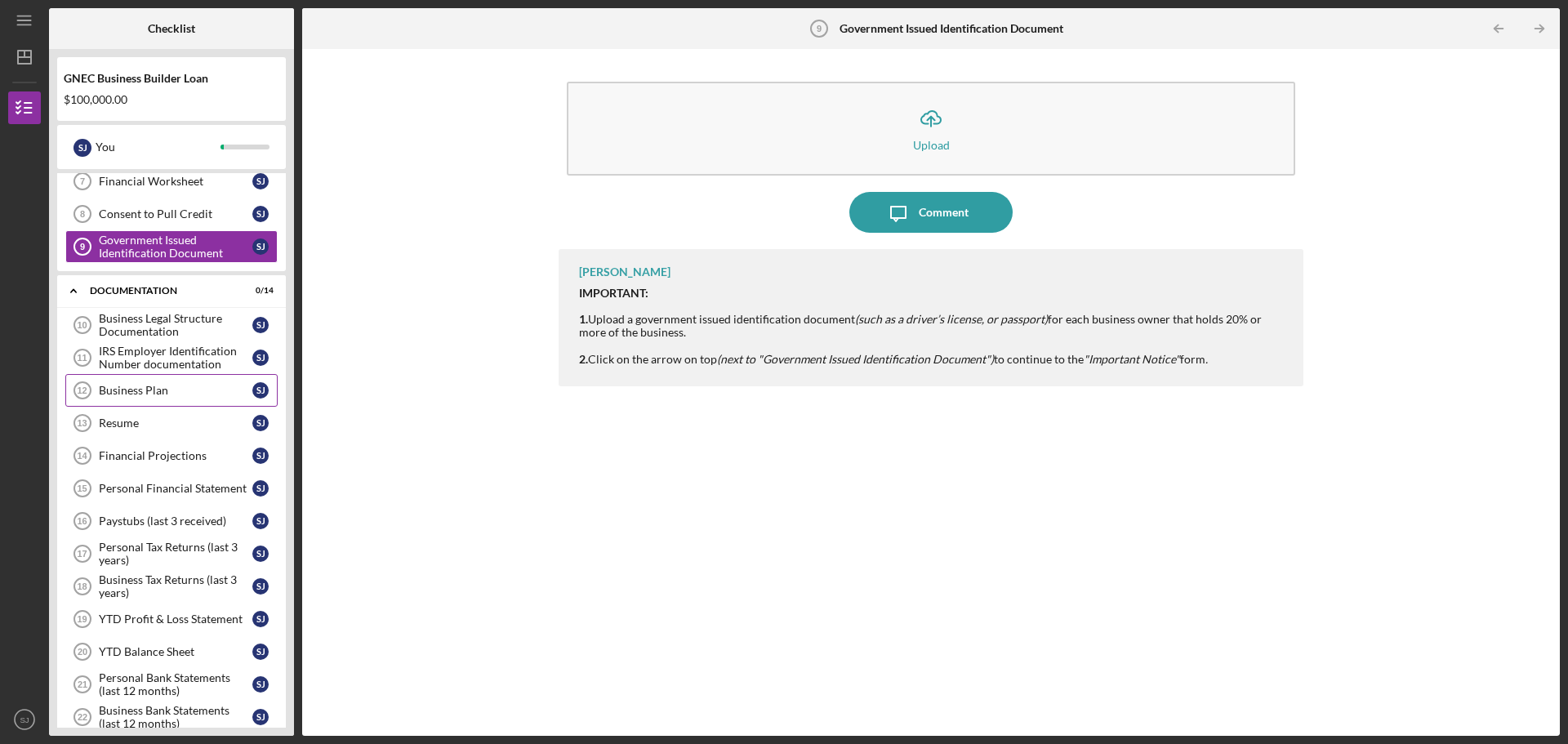
scroll to position [0, 0]
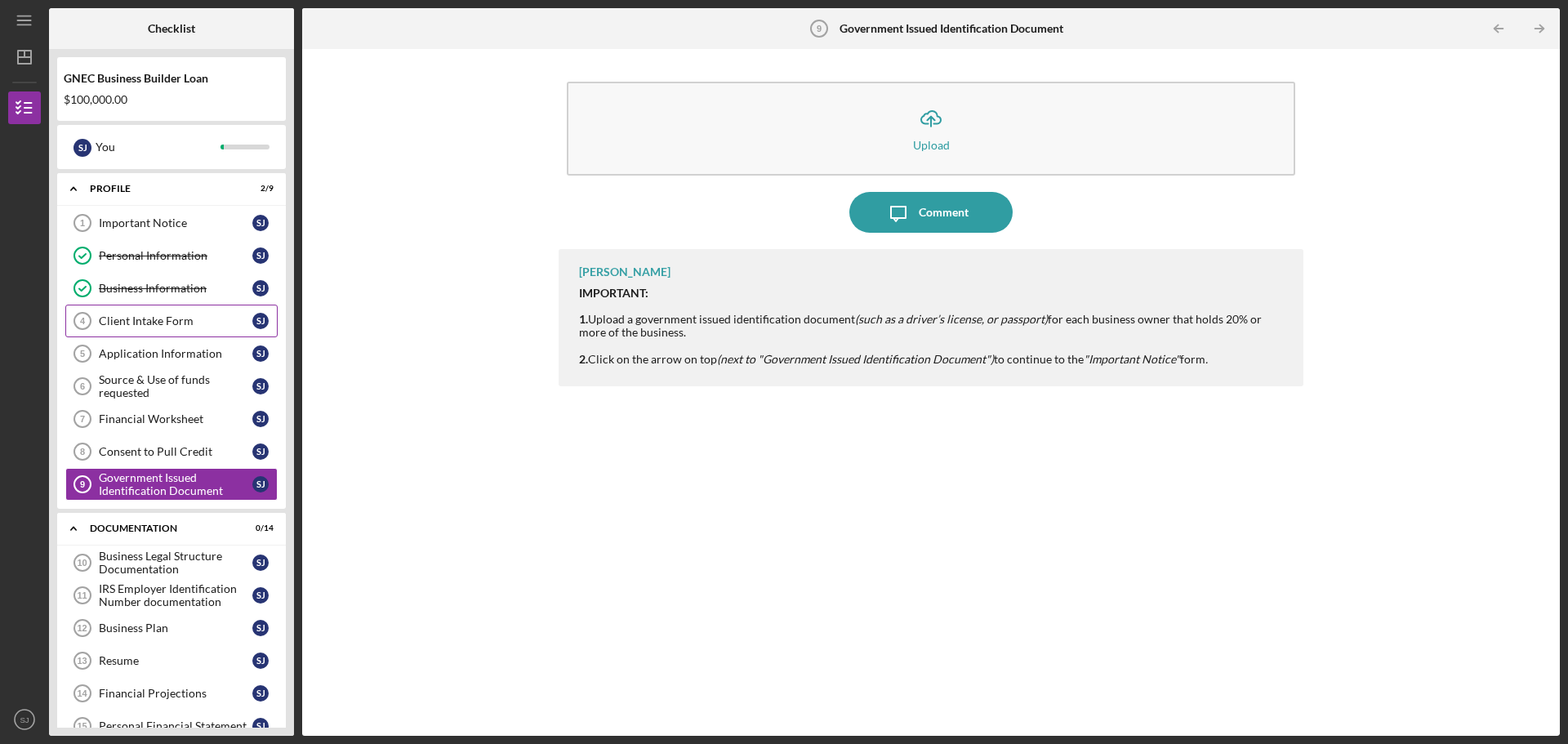
click at [157, 317] on div "Client Intake Form" at bounding box center [175, 320] width 154 height 13
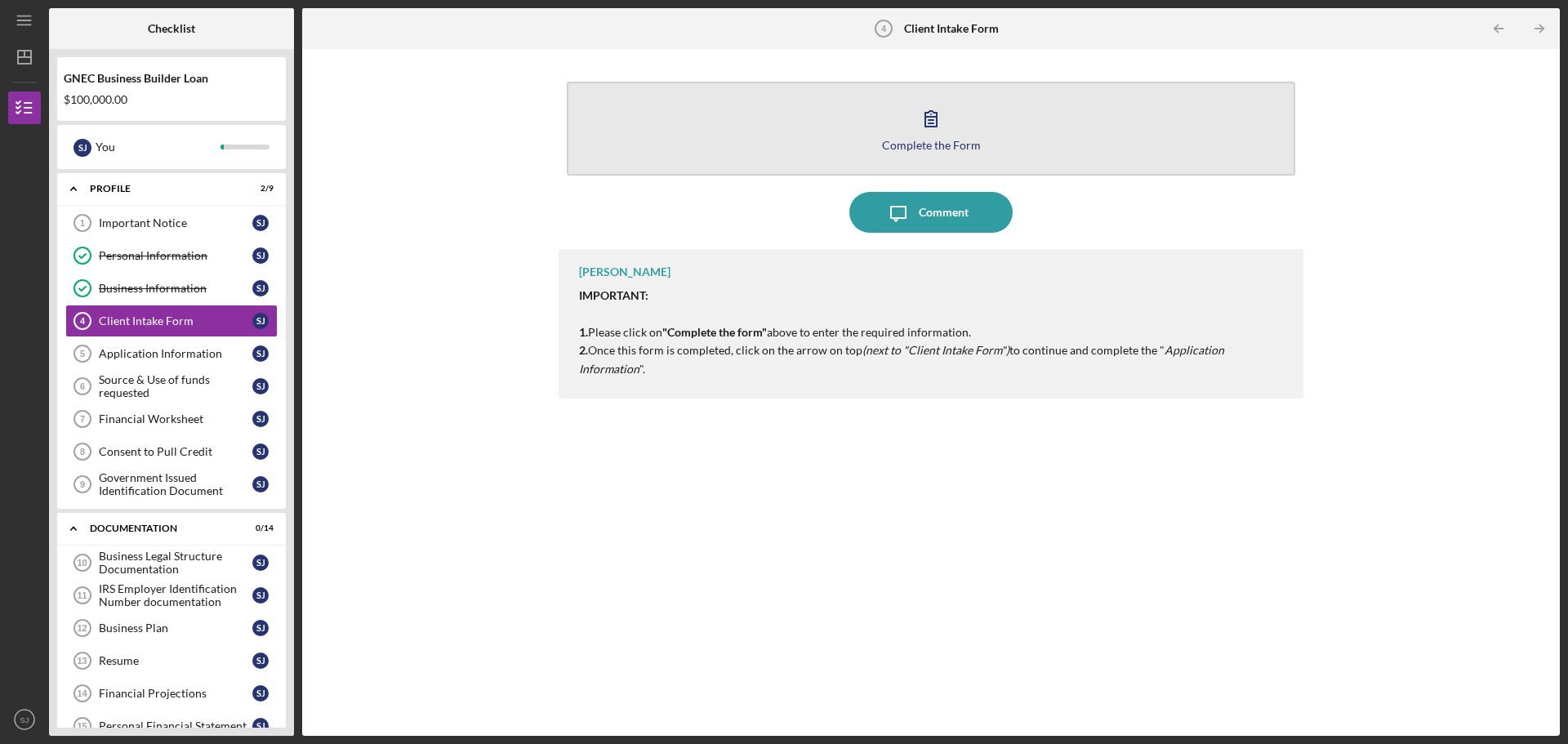
click at [914, 114] on icon "button" at bounding box center [930, 118] width 41 height 41
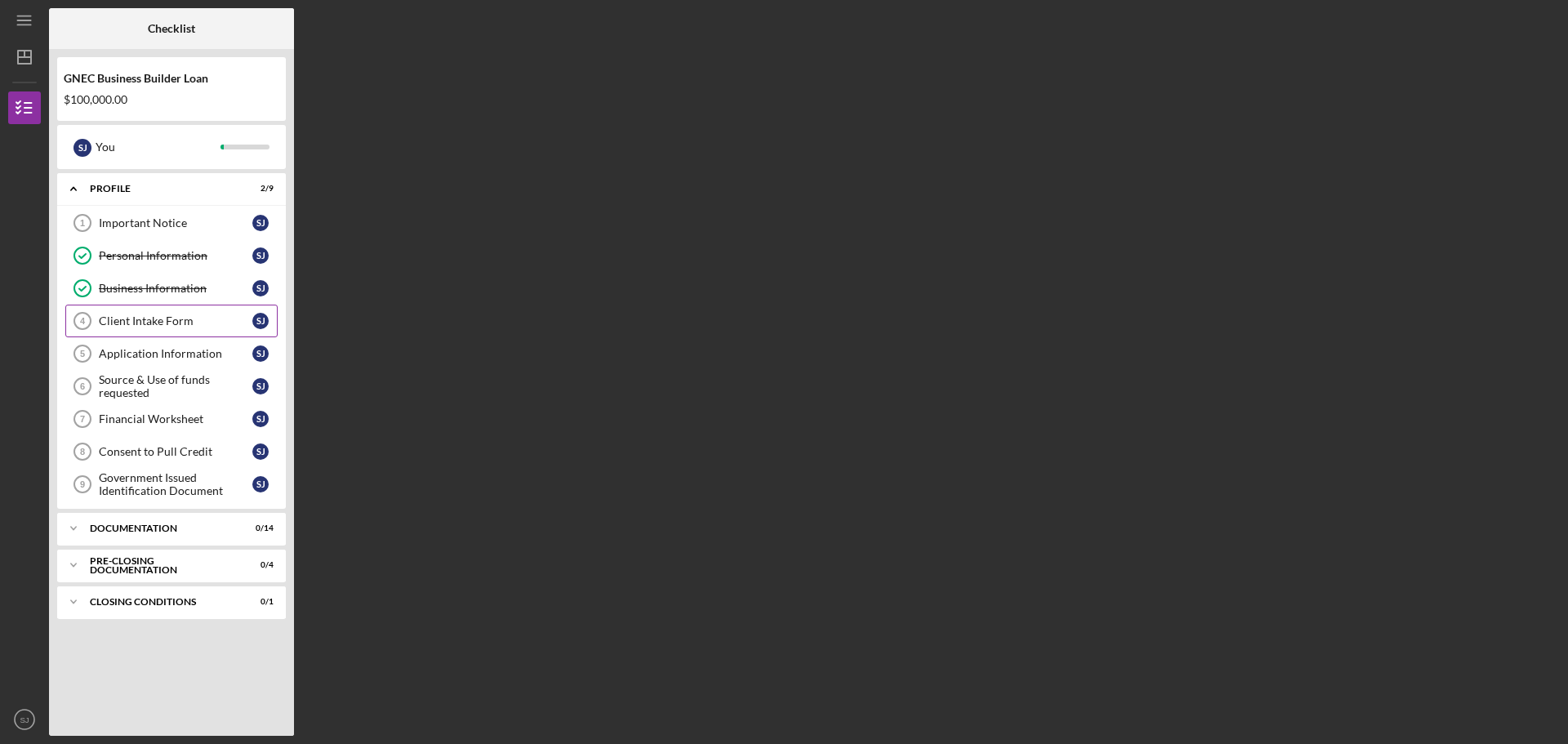
click at [135, 313] on link "Client Intake Form 4 Client Intake Form [PERSON_NAME]" at bounding box center [171, 321] width 213 height 33
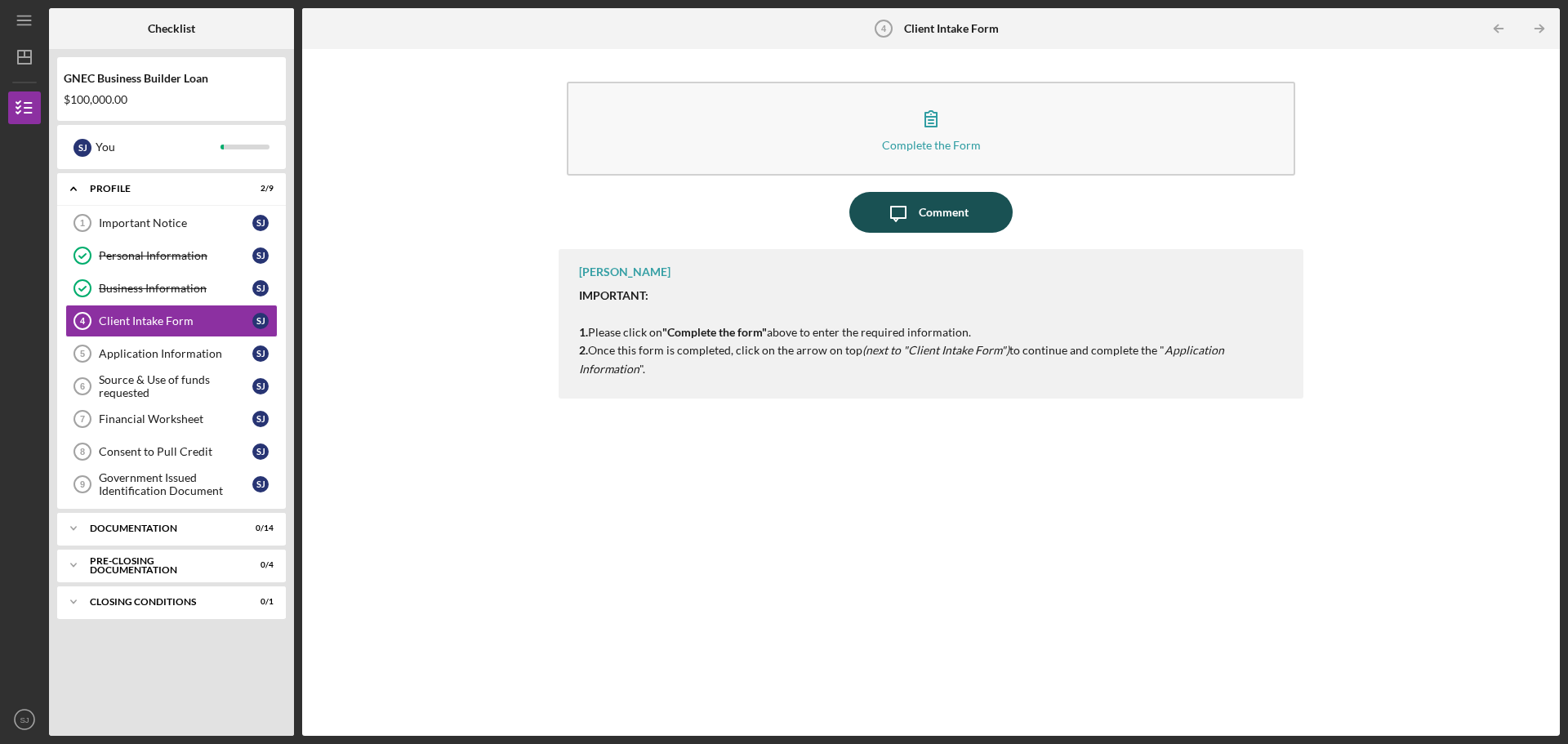
click at [936, 209] on div "Comment" at bounding box center [943, 212] width 49 height 41
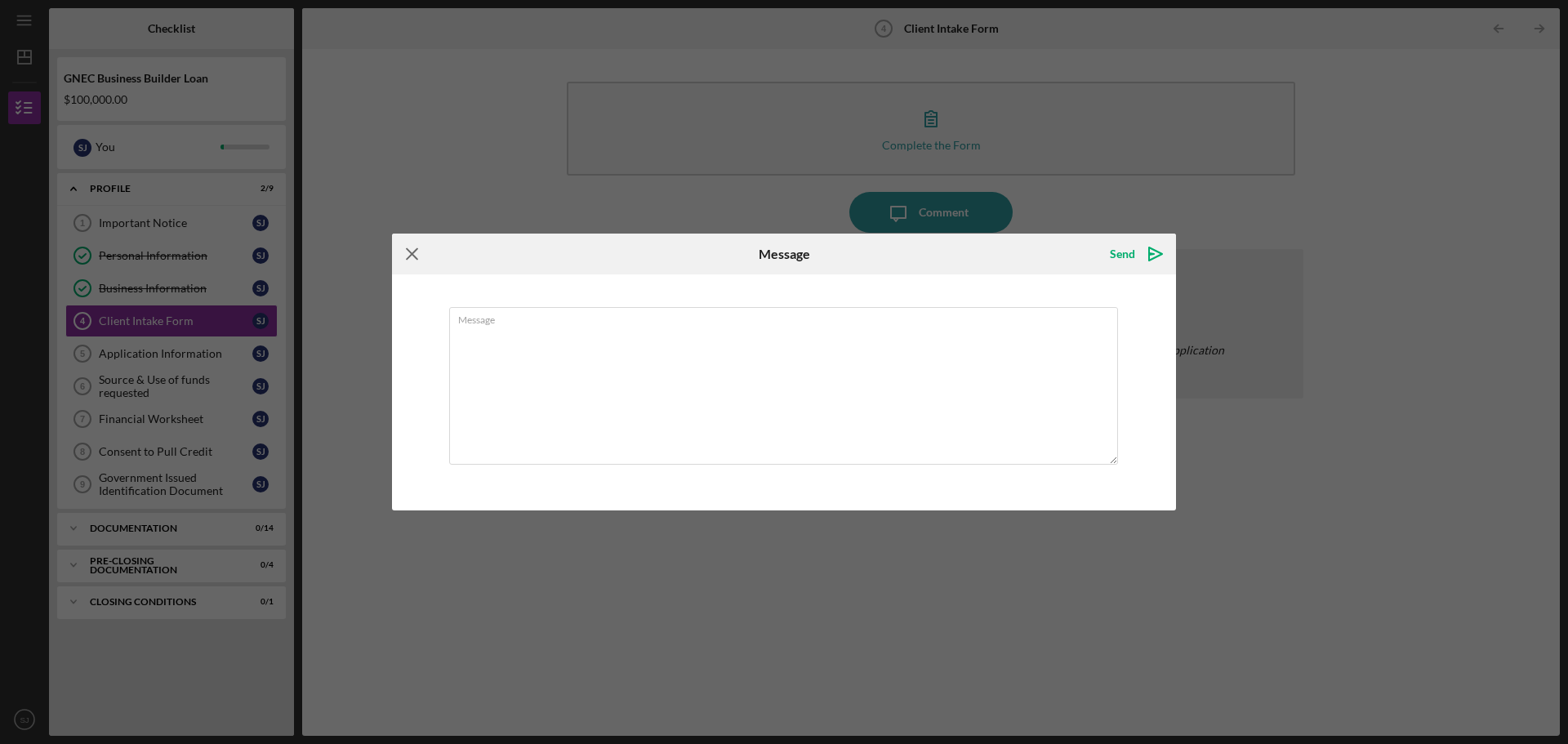
click at [402, 256] on icon "Icon/Menu Close" at bounding box center [412, 253] width 41 height 41
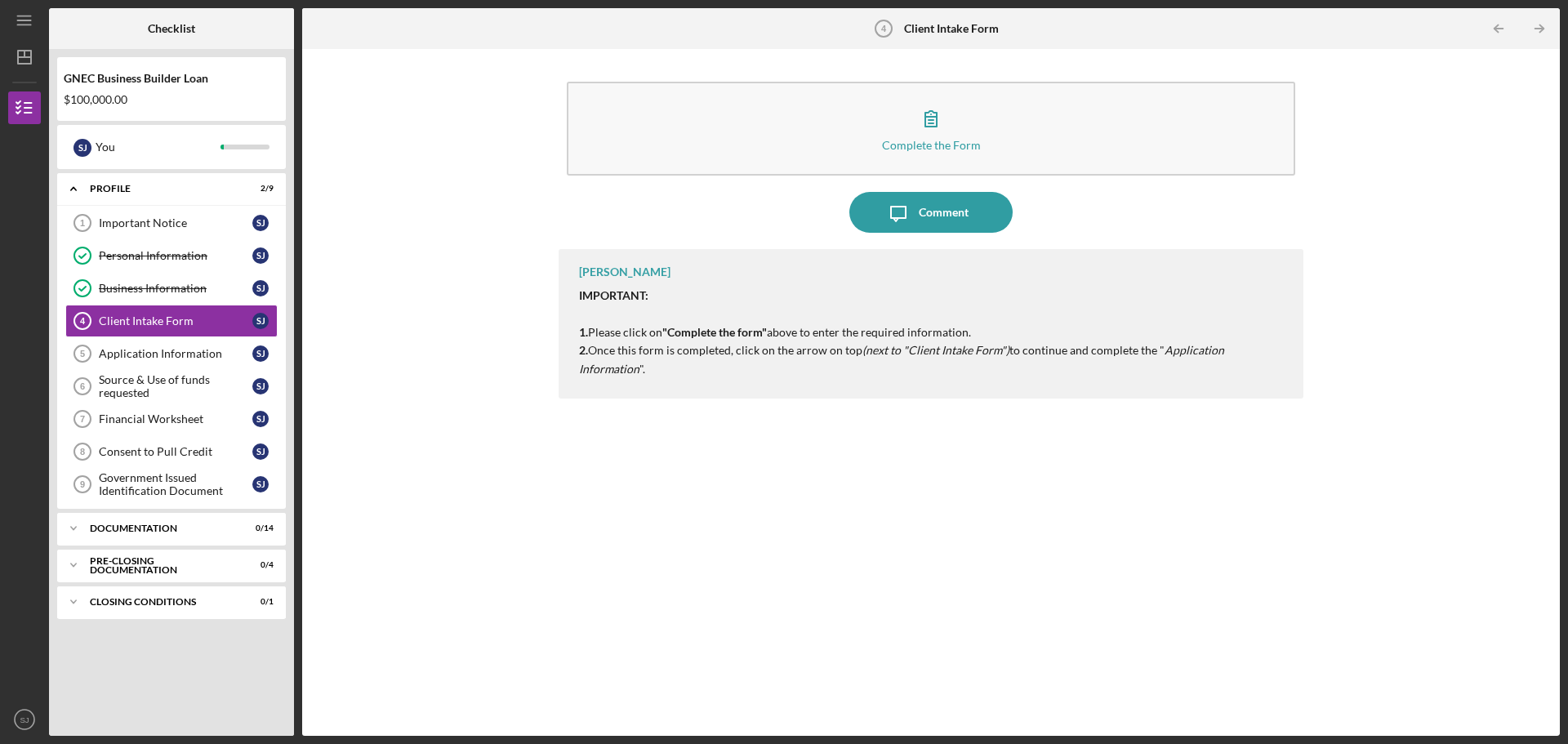
click at [620, 267] on div "[PERSON_NAME]" at bounding box center [624, 272] width 91 height 13
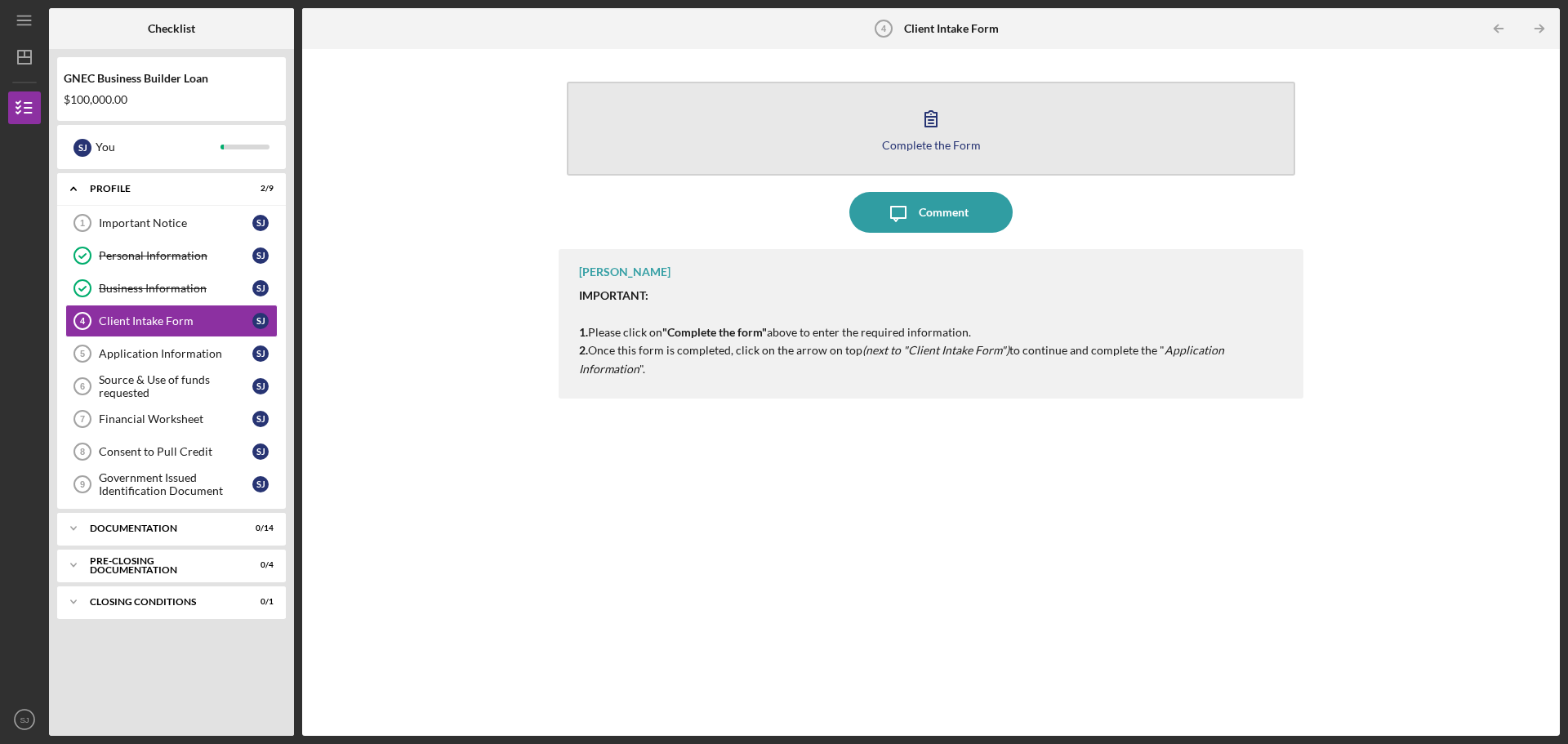
click at [928, 115] on icon "button" at bounding box center [930, 118] width 41 height 41
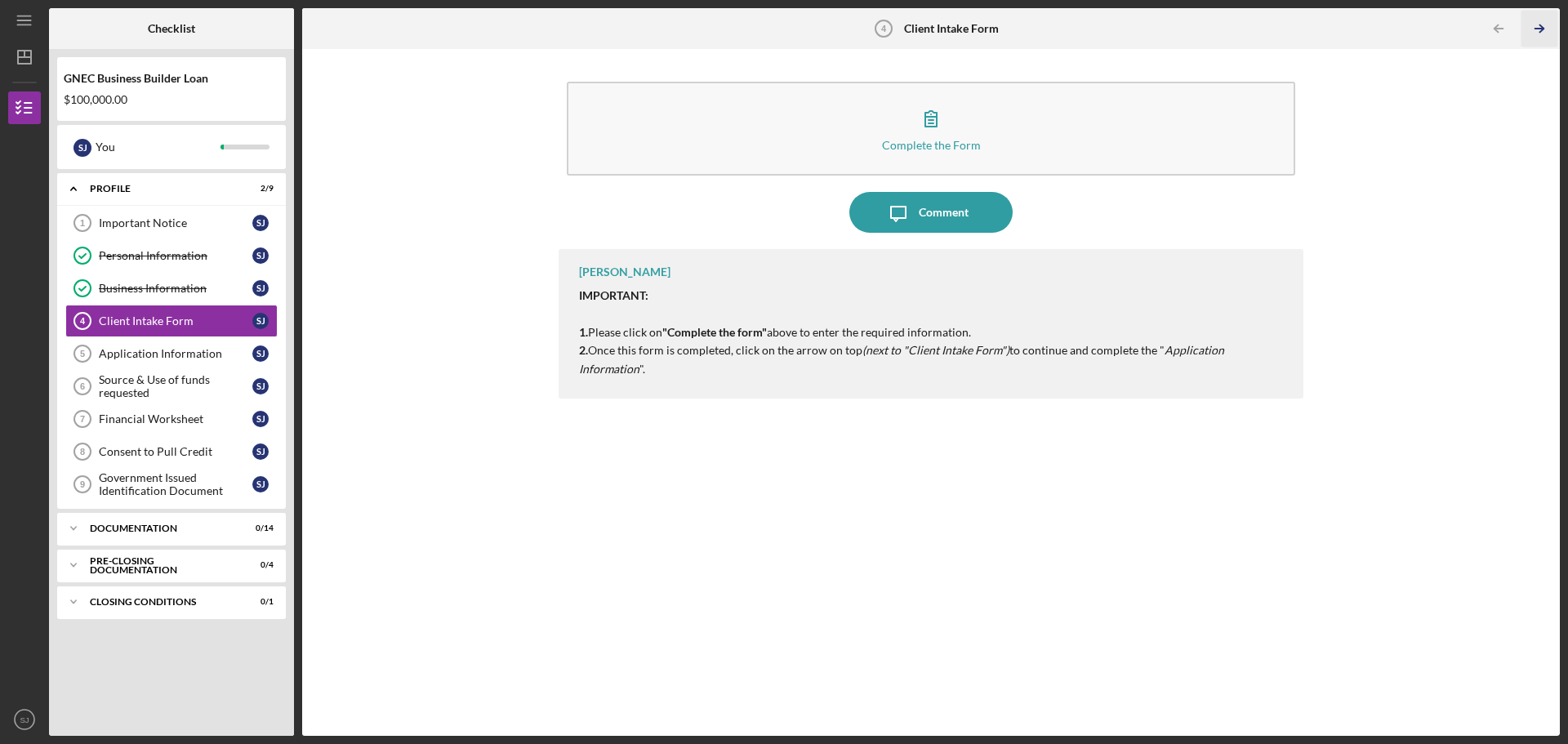
click at [1536, 26] on icon "Icon/Table Pagination Arrow" at bounding box center [1539, 29] width 36 height 36
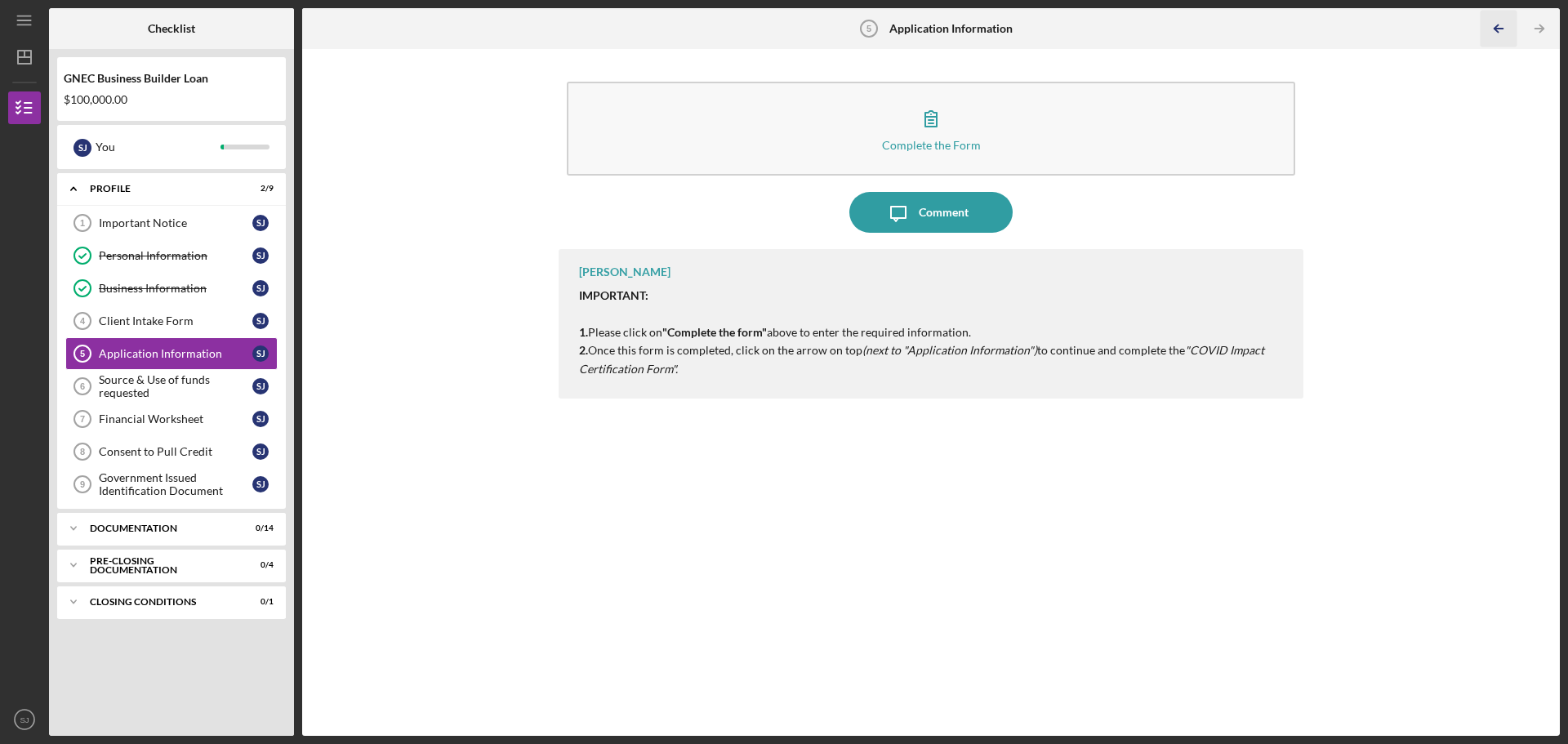
click at [1496, 30] on polyline "button" at bounding box center [1496, 29] width 4 height 7
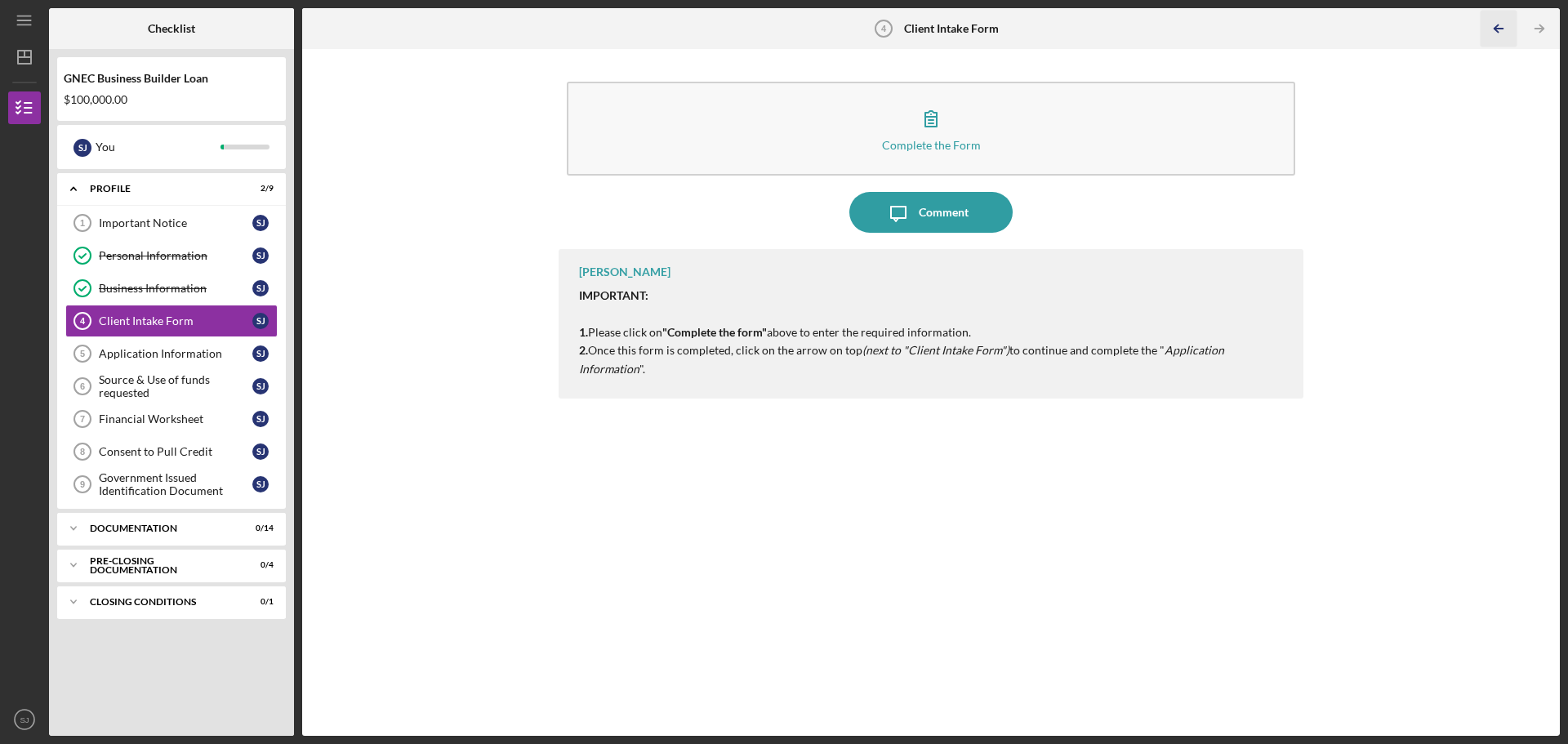
click at [1496, 30] on polyline "button" at bounding box center [1496, 29] width 4 height 7
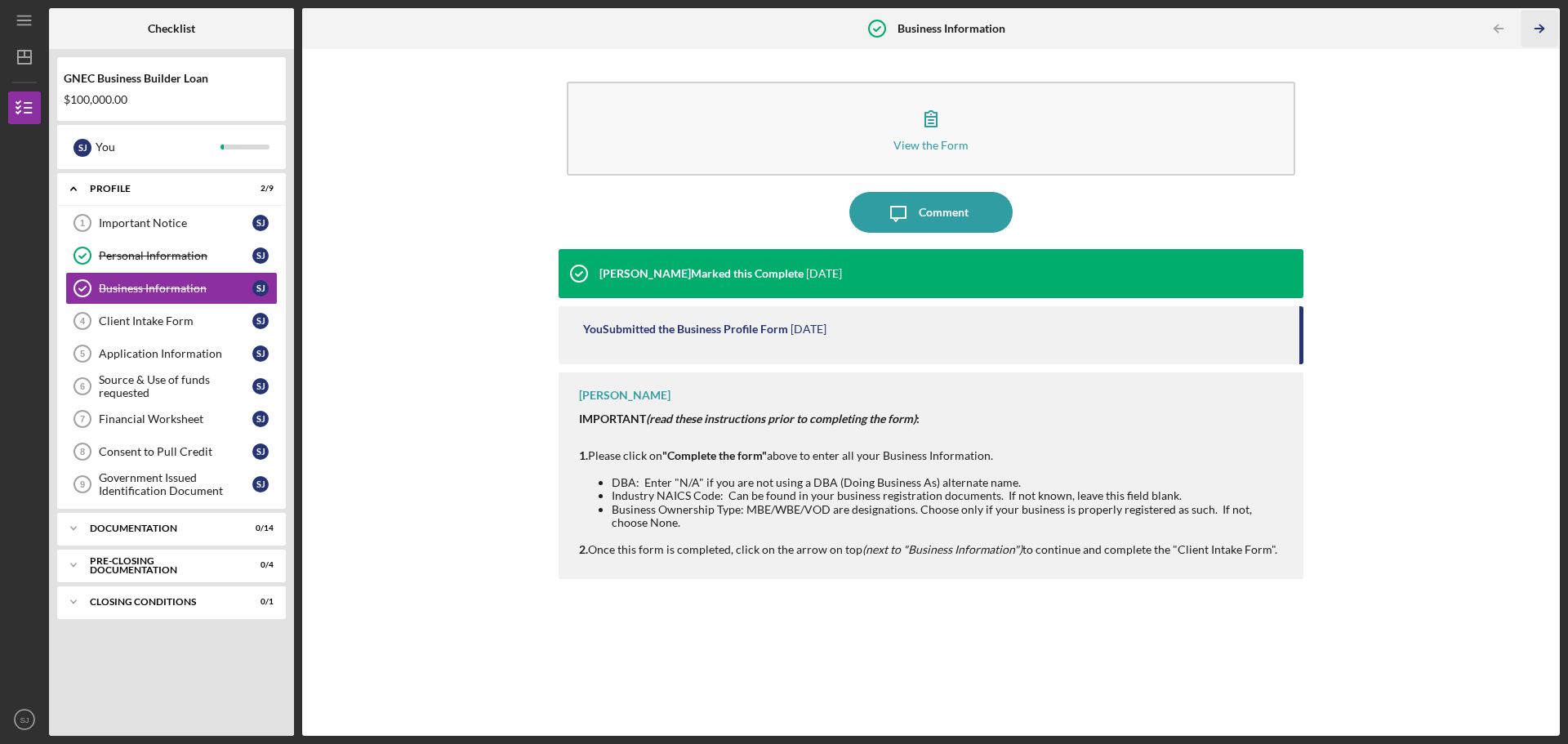
click at [1538, 30] on icon "Icon/Table Pagination Arrow" at bounding box center [1539, 29] width 36 height 36
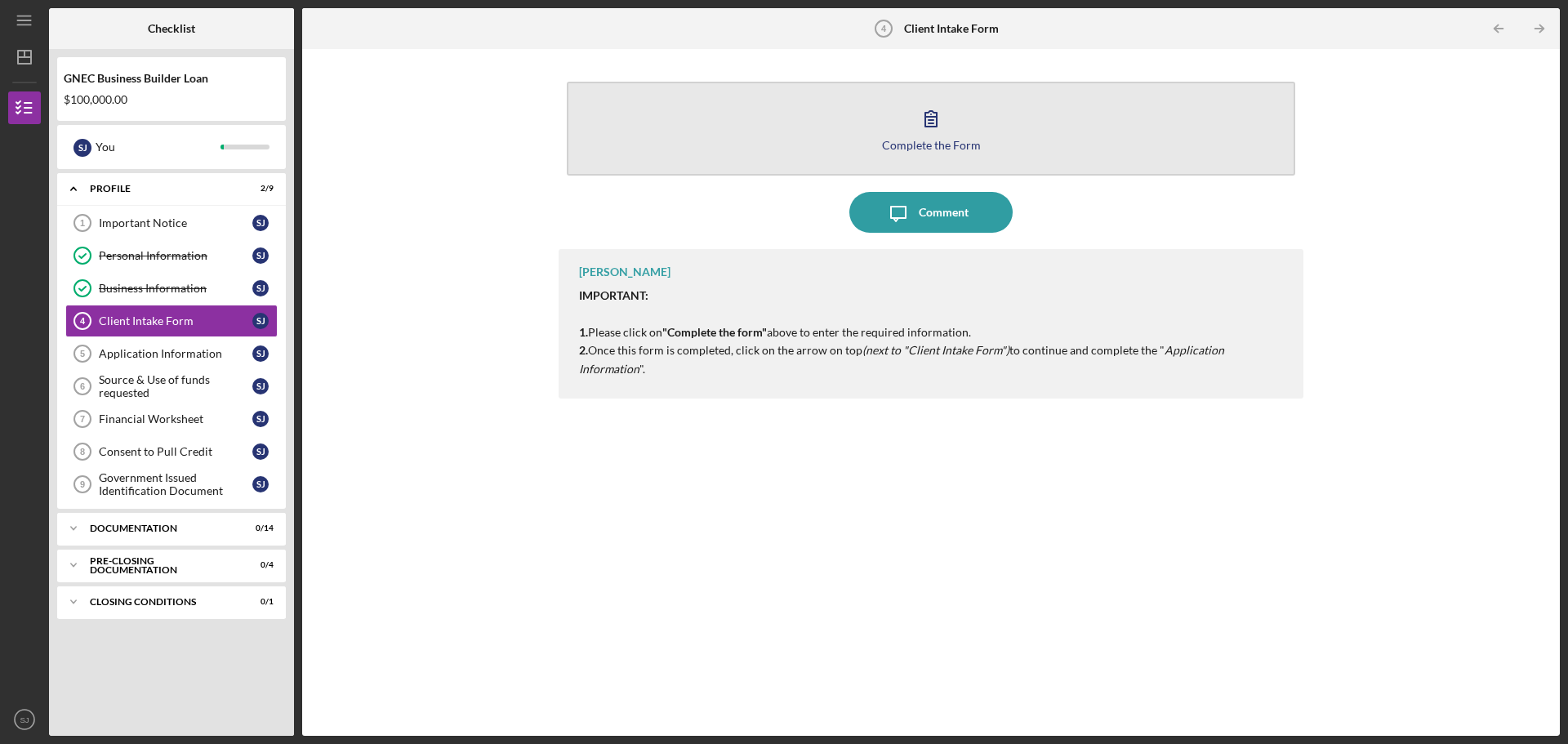
click at [935, 119] on icon "button" at bounding box center [930, 118] width 41 height 41
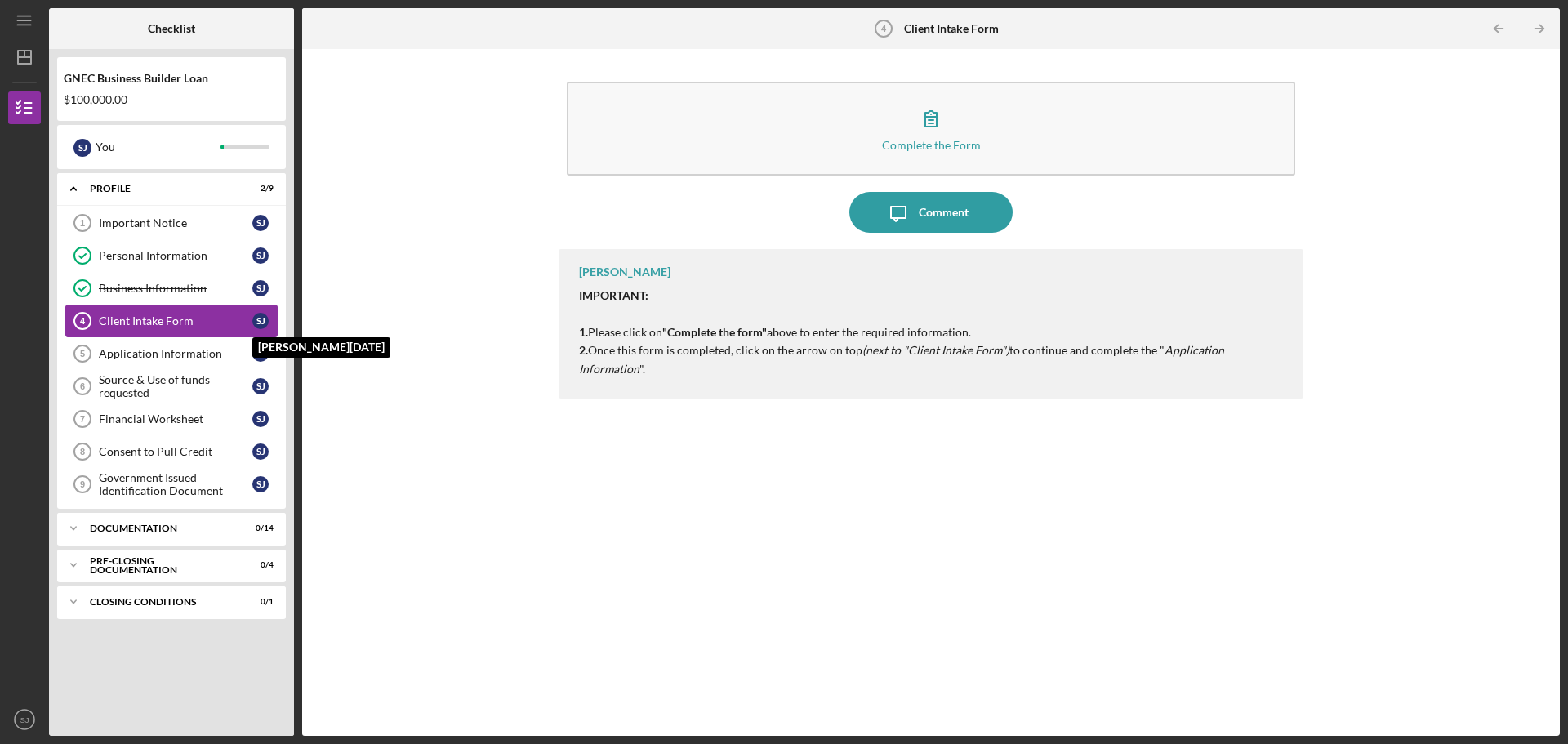
click at [260, 322] on div "S J" at bounding box center [260, 320] width 16 height 16
click at [148, 222] on div "Important Notice" at bounding box center [175, 222] width 154 height 13
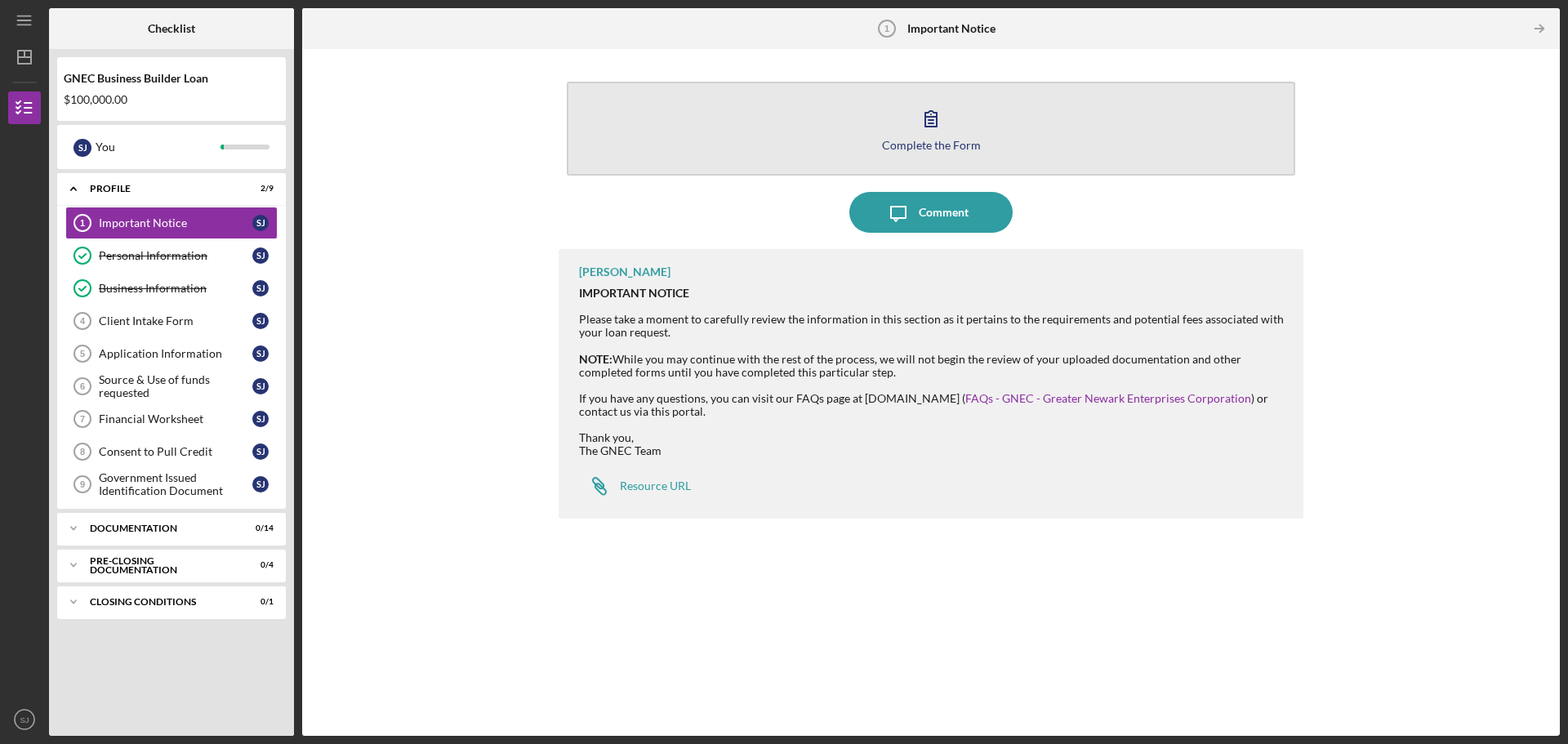
click at [938, 123] on icon "button" at bounding box center [930, 118] width 41 height 41
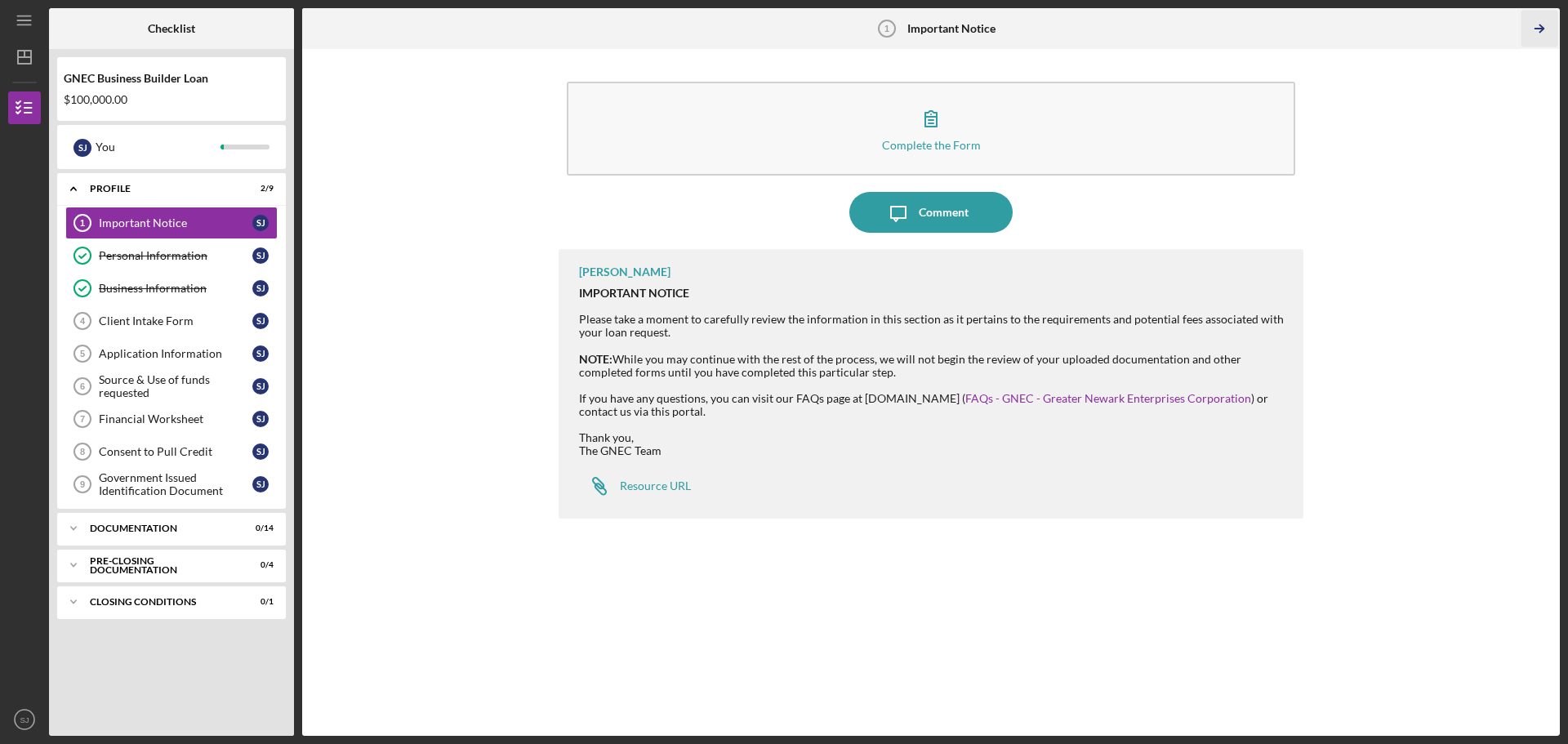
click at [1536, 35] on icon "Icon/Table Pagination Arrow" at bounding box center [1539, 29] width 36 height 36
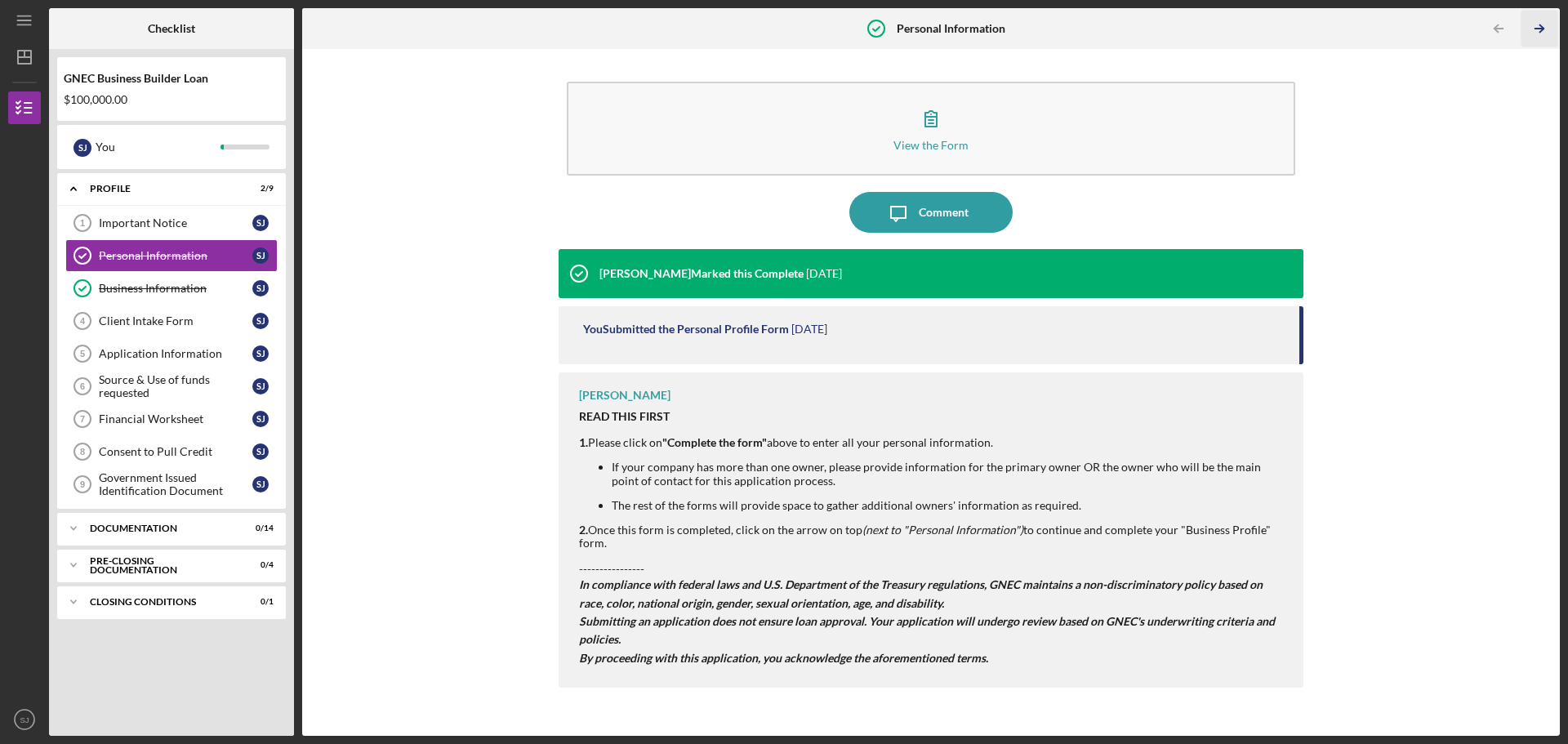
click at [1536, 35] on icon "Icon/Table Pagination Arrow" at bounding box center [1539, 29] width 36 height 36
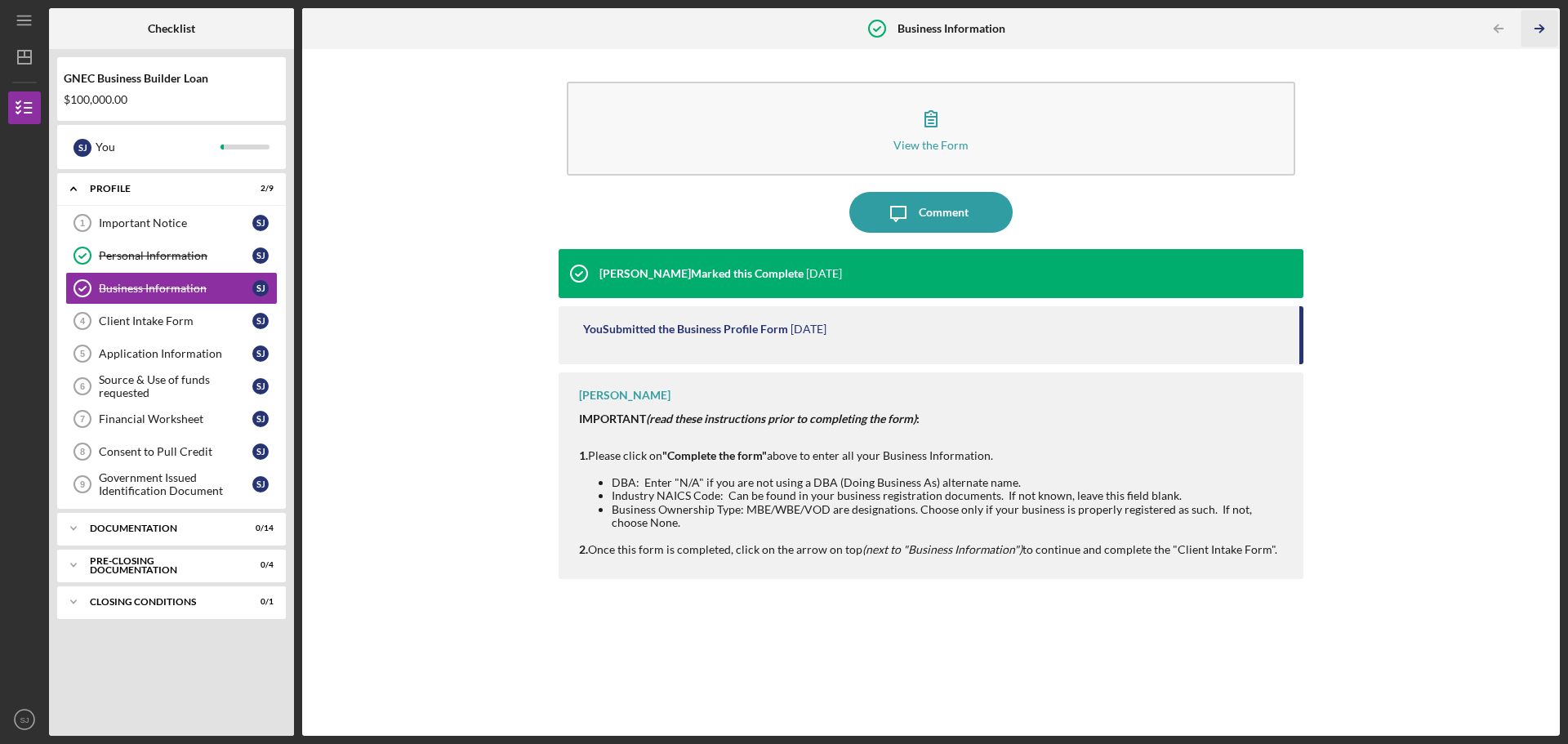
click at [1536, 35] on icon "Icon/Table Pagination Arrow" at bounding box center [1539, 29] width 36 height 36
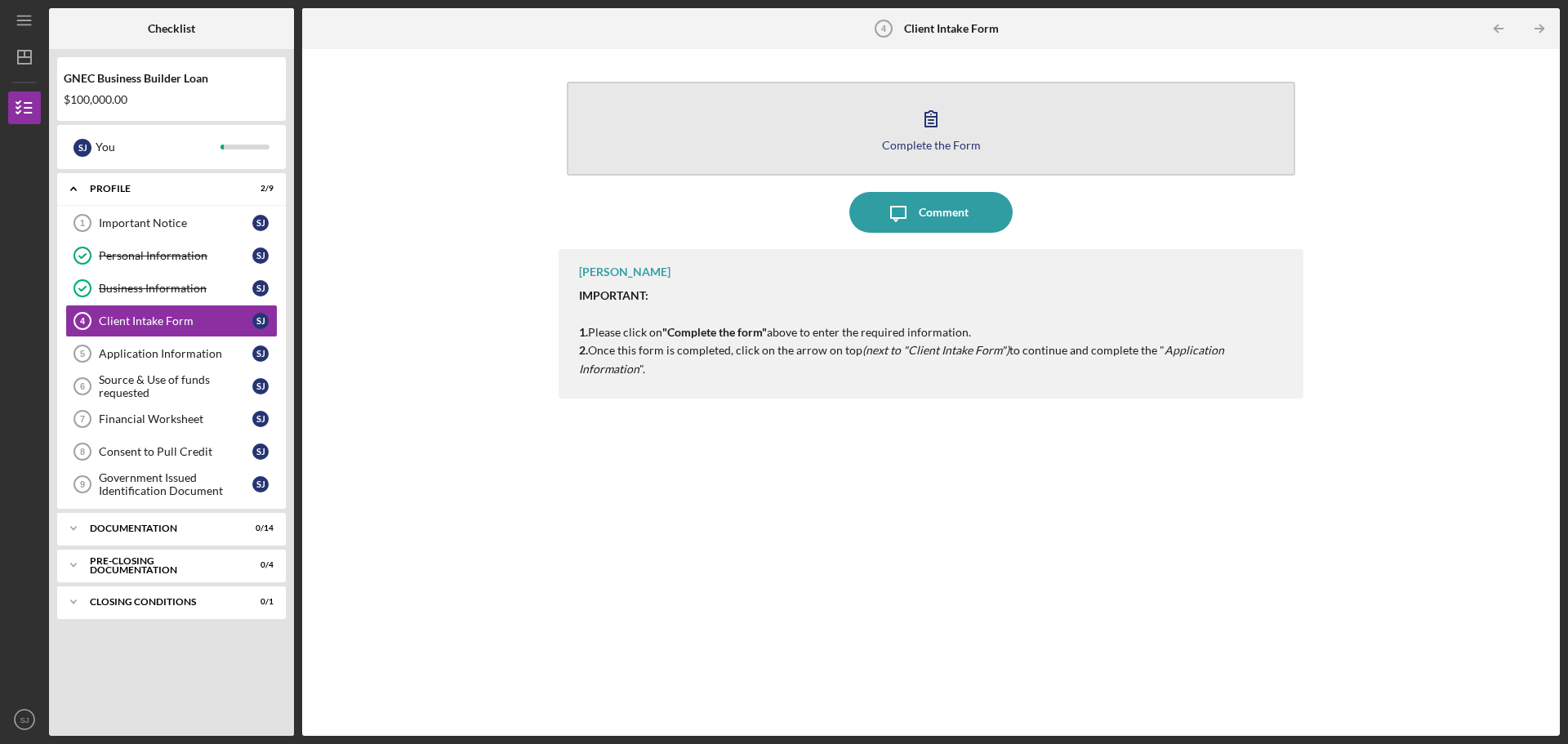
click at [924, 119] on icon "button" at bounding box center [930, 118] width 41 height 41
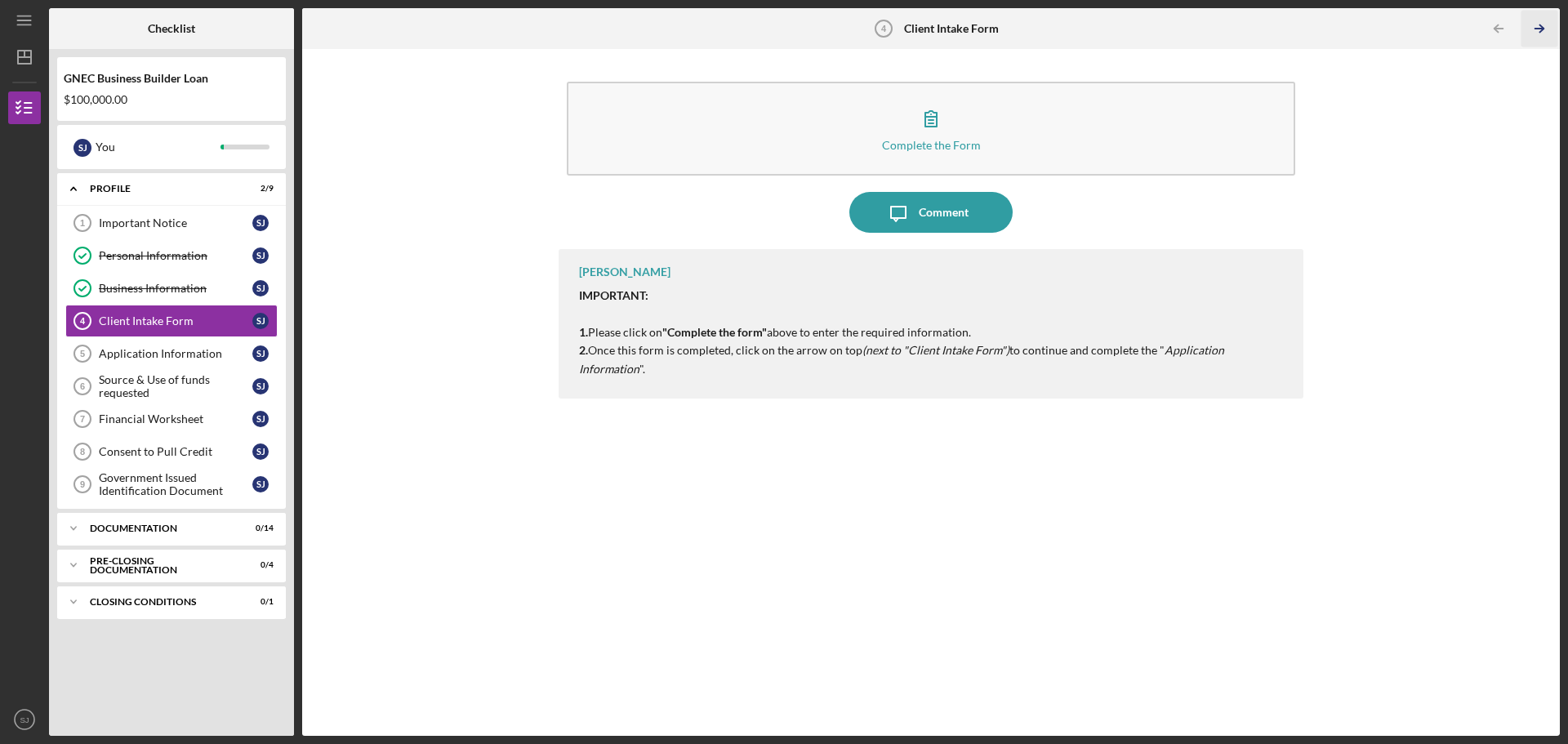
click at [1540, 29] on line "button" at bounding box center [1539, 29] width 8 height 0
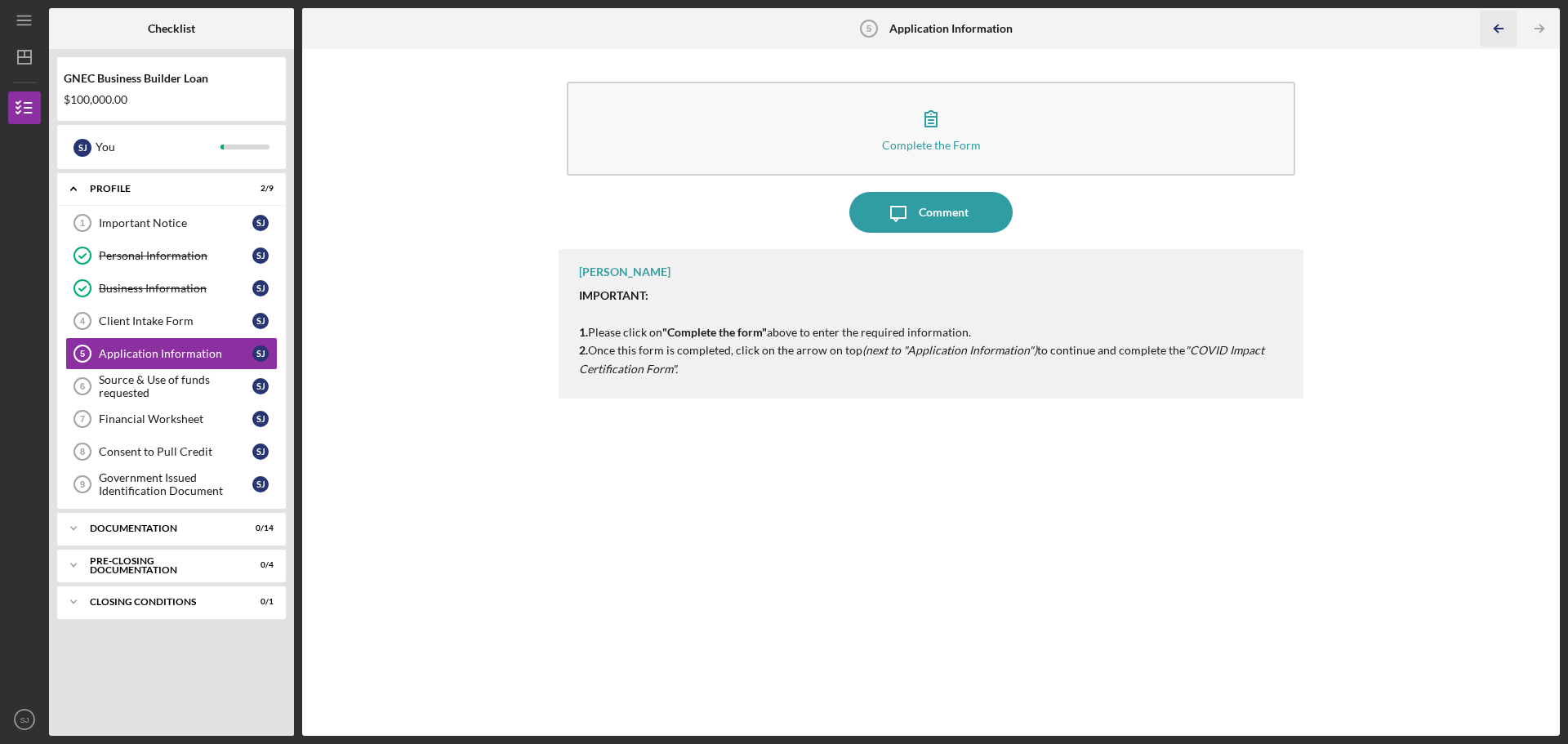
click at [1488, 33] on icon "Icon/Table Pagination Arrow" at bounding box center [1499, 29] width 36 height 36
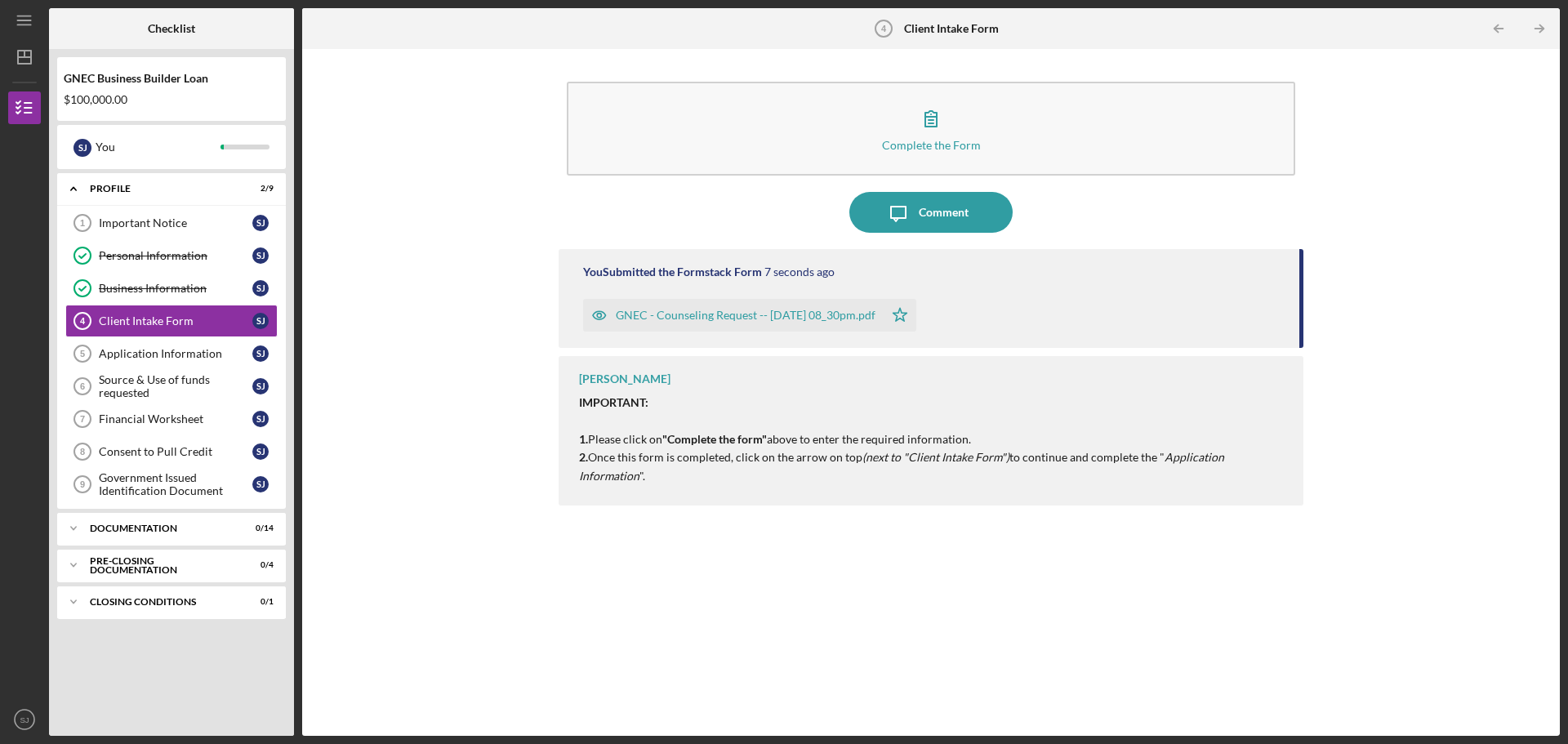
click at [798, 316] on div "GNEC - Counseling Request -- 2025-09-30 08_30pm.pdf" at bounding box center [745, 315] width 259 height 13
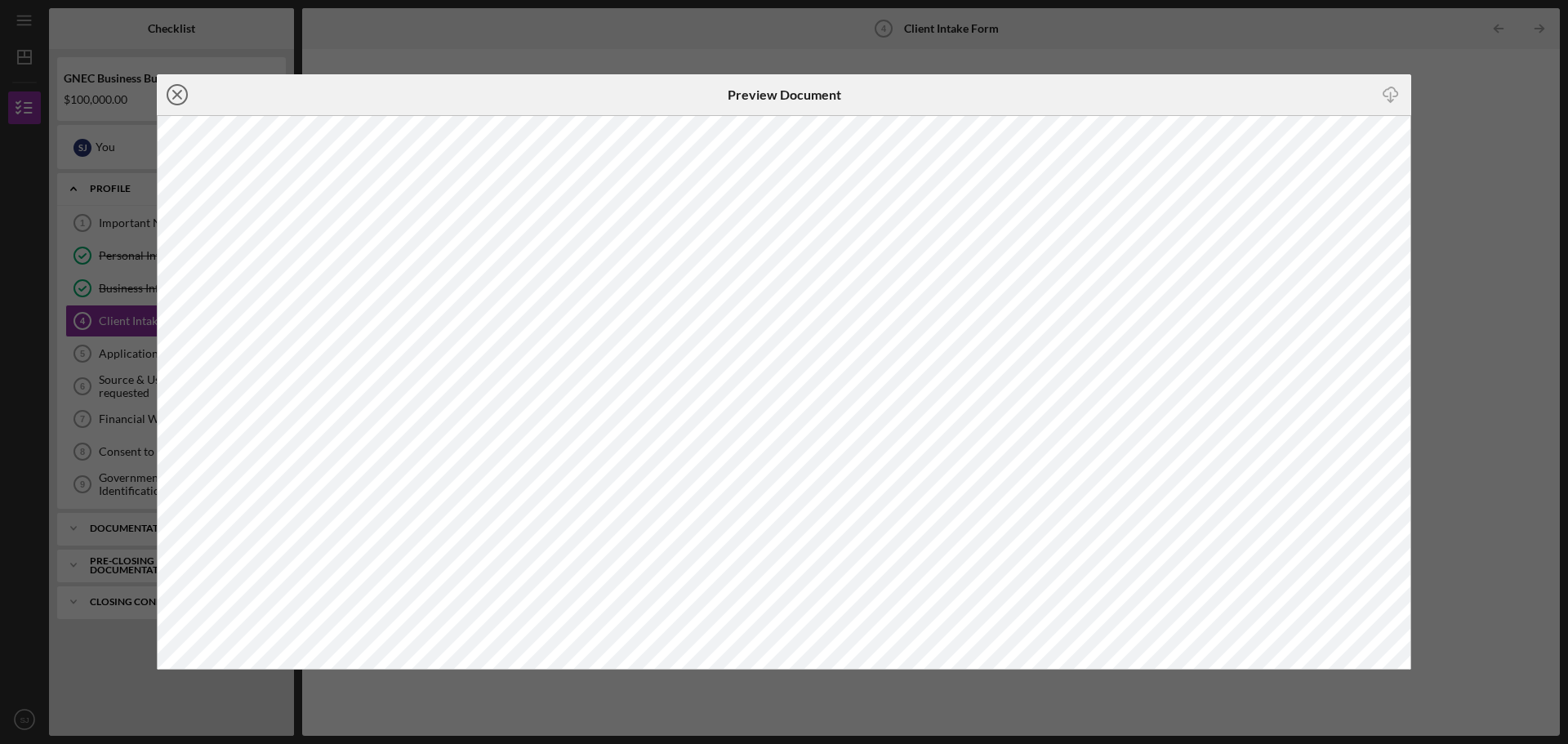
click at [183, 95] on icon "Icon/Close" at bounding box center [177, 95] width 41 height 41
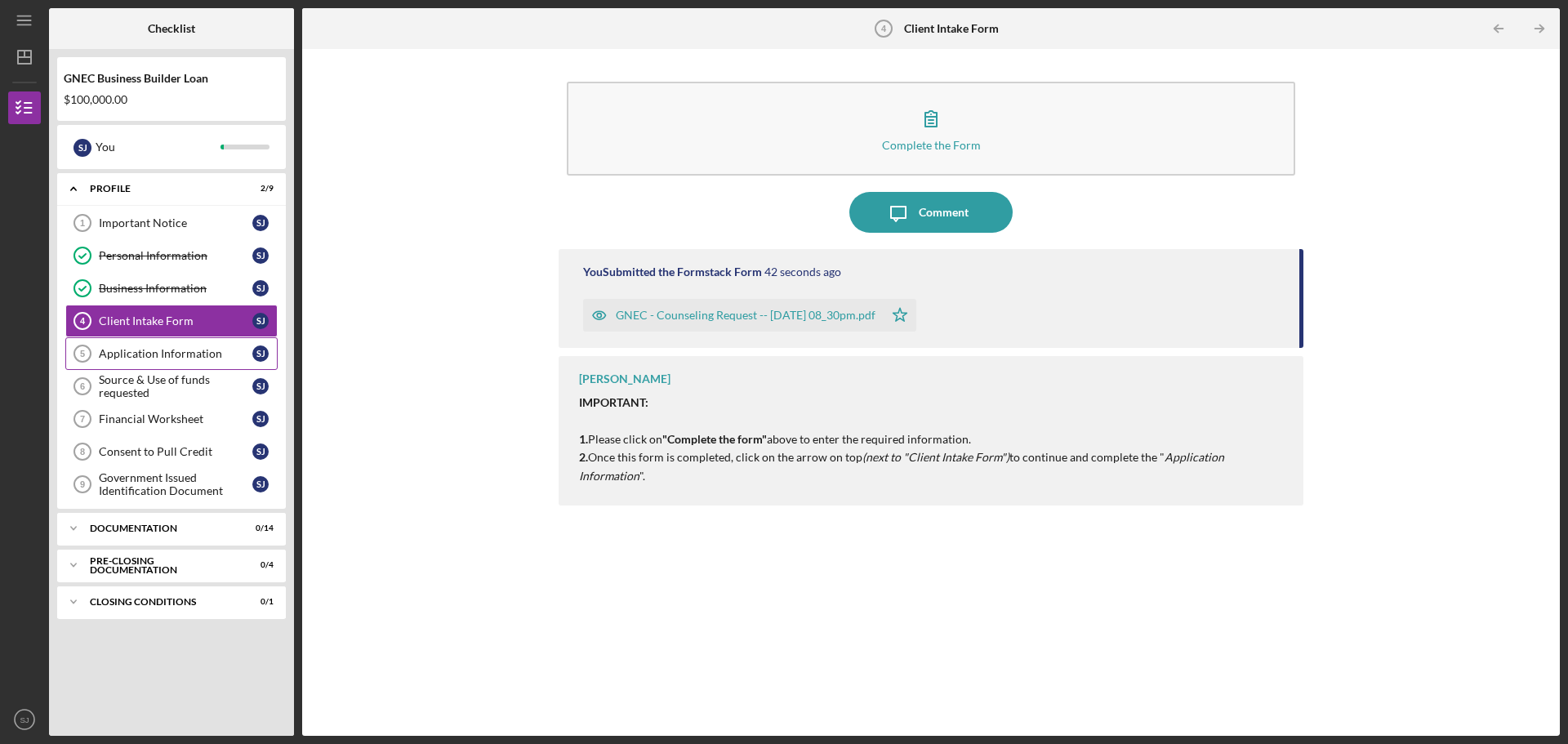
click at [183, 350] on div "Application Information" at bounding box center [175, 353] width 154 height 13
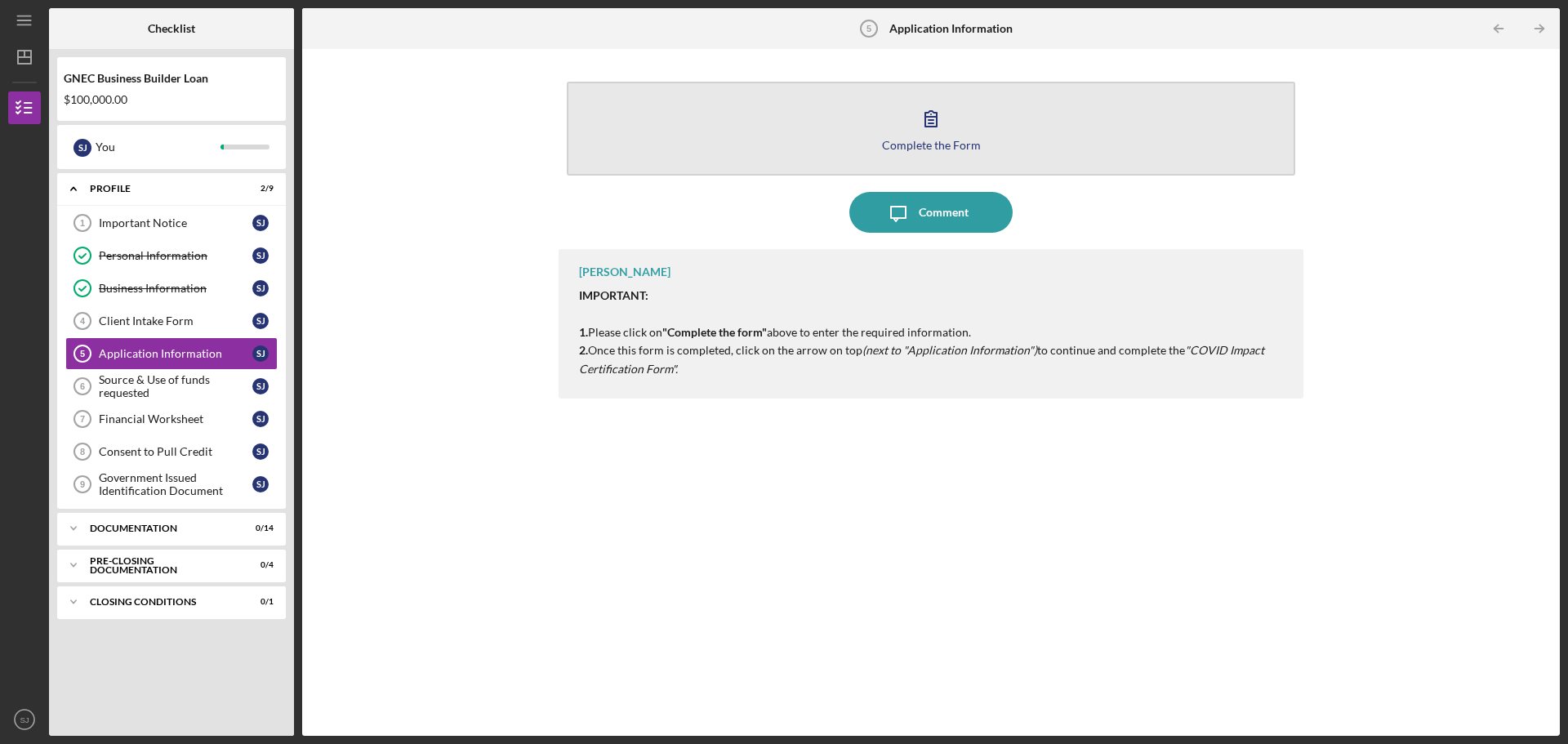
click at [930, 118] on icon "button" at bounding box center [930, 118] width 41 height 41
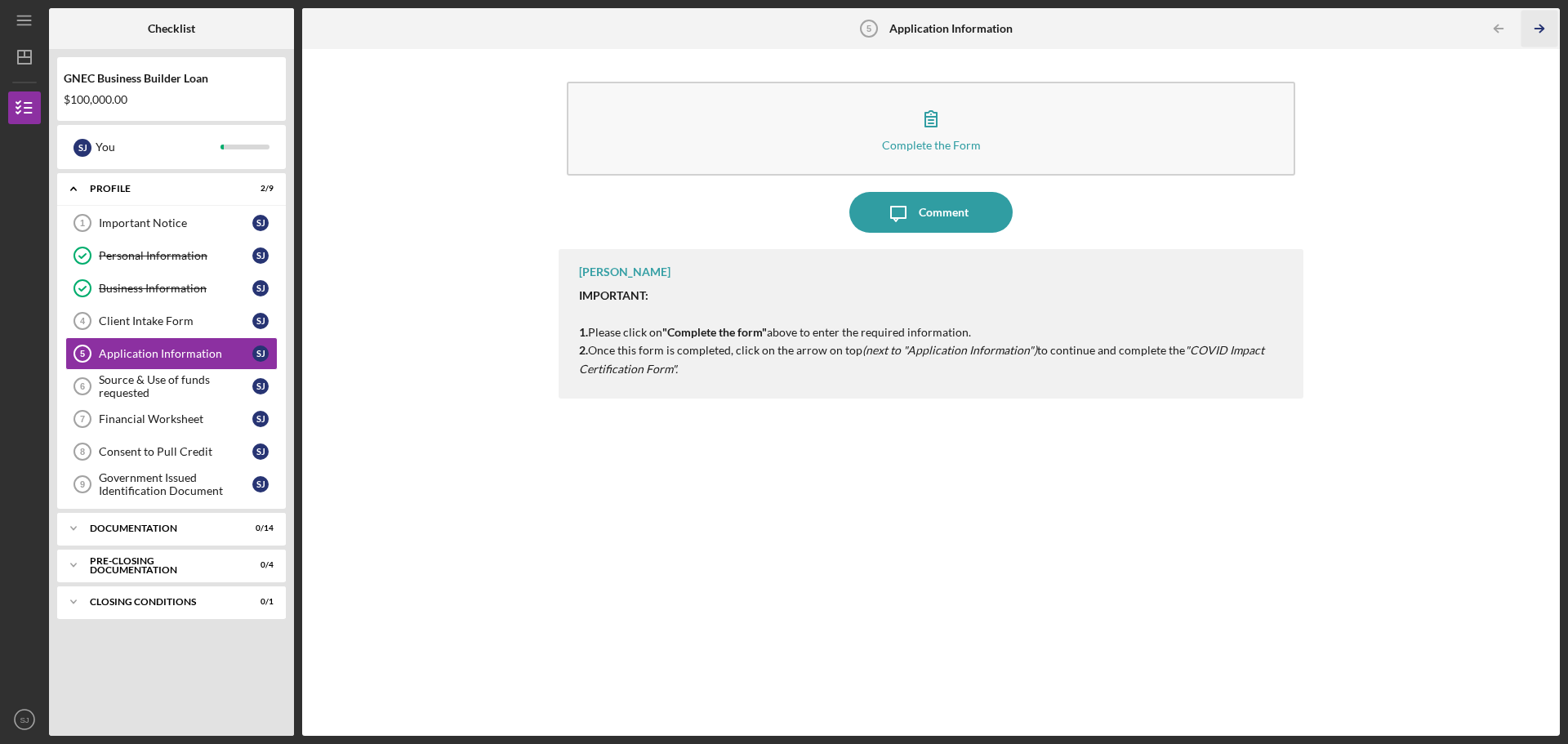
click at [1550, 37] on icon "Icon/Table Pagination Arrow" at bounding box center [1539, 29] width 36 height 36
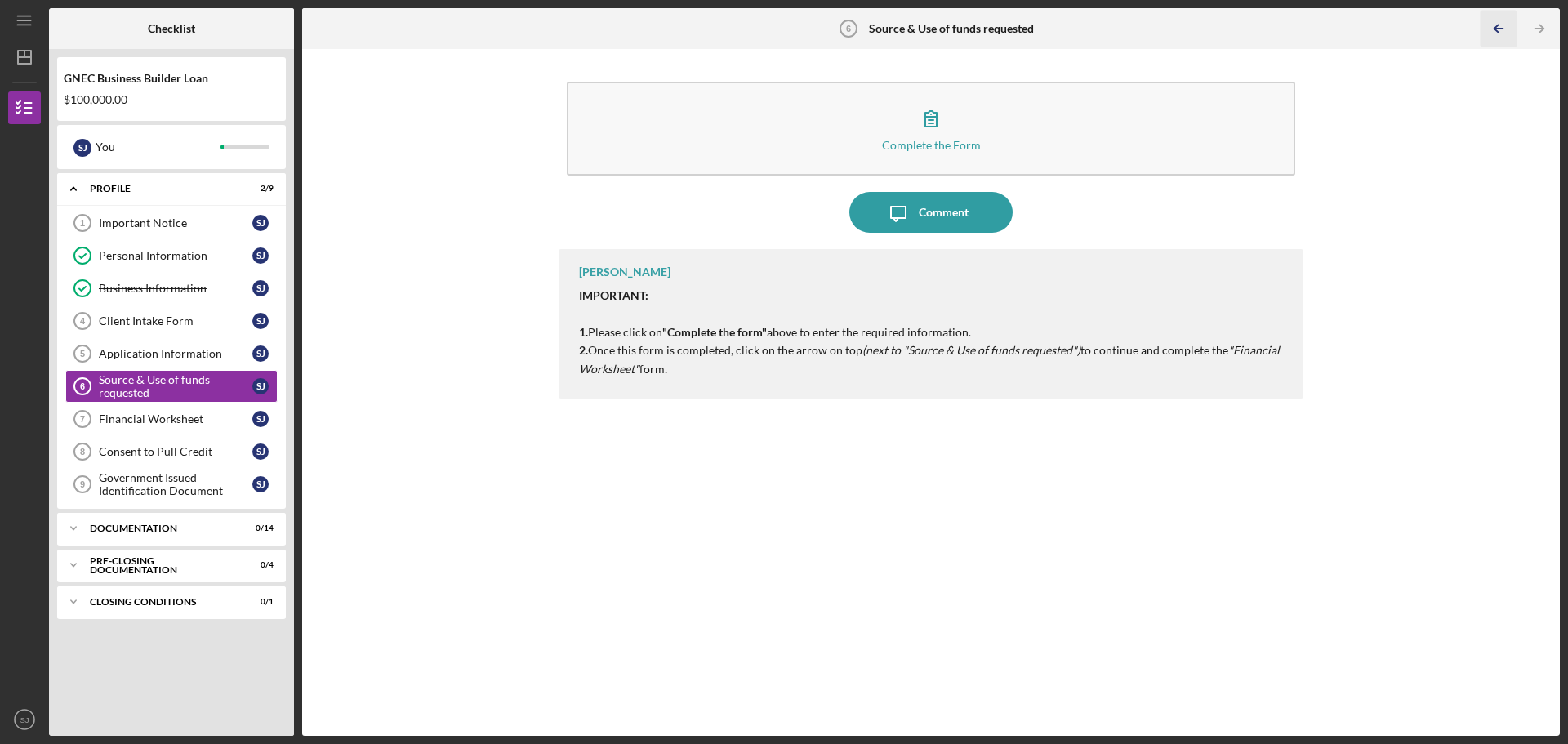
click at [1488, 37] on icon "Icon/Table Pagination Arrow" at bounding box center [1499, 29] width 36 height 36
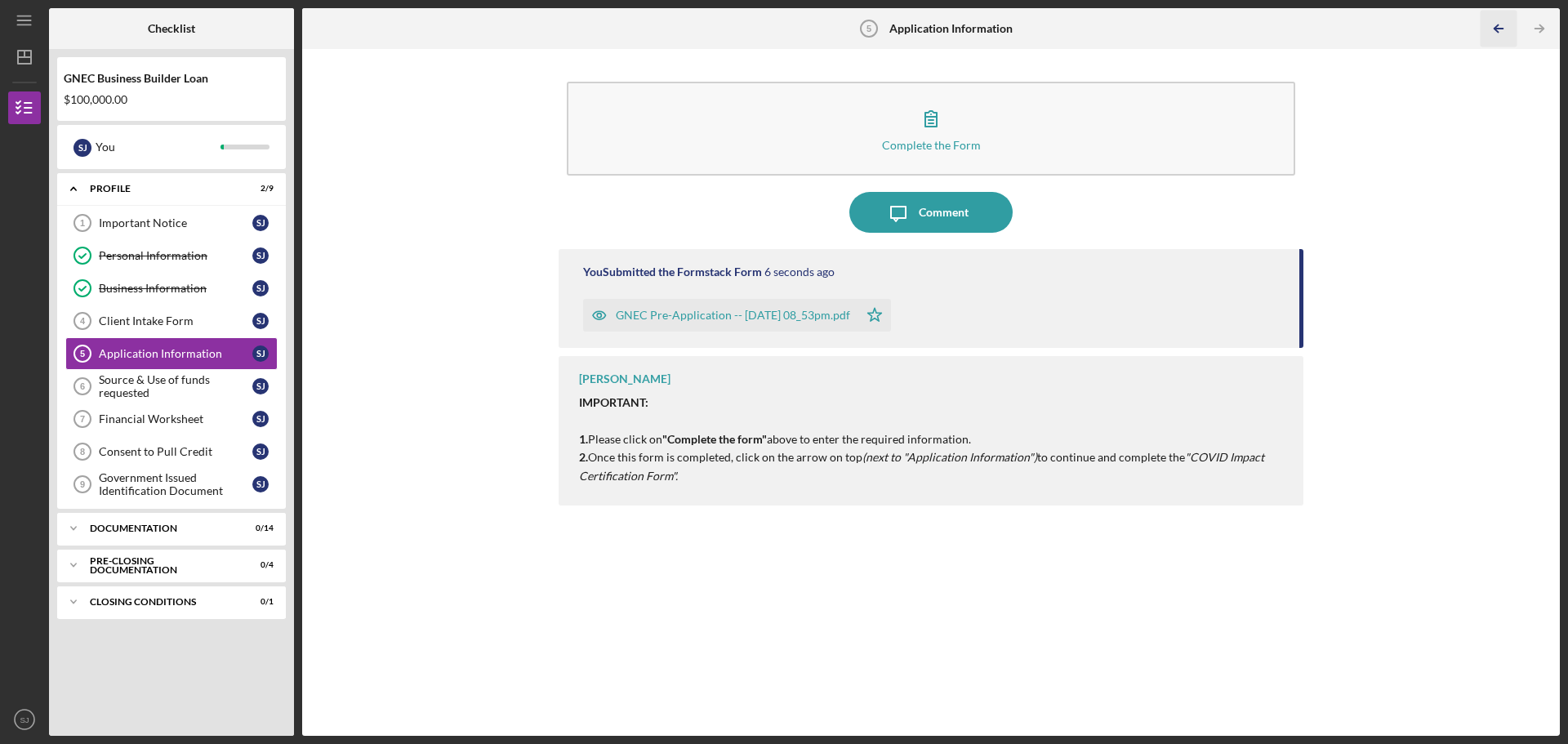
click at [1488, 37] on icon "Icon/Table Pagination Arrow" at bounding box center [1499, 29] width 36 height 36
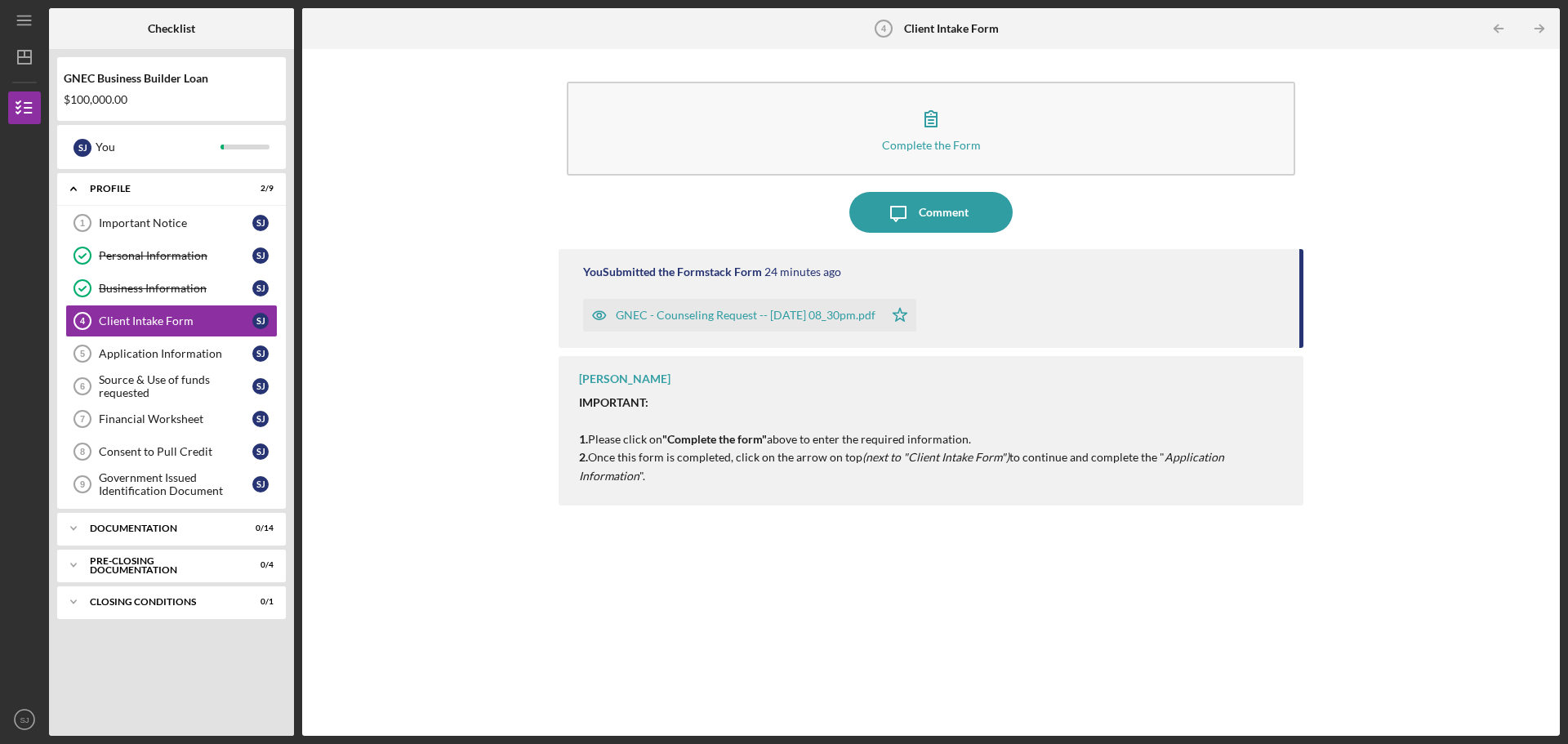
click at [809, 324] on div "GNEC - Counseling Request -- 2025-09-30 08_30pm.pdf" at bounding box center [733, 315] width 300 height 33
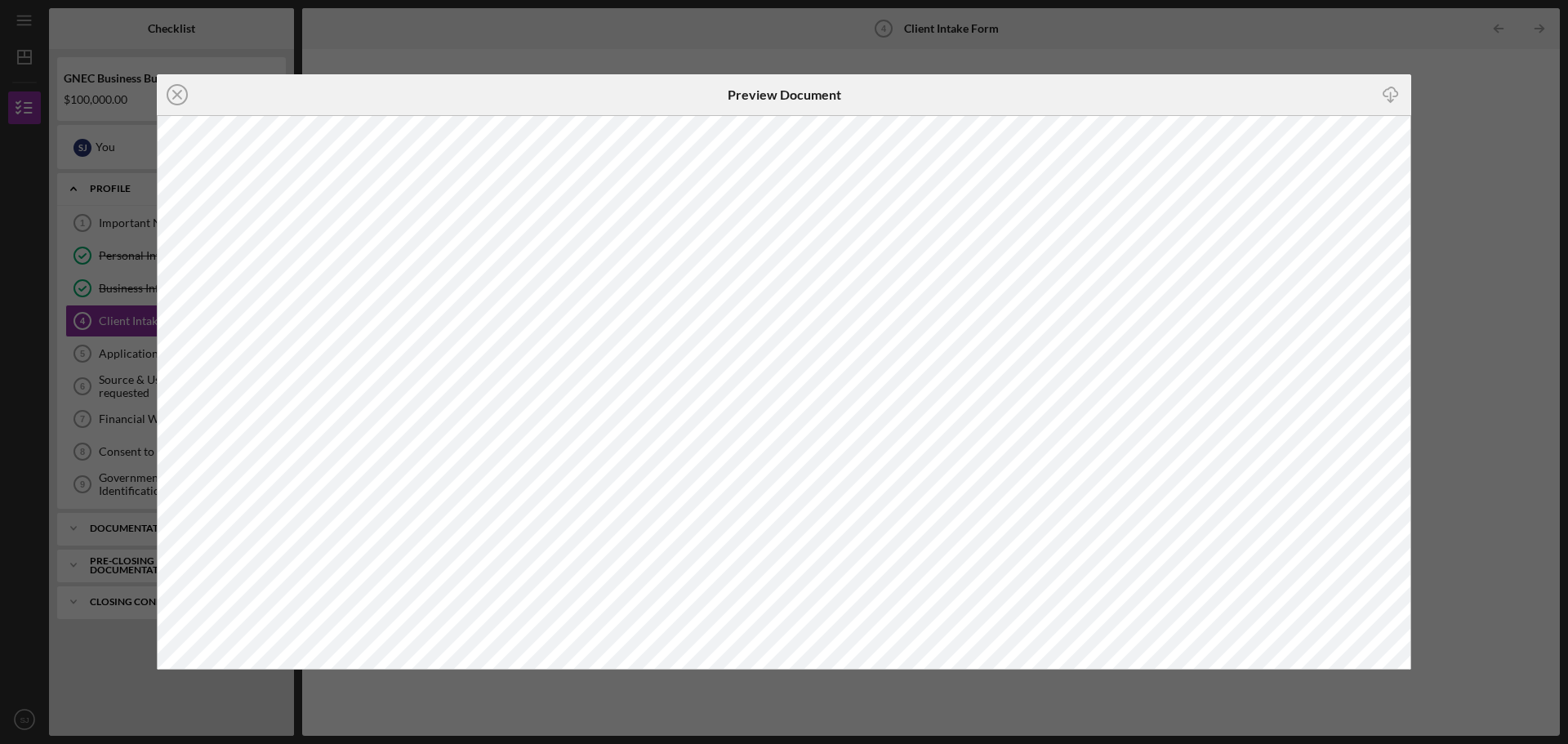
click at [174, 92] on icon "Icon/Close" at bounding box center [177, 95] width 41 height 41
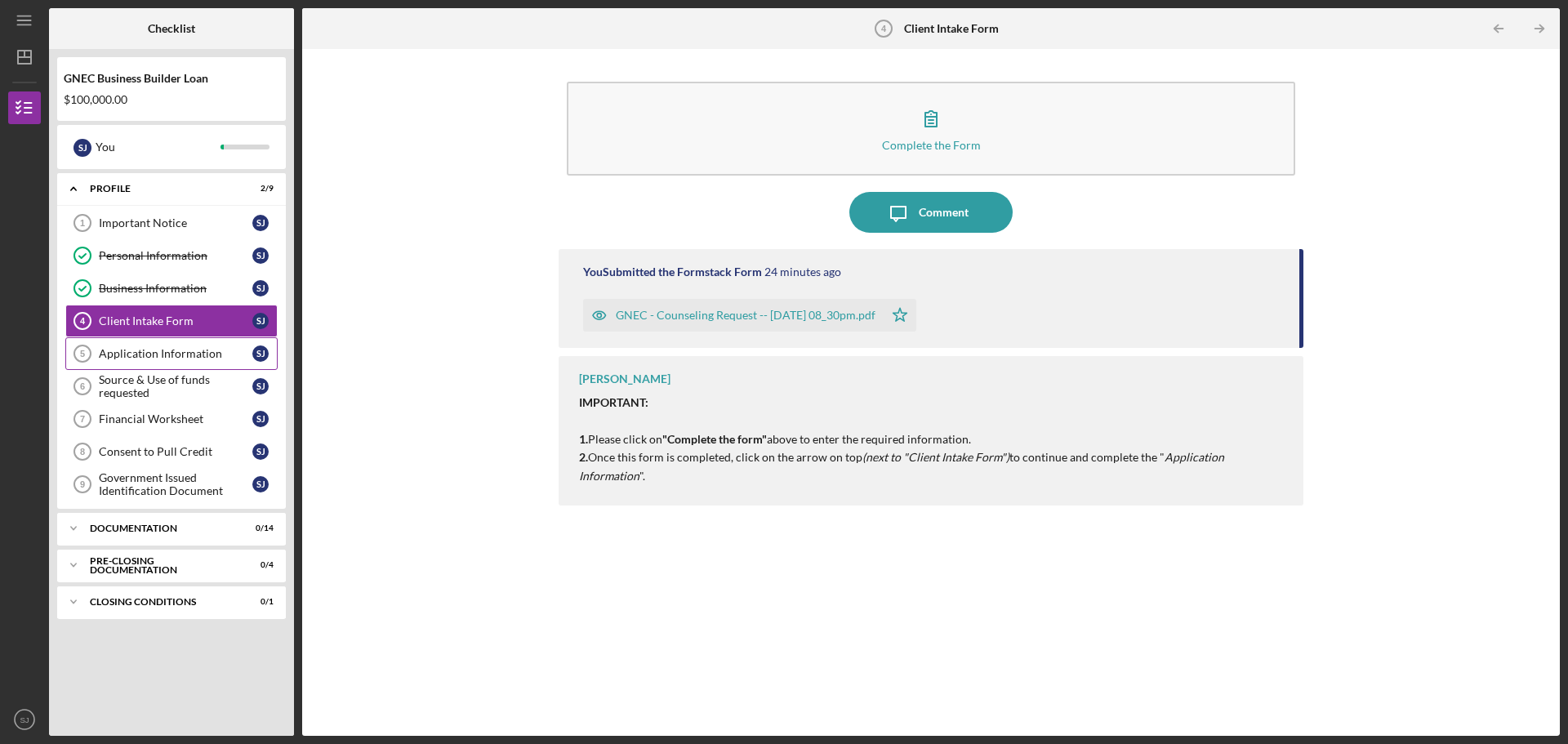
click at [162, 354] on div "Application Information" at bounding box center [175, 353] width 154 height 13
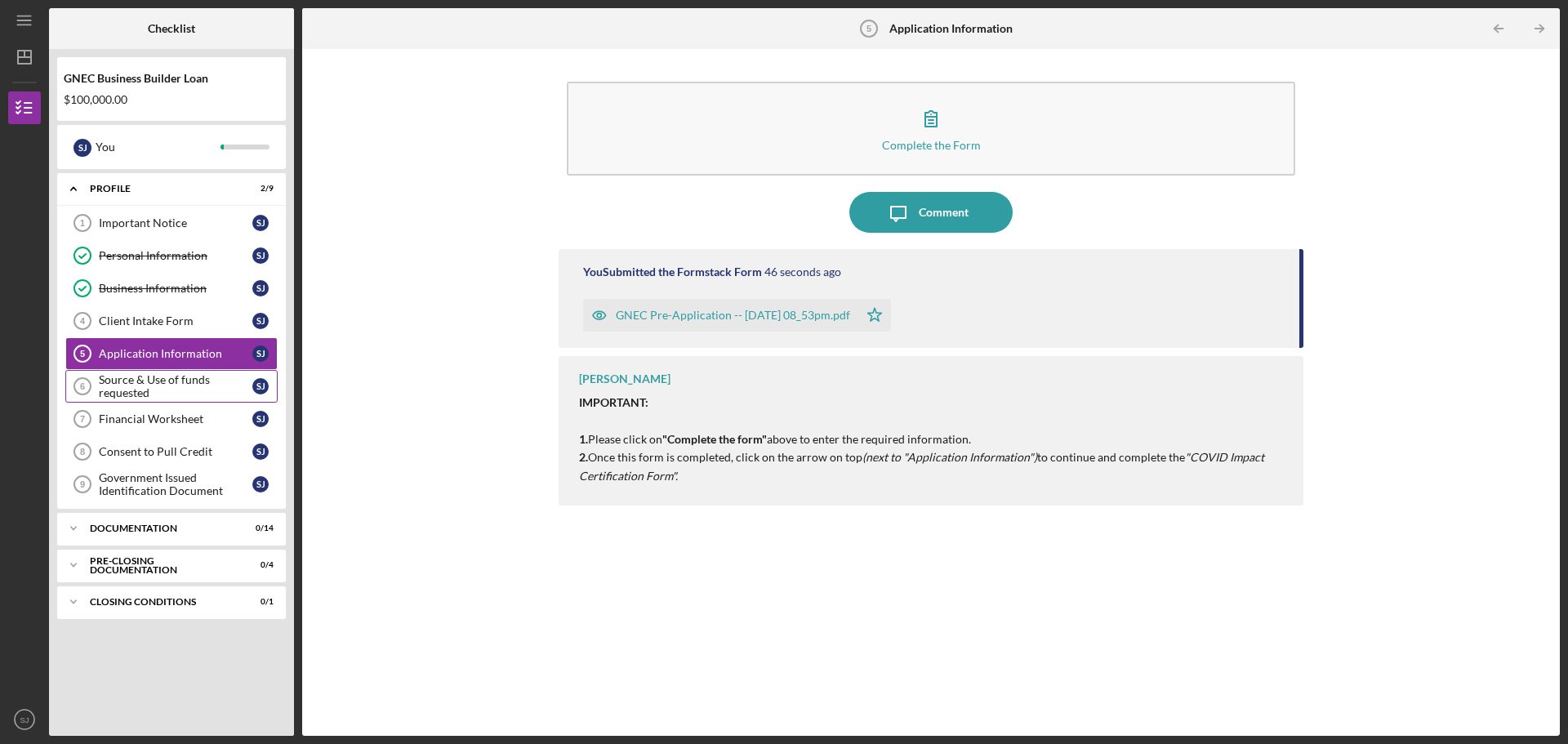
click at [140, 380] on div "Source & Use of funds requested" at bounding box center [175, 386] width 154 height 26
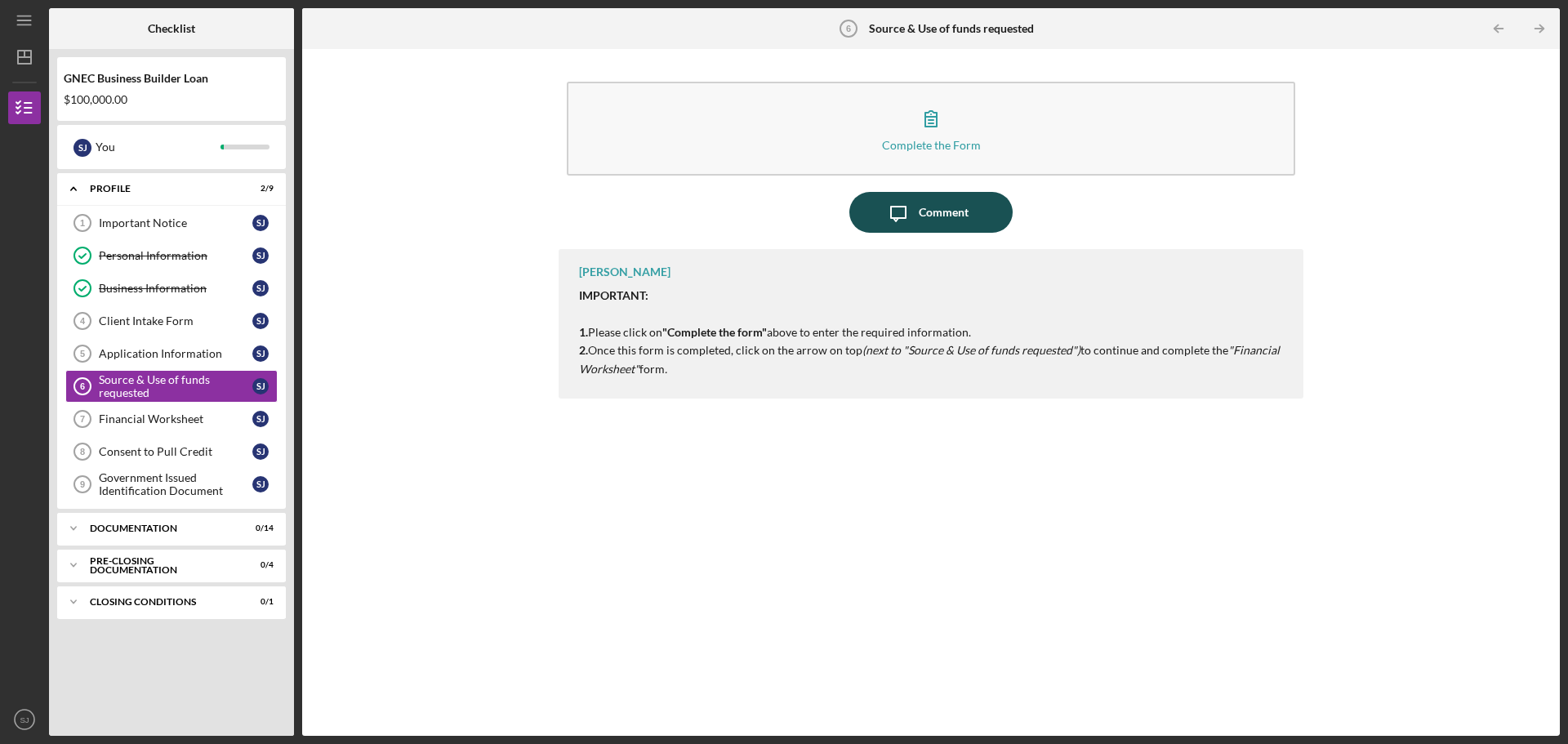
click at [920, 214] on div "Comment" at bounding box center [943, 212] width 49 height 41
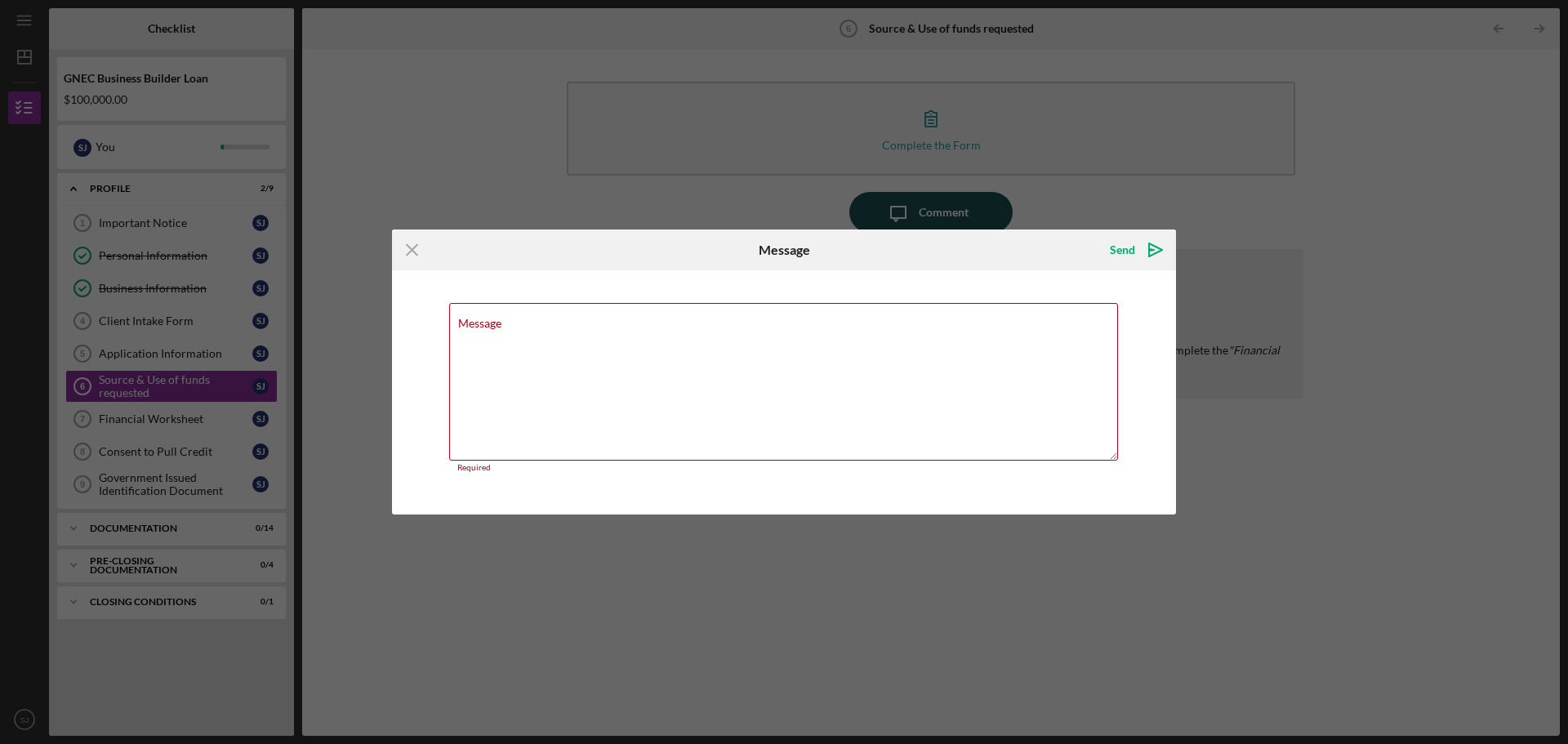
click at [920, 214] on div "Icon/Menu Close Message Send Icon/icon-invite-send Message Required Cancel Send…" at bounding box center [784, 372] width 1568 height 744
click at [413, 251] on line at bounding box center [412, 249] width 10 height 10
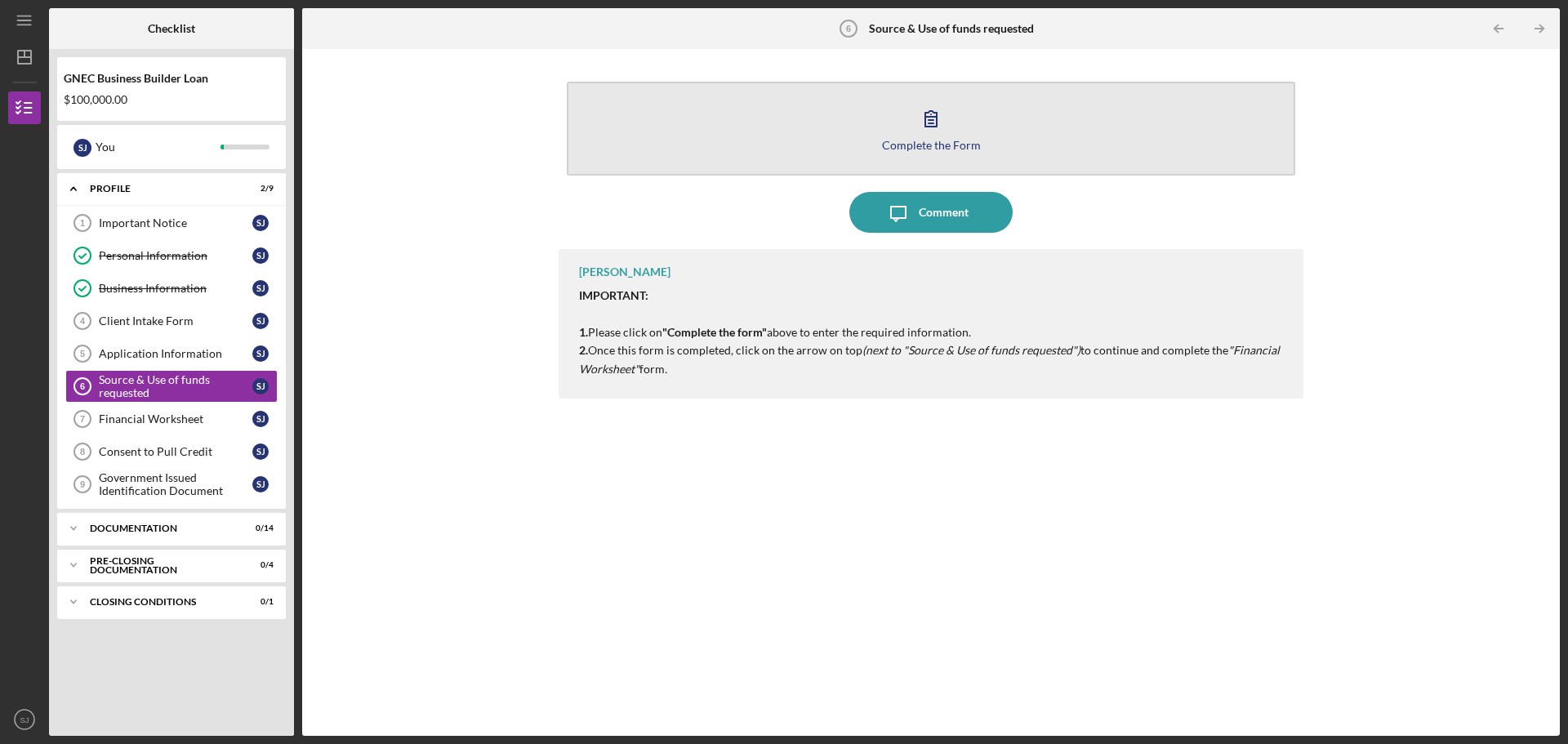
click at [939, 115] on icon "button" at bounding box center [930, 118] width 41 height 41
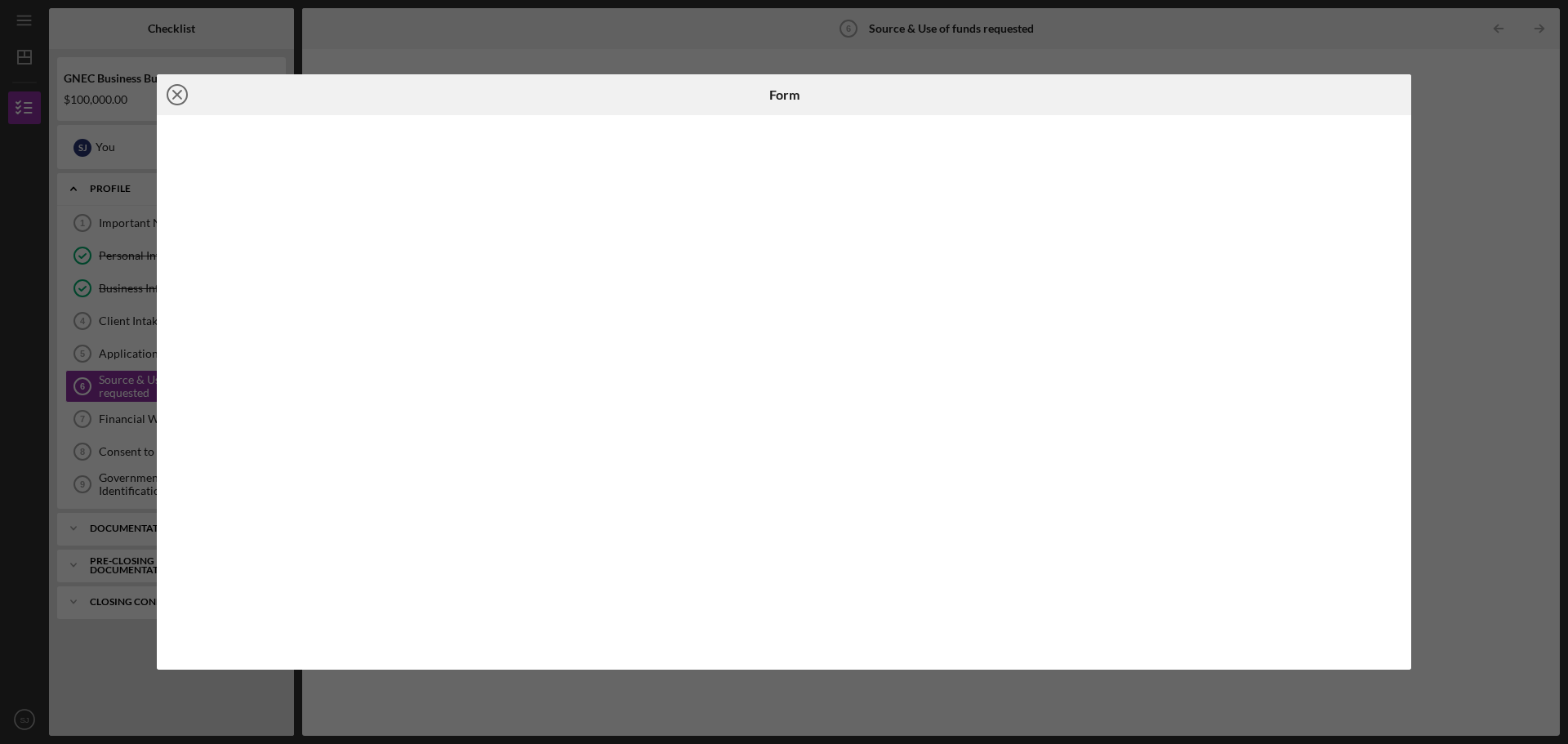
click at [176, 96] on line at bounding box center [177, 94] width 8 height 8
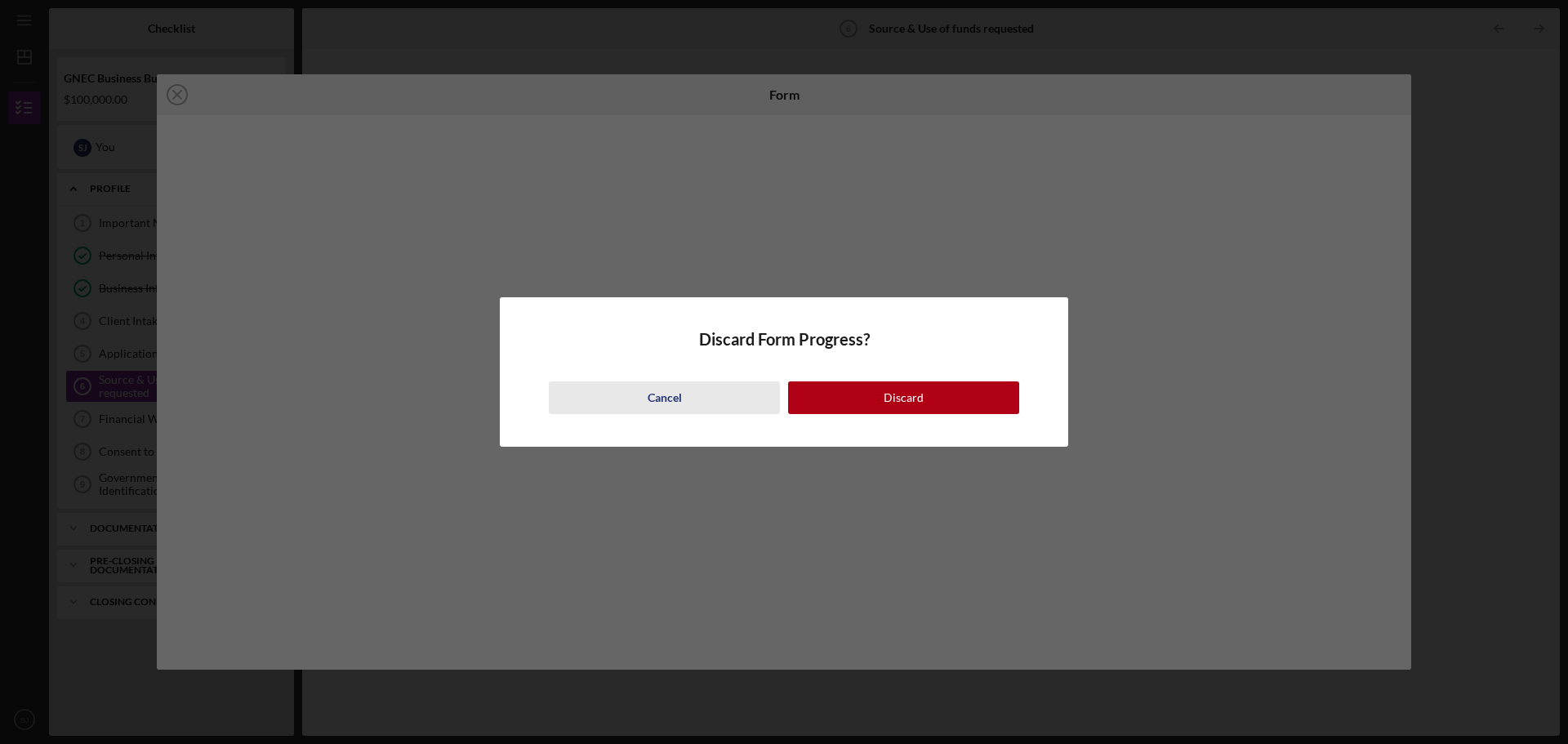
click at [664, 406] on div "Cancel" at bounding box center [665, 398] width 35 height 33
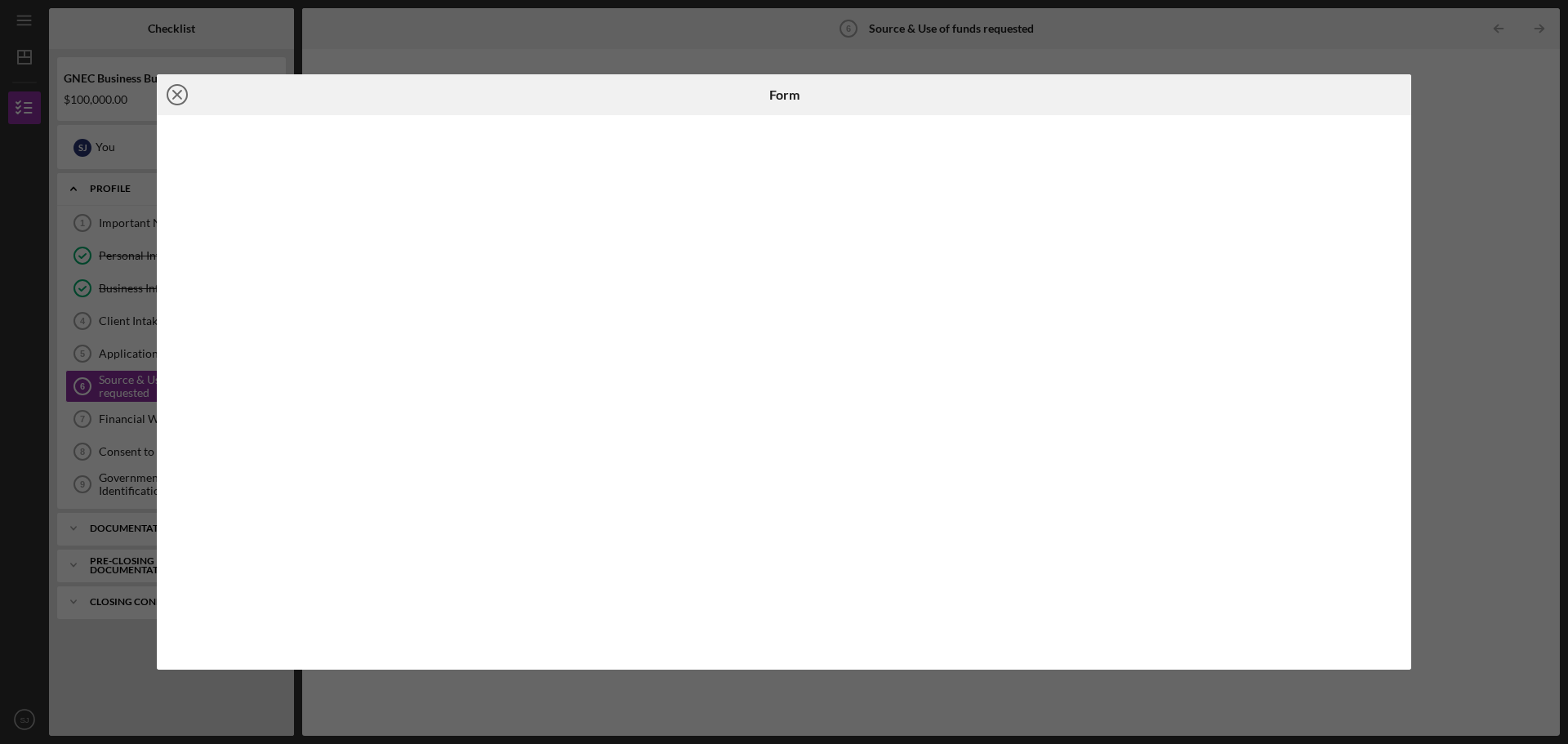
click at [171, 93] on icon "Icon/Close" at bounding box center [177, 95] width 41 height 41
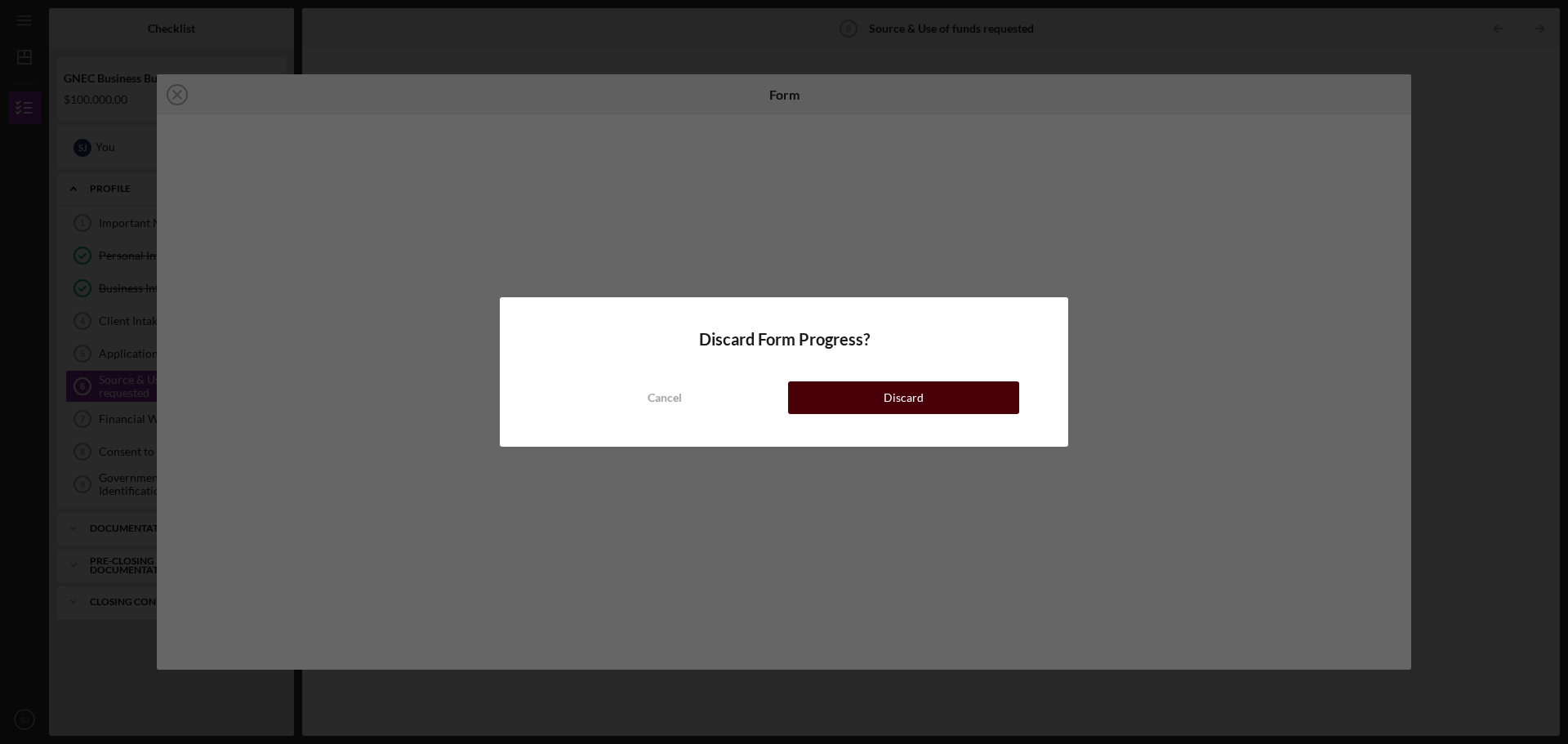
click at [915, 394] on div "Discard" at bounding box center [903, 398] width 40 height 33
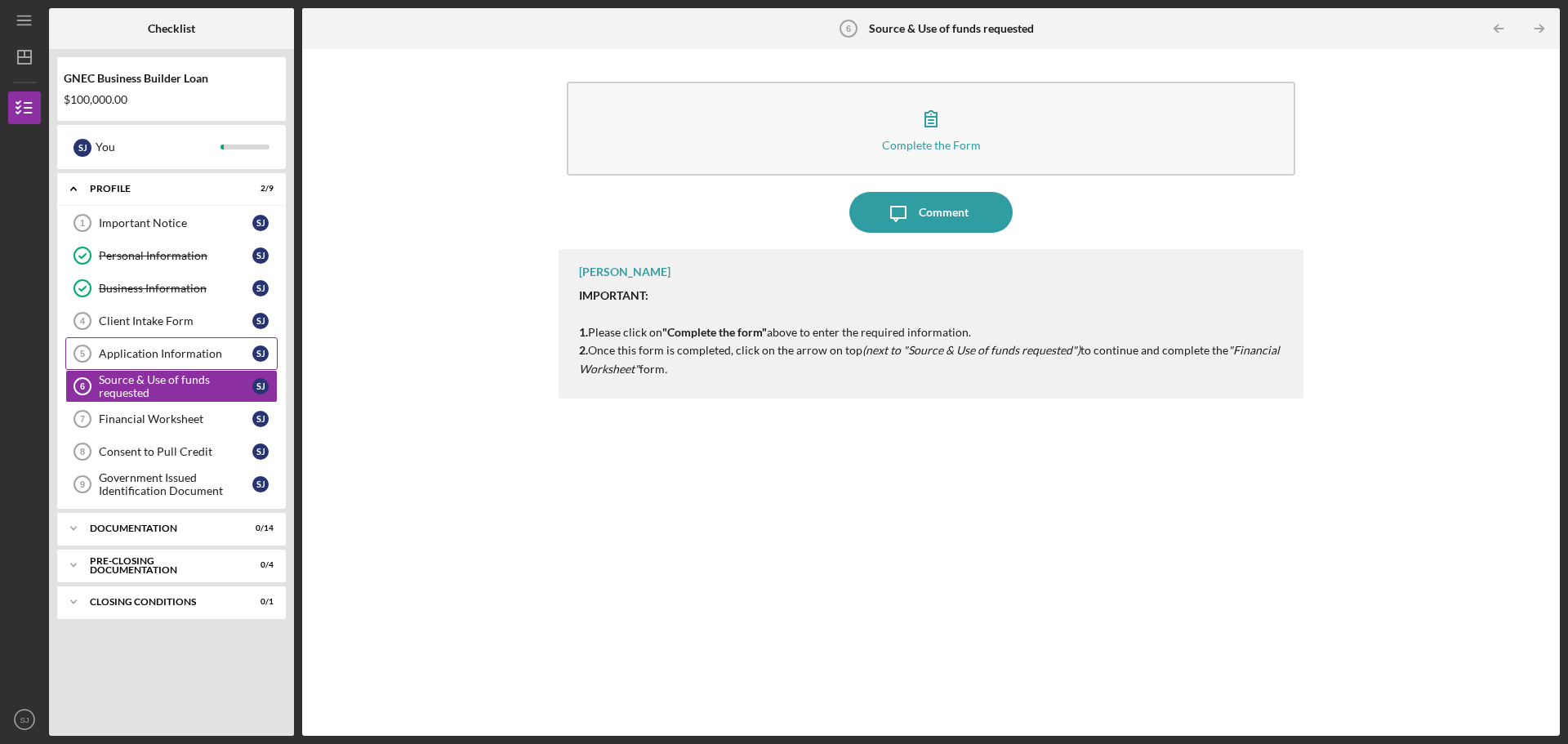
click at [146, 353] on div "Application Information" at bounding box center [175, 353] width 154 height 13
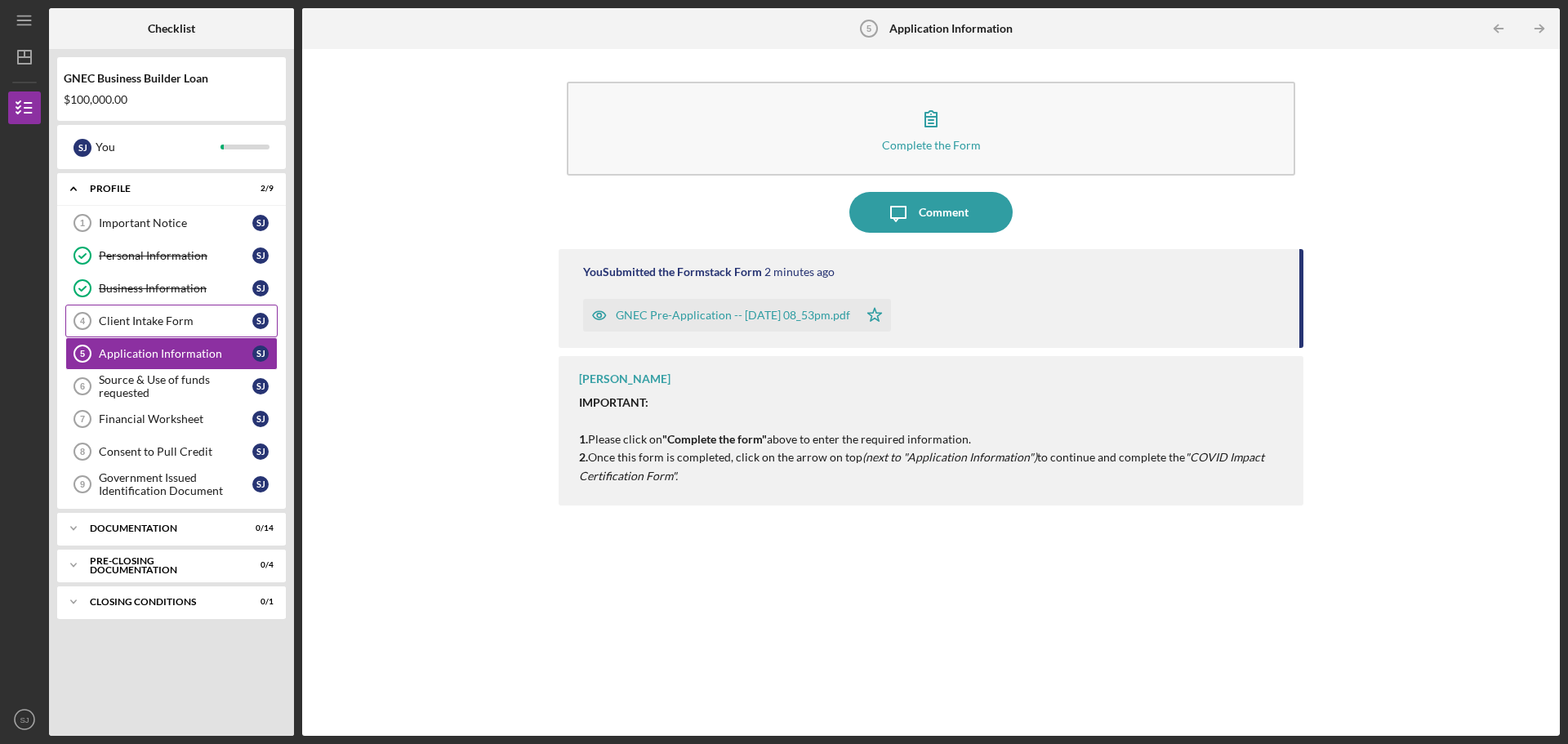
click at [177, 321] on div "Client Intake Form" at bounding box center [175, 320] width 154 height 13
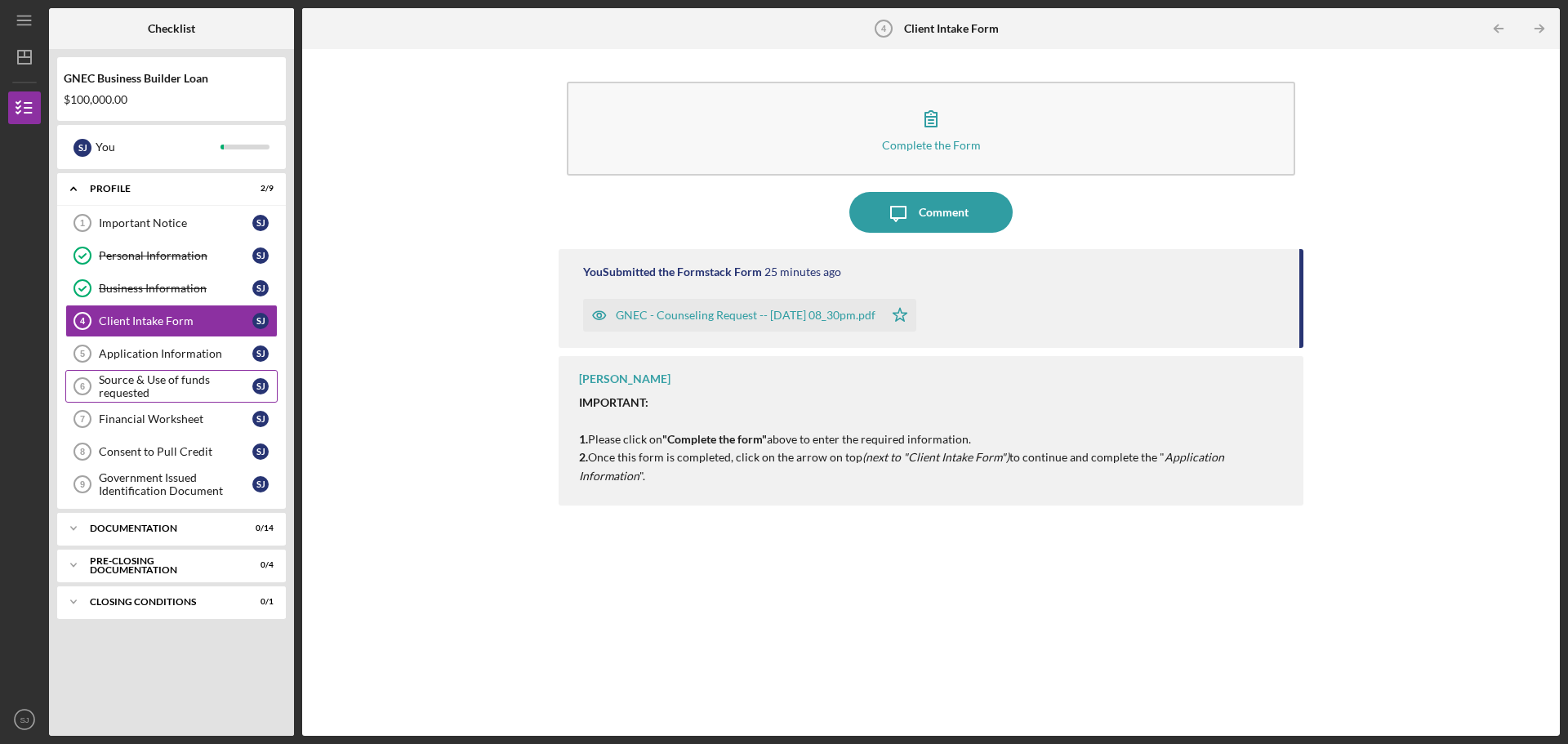
click at [148, 386] on div "Source & Use of funds requested" at bounding box center [175, 386] width 154 height 26
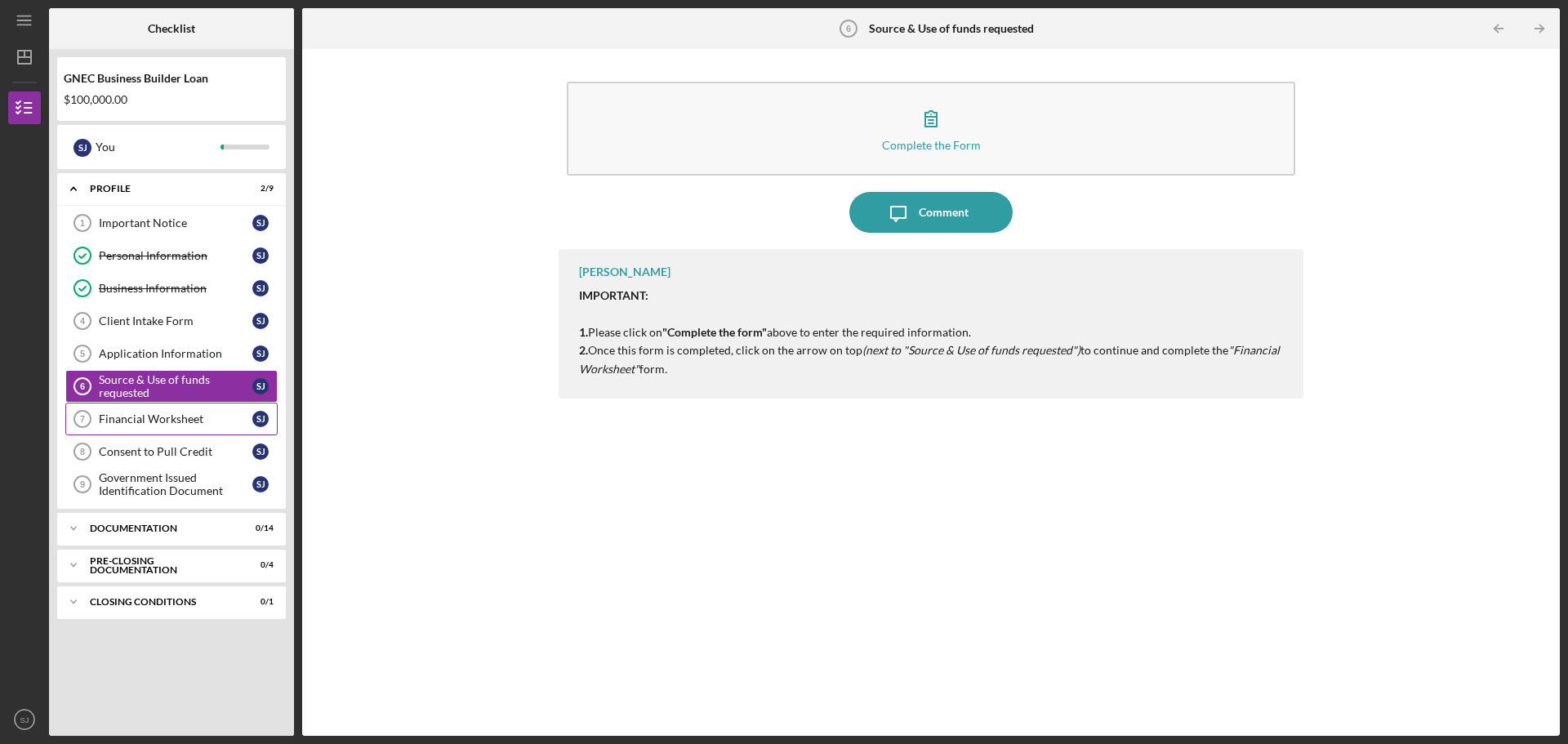
click at [145, 420] on div "Financial Worksheet" at bounding box center [175, 418] width 154 height 13
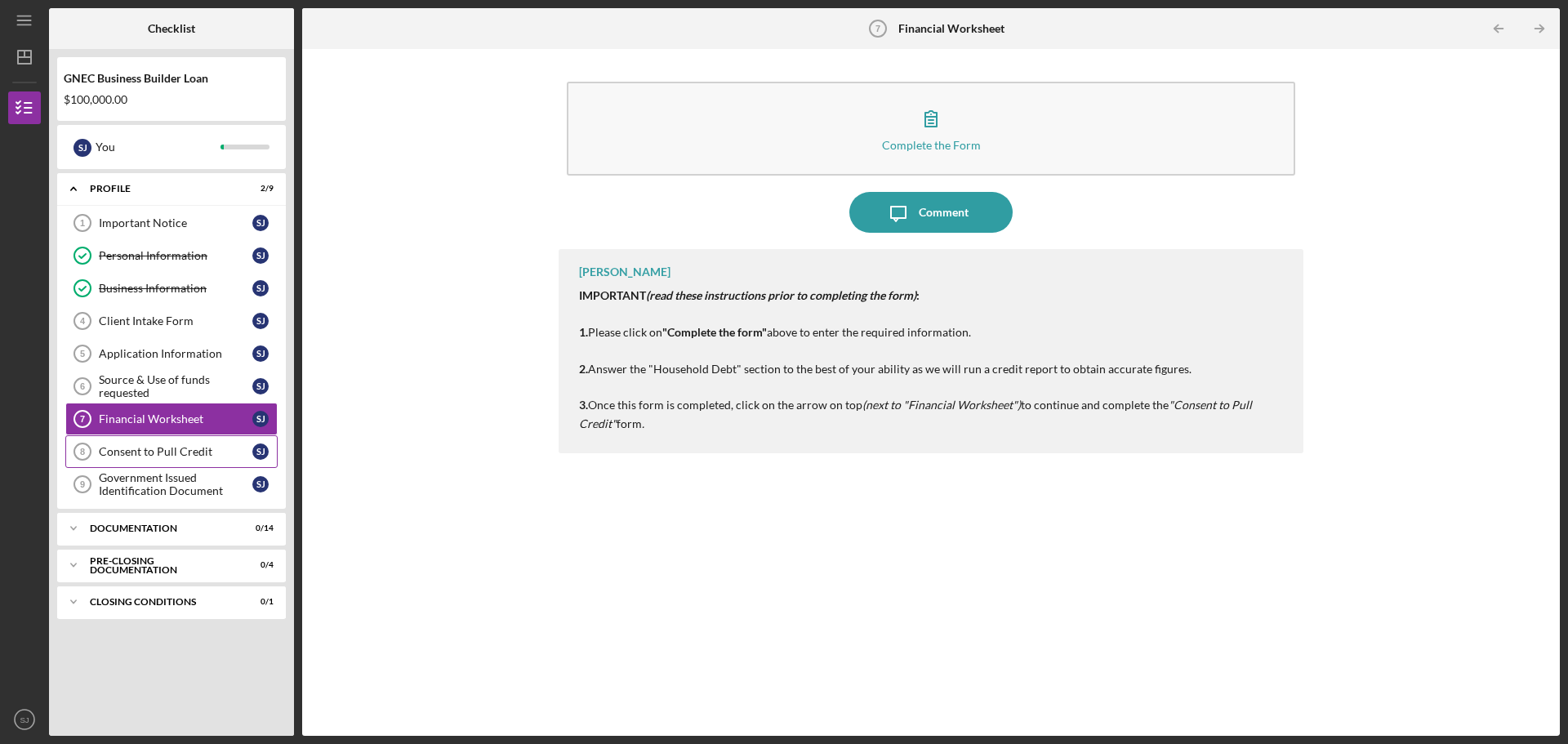
click at [146, 443] on link "Consent to Pull Credit 8 Consent to Pull Credit S J" at bounding box center [171, 452] width 213 height 33
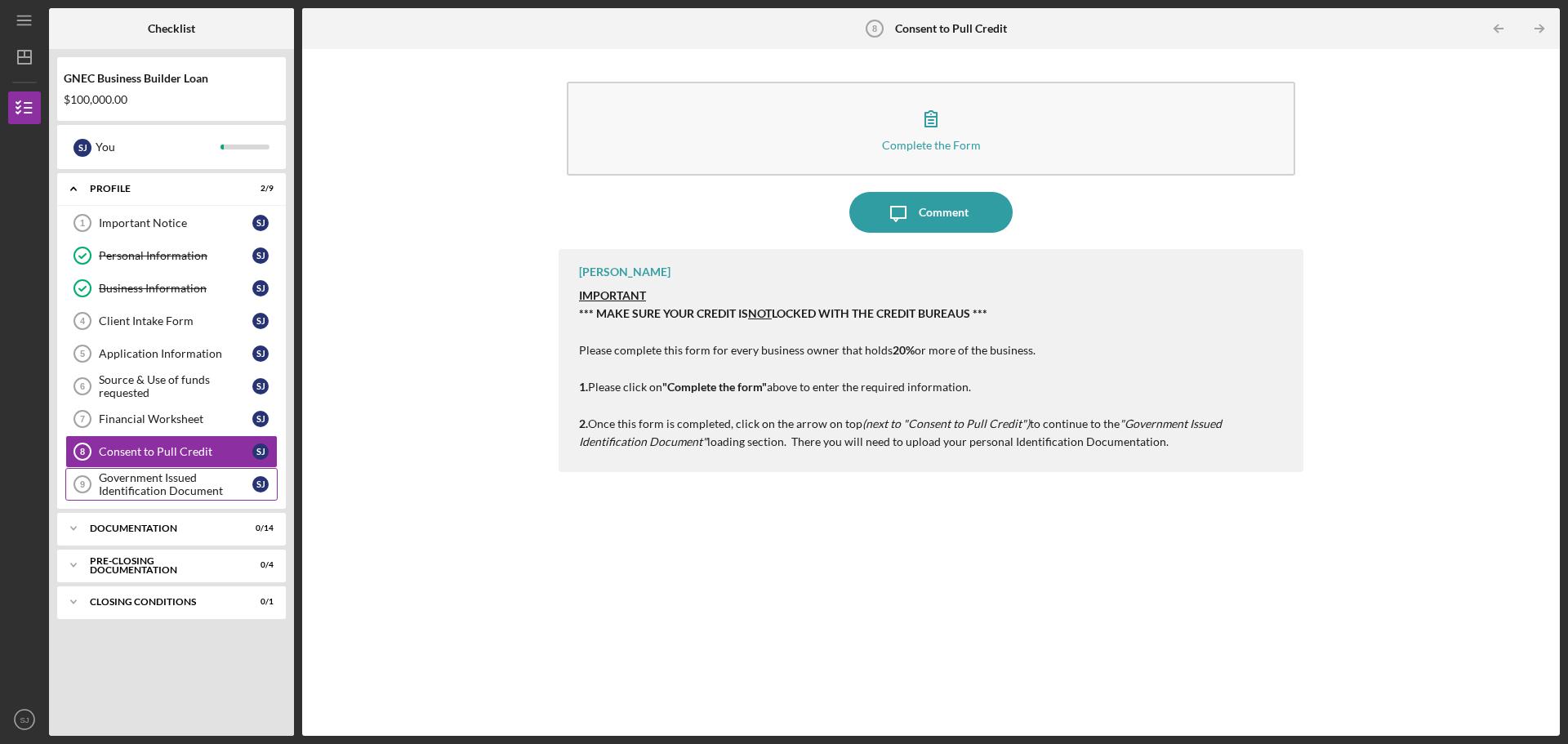
click at [153, 488] on div "Government Issued Identification Document" at bounding box center [175, 484] width 154 height 26
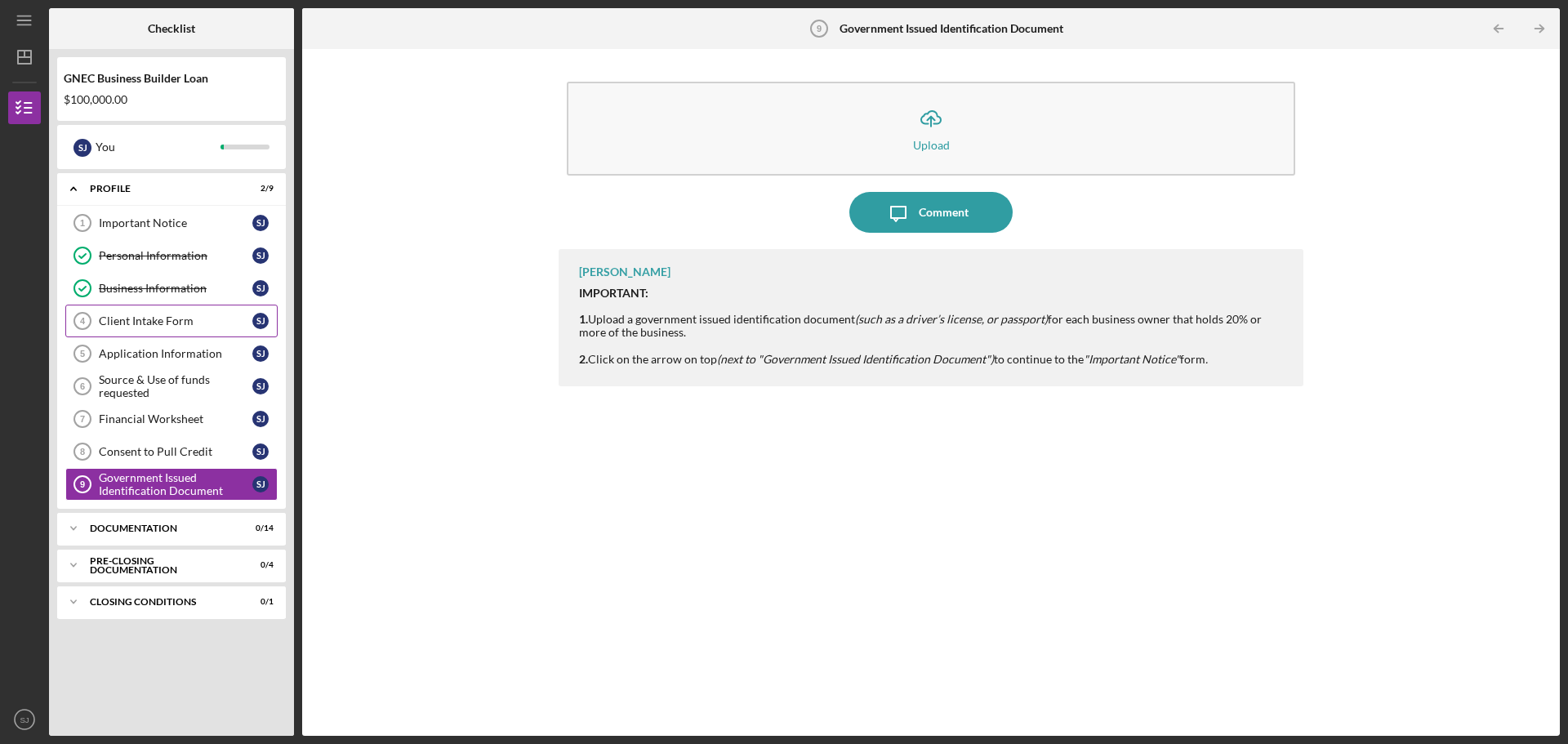
click at [130, 326] on div "Client Intake Form" at bounding box center [175, 320] width 154 height 13
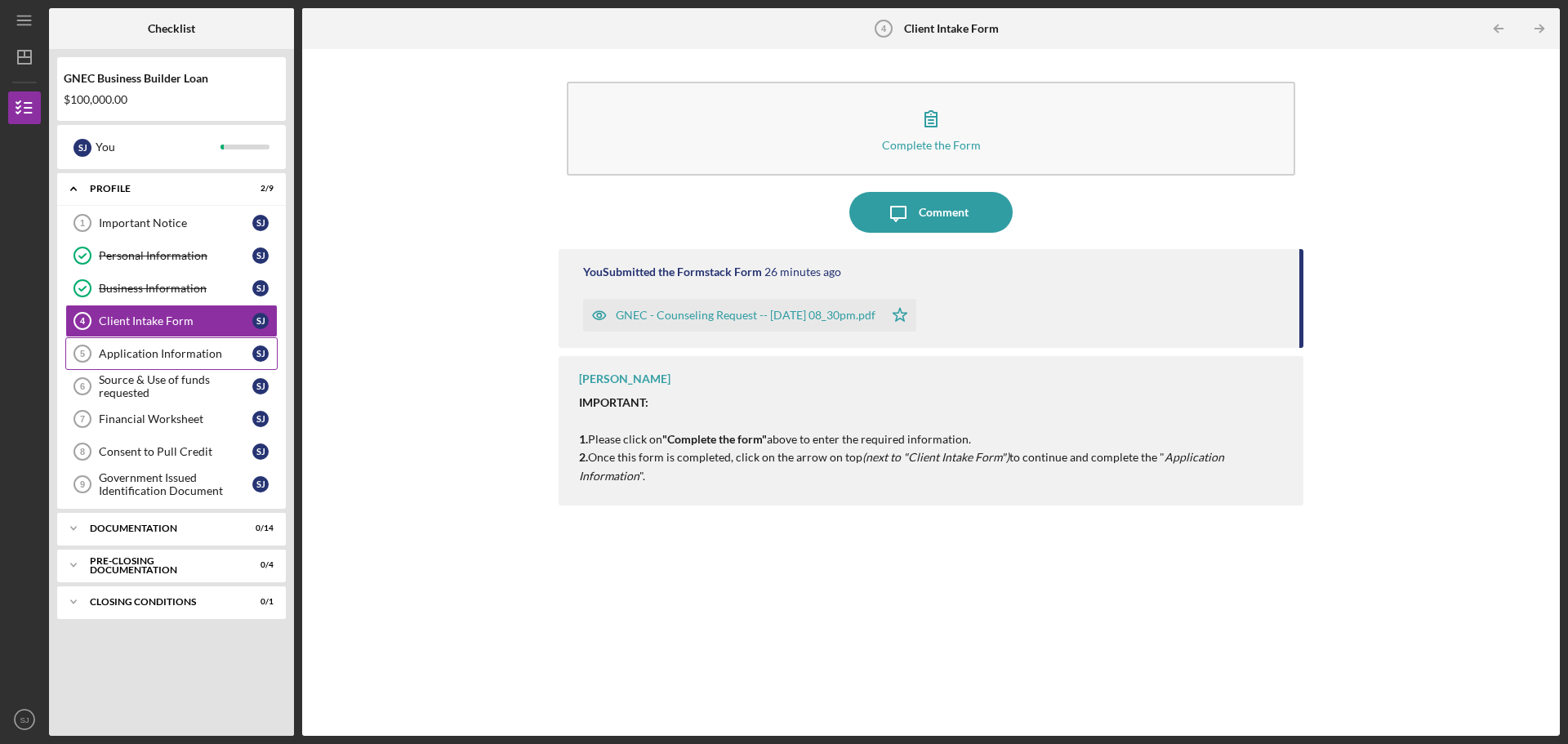
click at [132, 344] on link "Application Information 5 Application Information S J" at bounding box center [171, 354] width 213 height 33
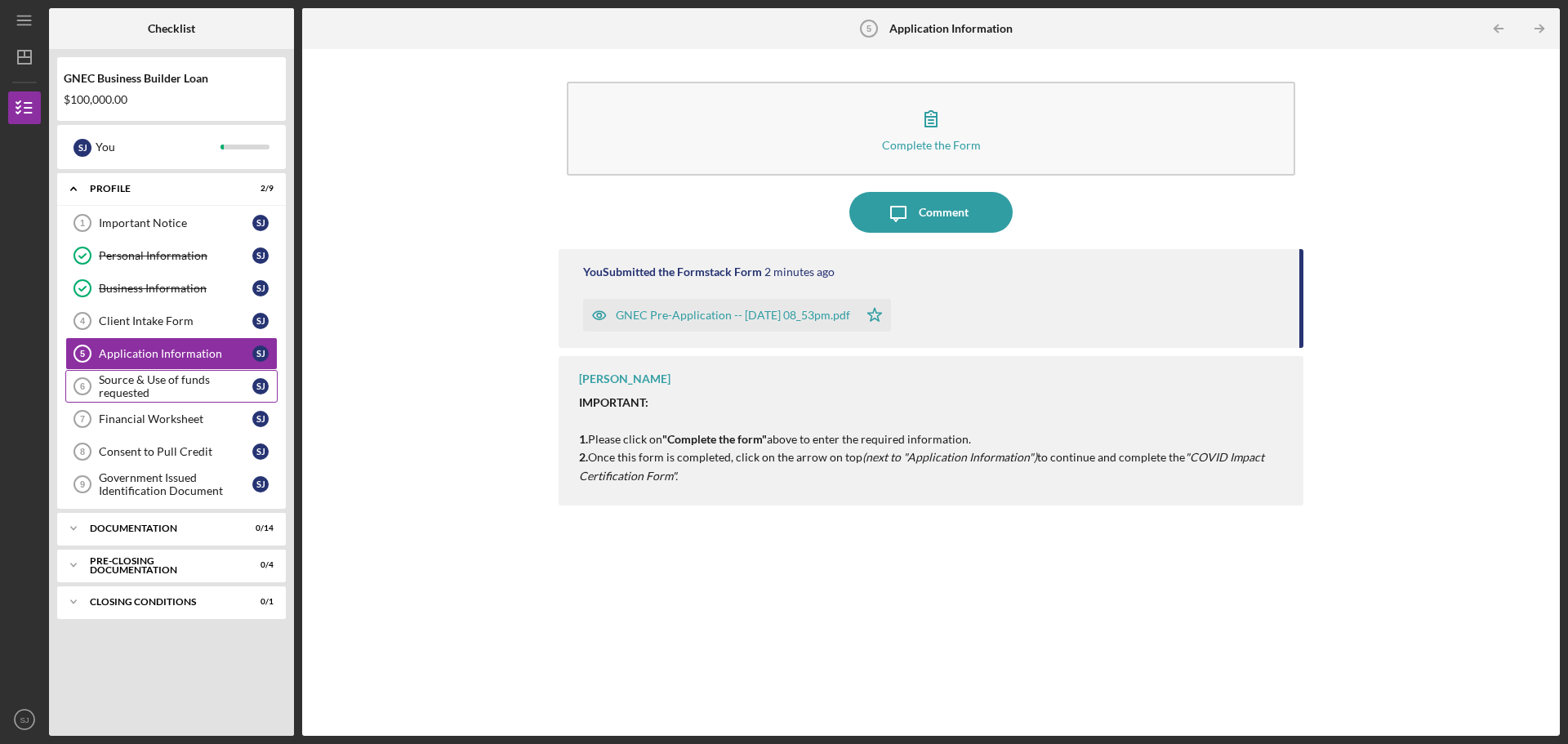
click at [141, 397] on div "Source & Use of funds requested" at bounding box center [175, 386] width 154 height 26
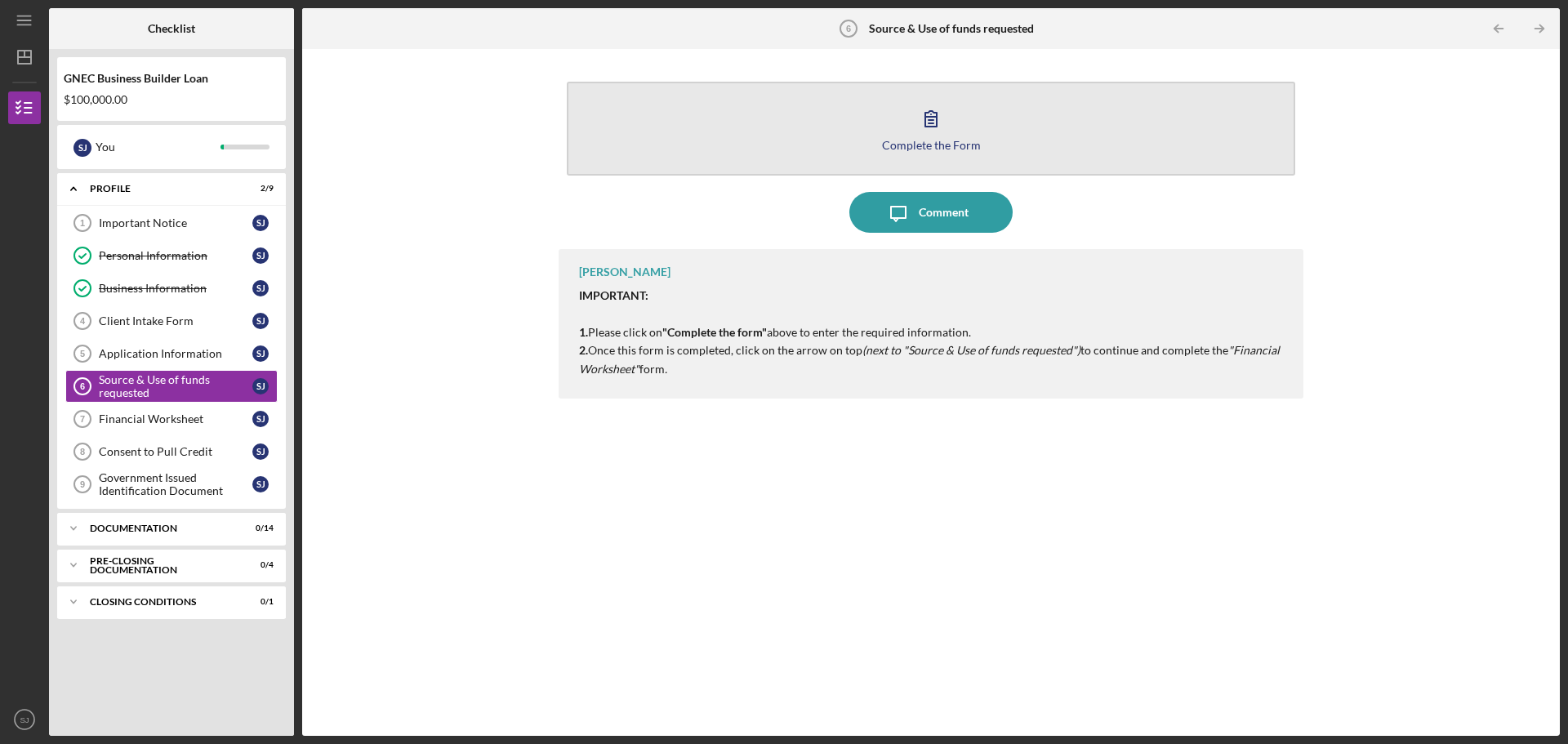
click at [933, 122] on icon "button" at bounding box center [930, 118] width 41 height 41
click at [930, 119] on icon "button" at bounding box center [930, 118] width 41 height 41
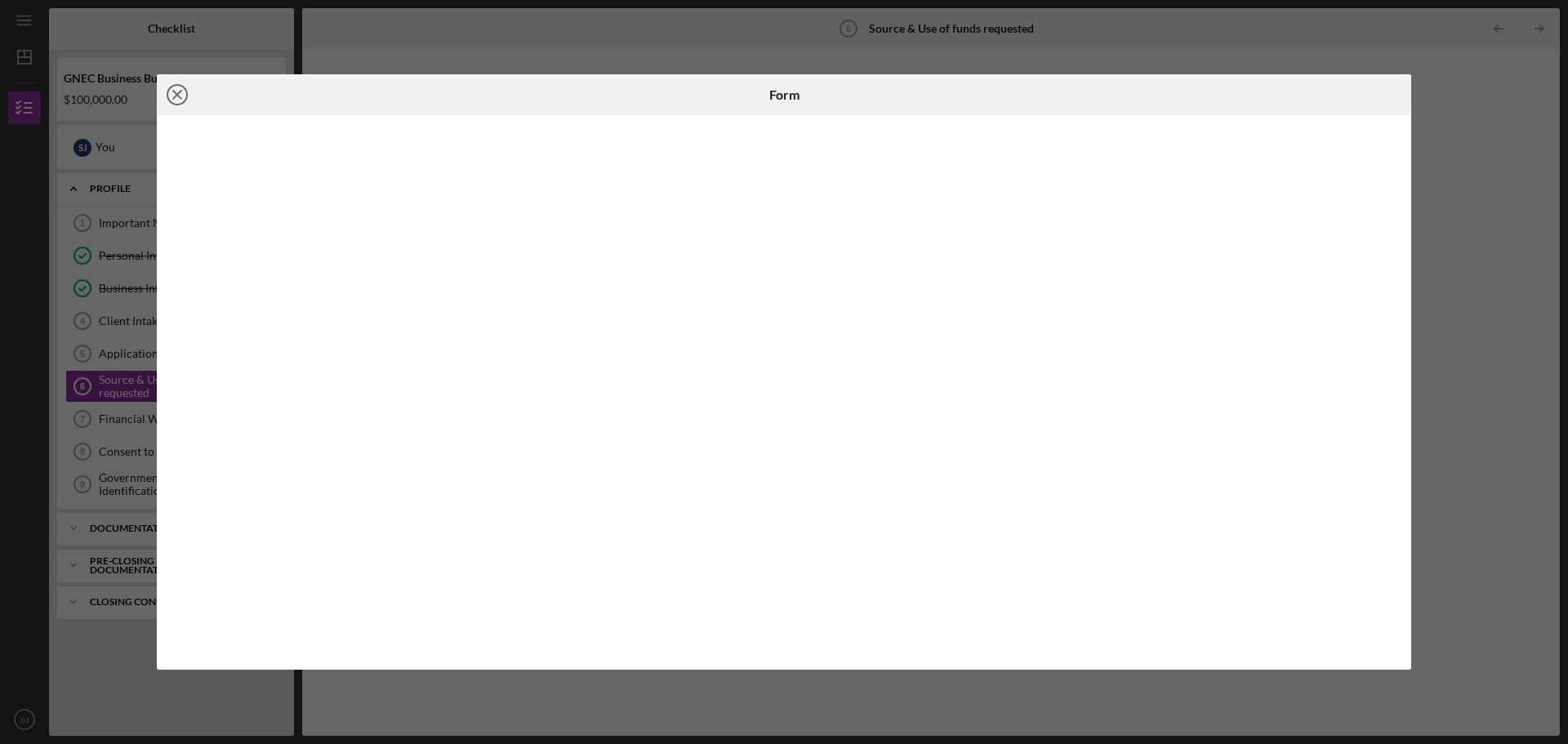
click at [179, 92] on line at bounding box center [177, 94] width 8 height 8
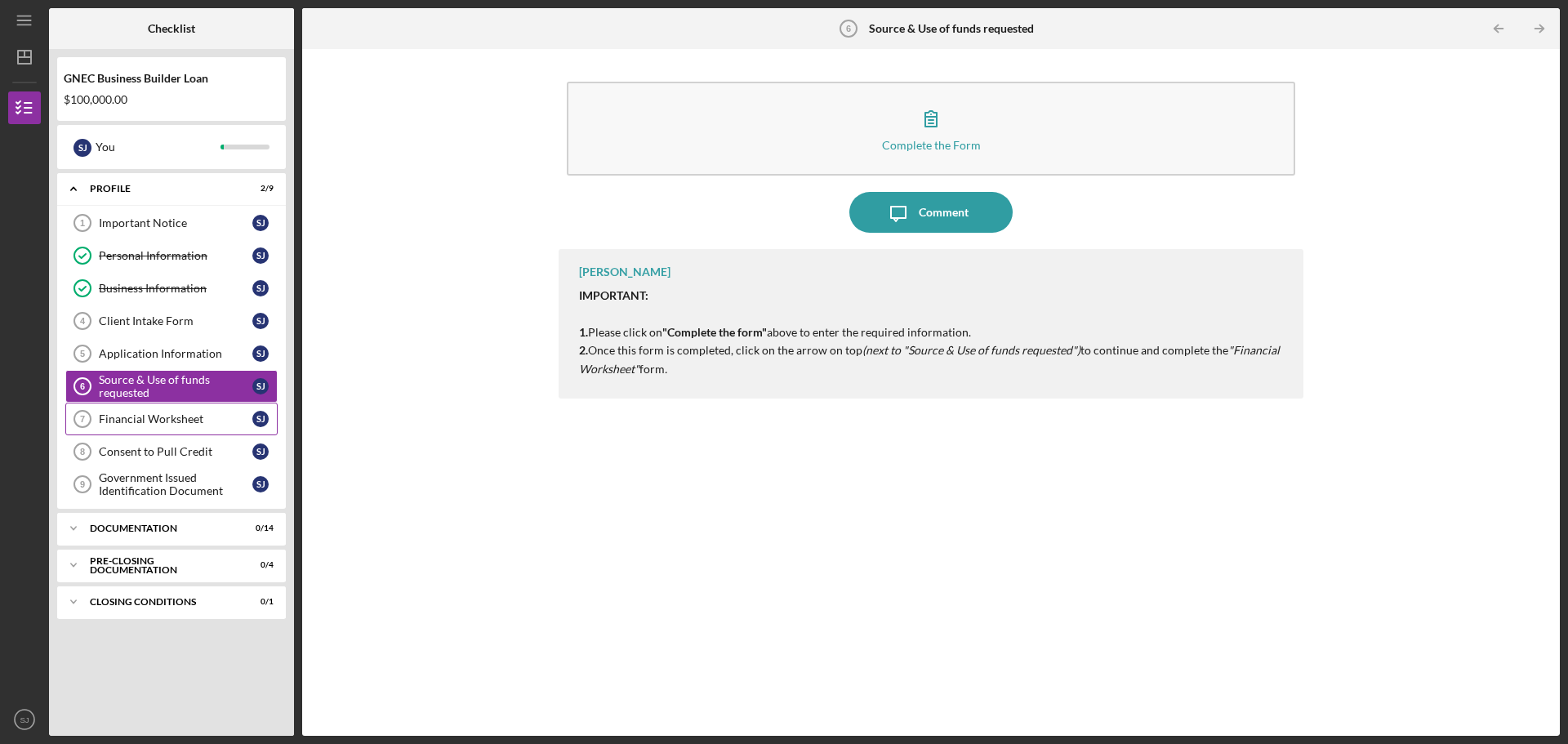
click at [169, 420] on div "Financial Worksheet" at bounding box center [175, 418] width 154 height 13
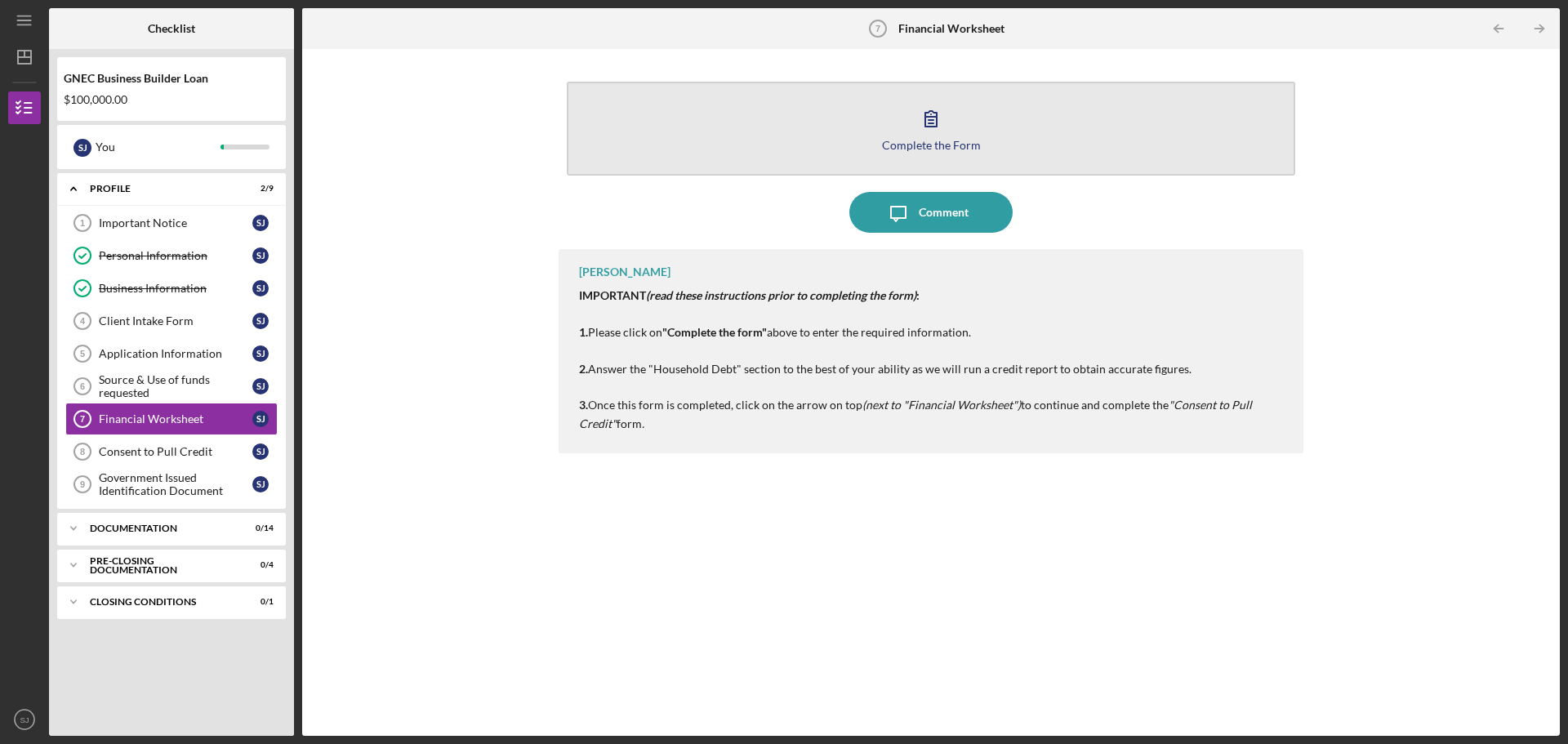
click at [944, 120] on icon "button" at bounding box center [930, 118] width 41 height 41
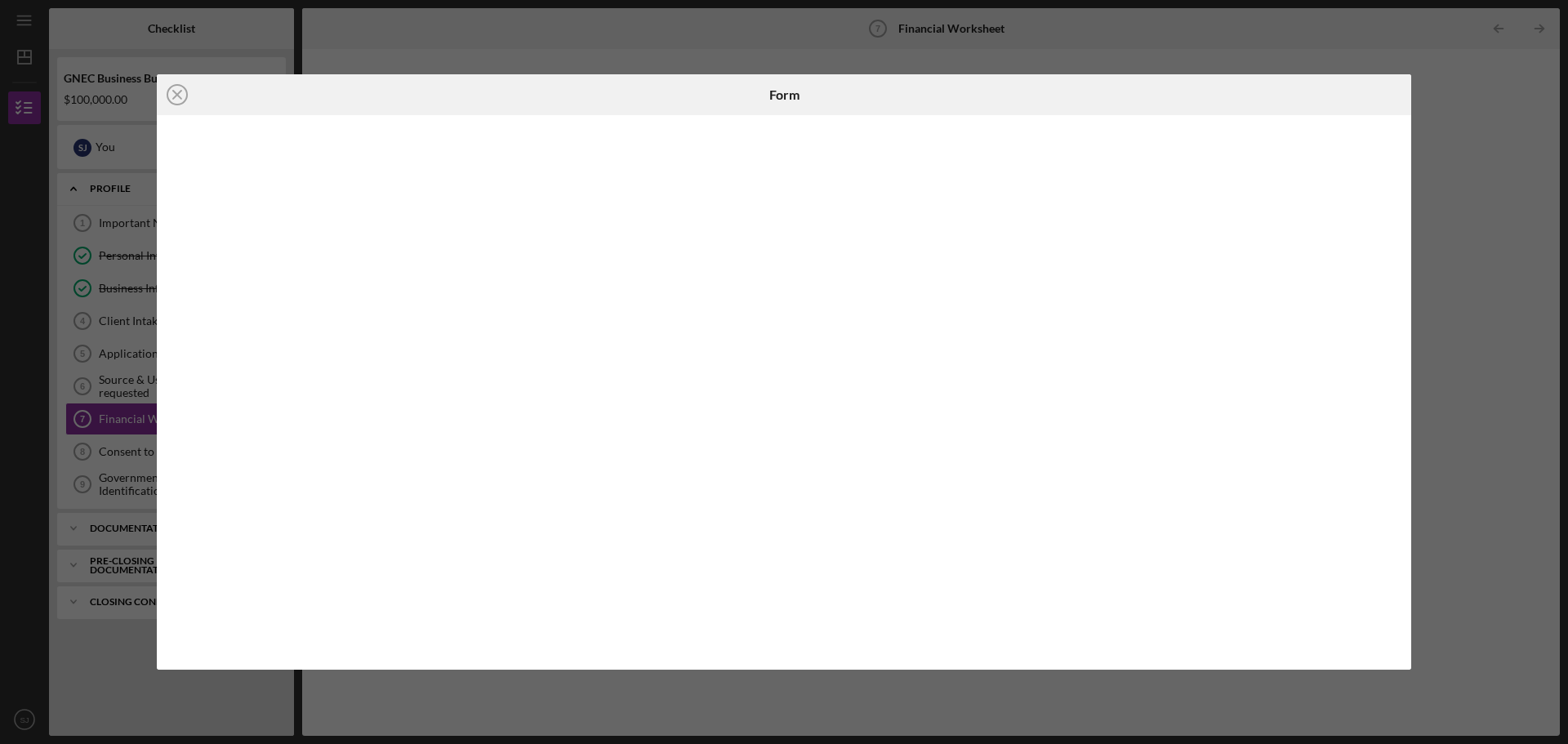
click at [1428, 101] on div "Icon/Close Form" at bounding box center [784, 372] width 1568 height 744
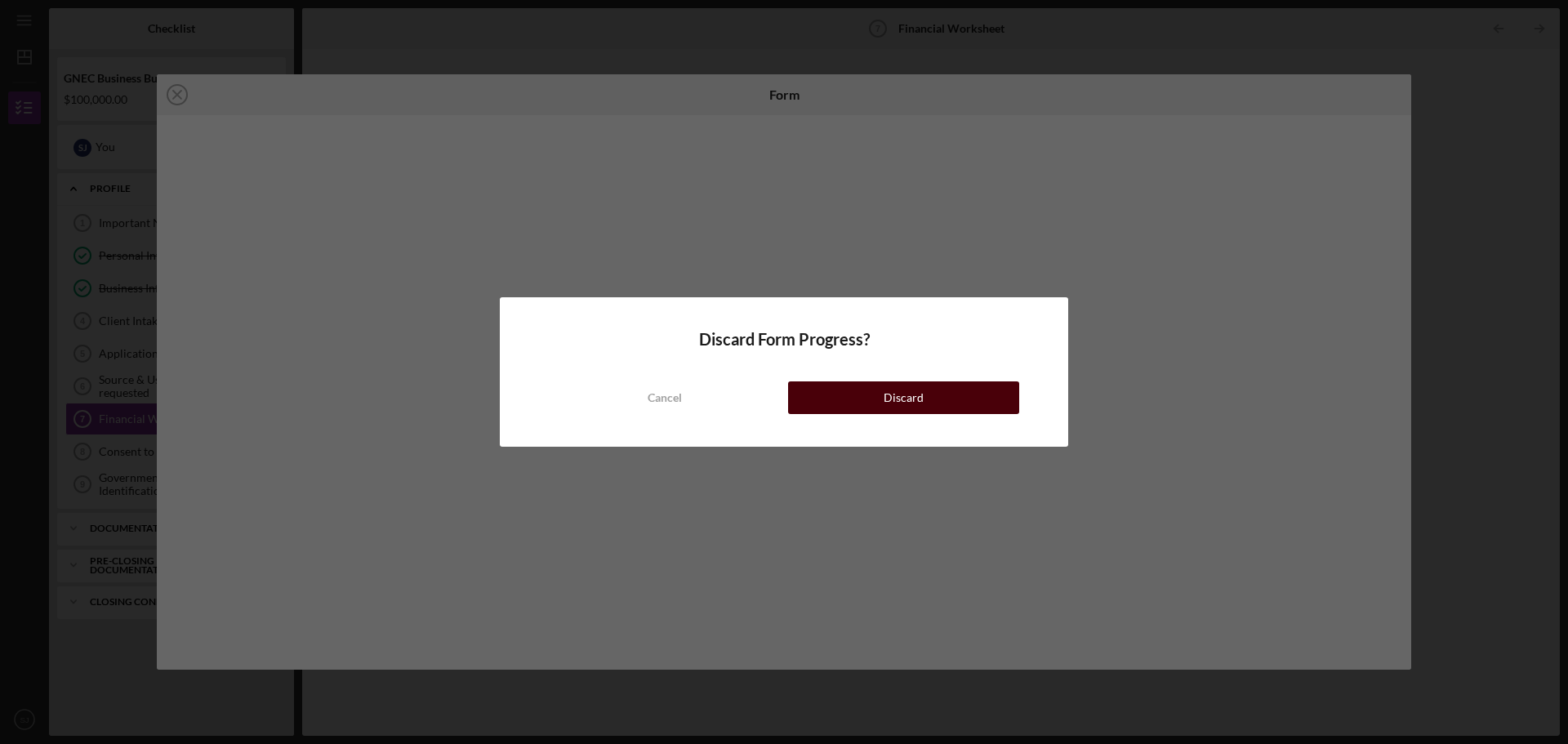
click at [863, 397] on button "Discard" at bounding box center [903, 398] width 231 height 33
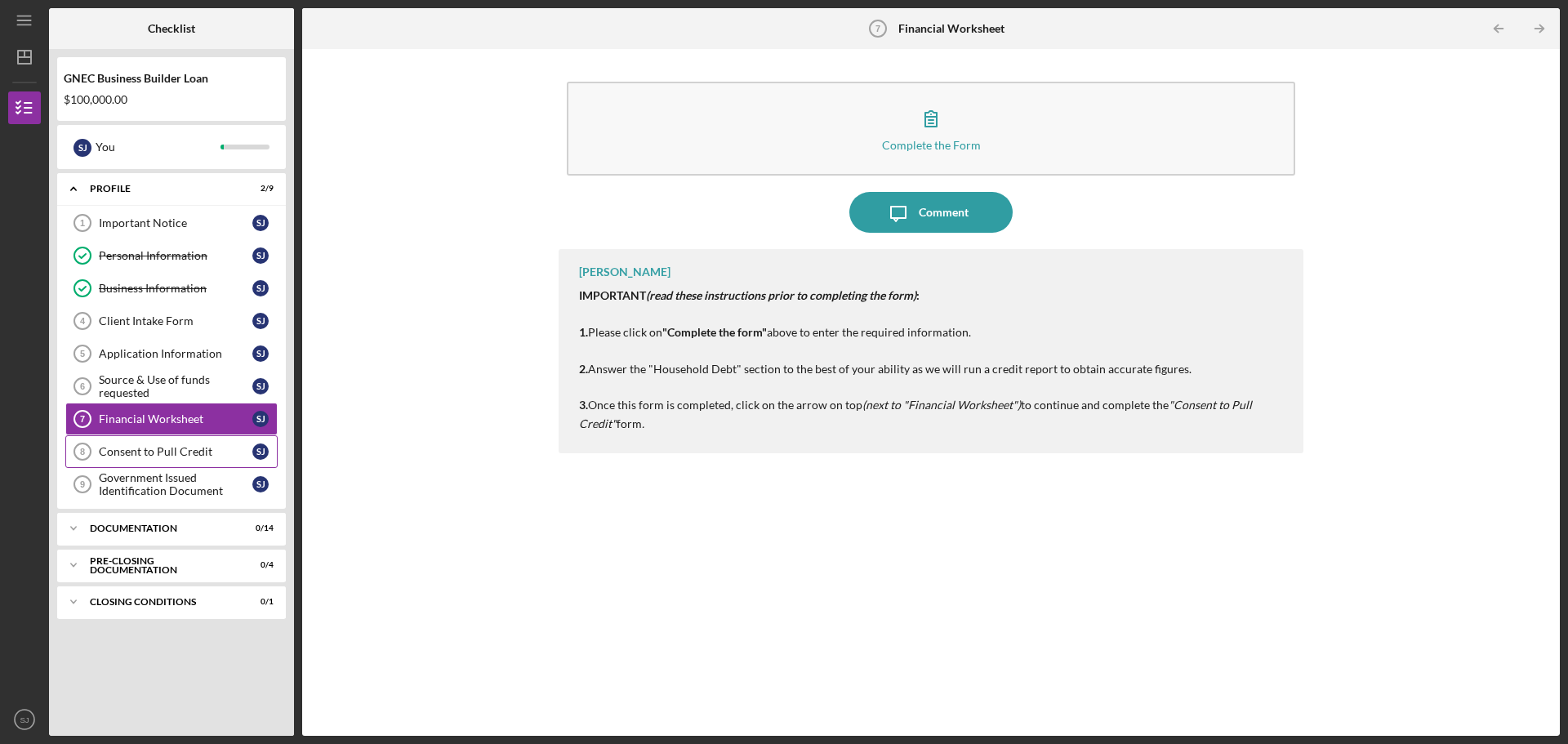
click at [190, 455] on div "Consent to Pull Credit" at bounding box center [175, 451] width 154 height 13
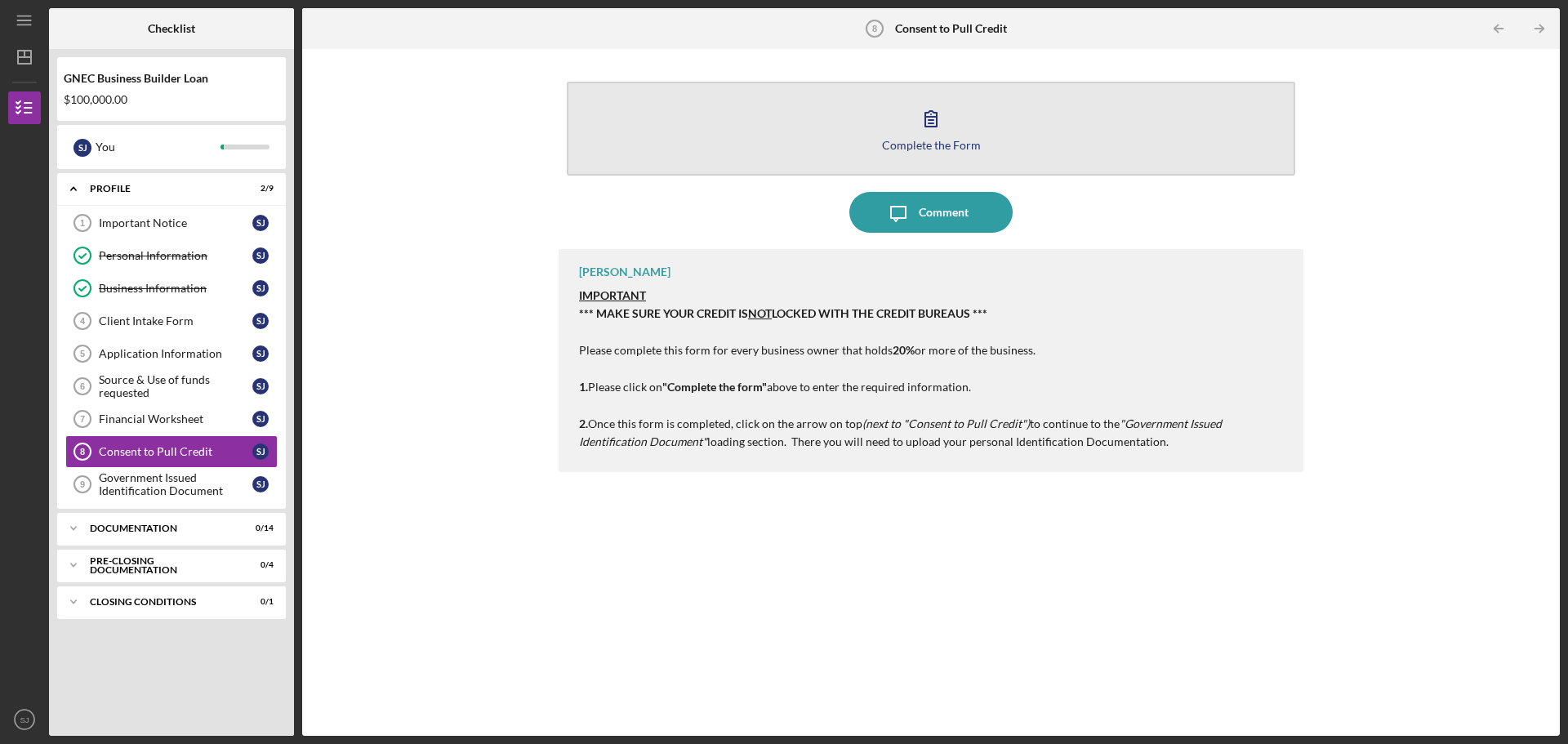
click at [939, 119] on icon "button" at bounding box center [930, 118] width 41 height 41
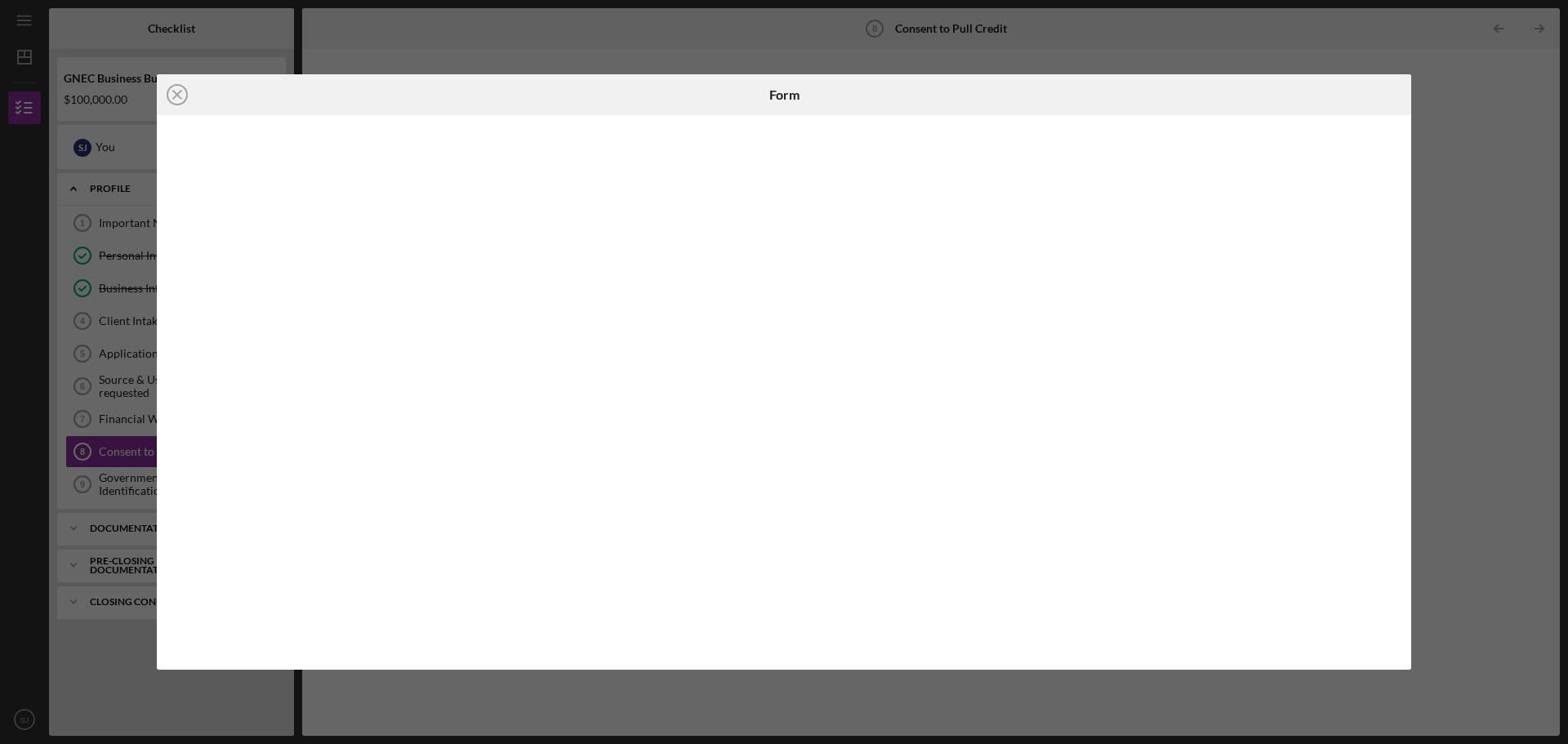
click at [1453, 248] on div "Icon/Close Form" at bounding box center [784, 372] width 1568 height 744
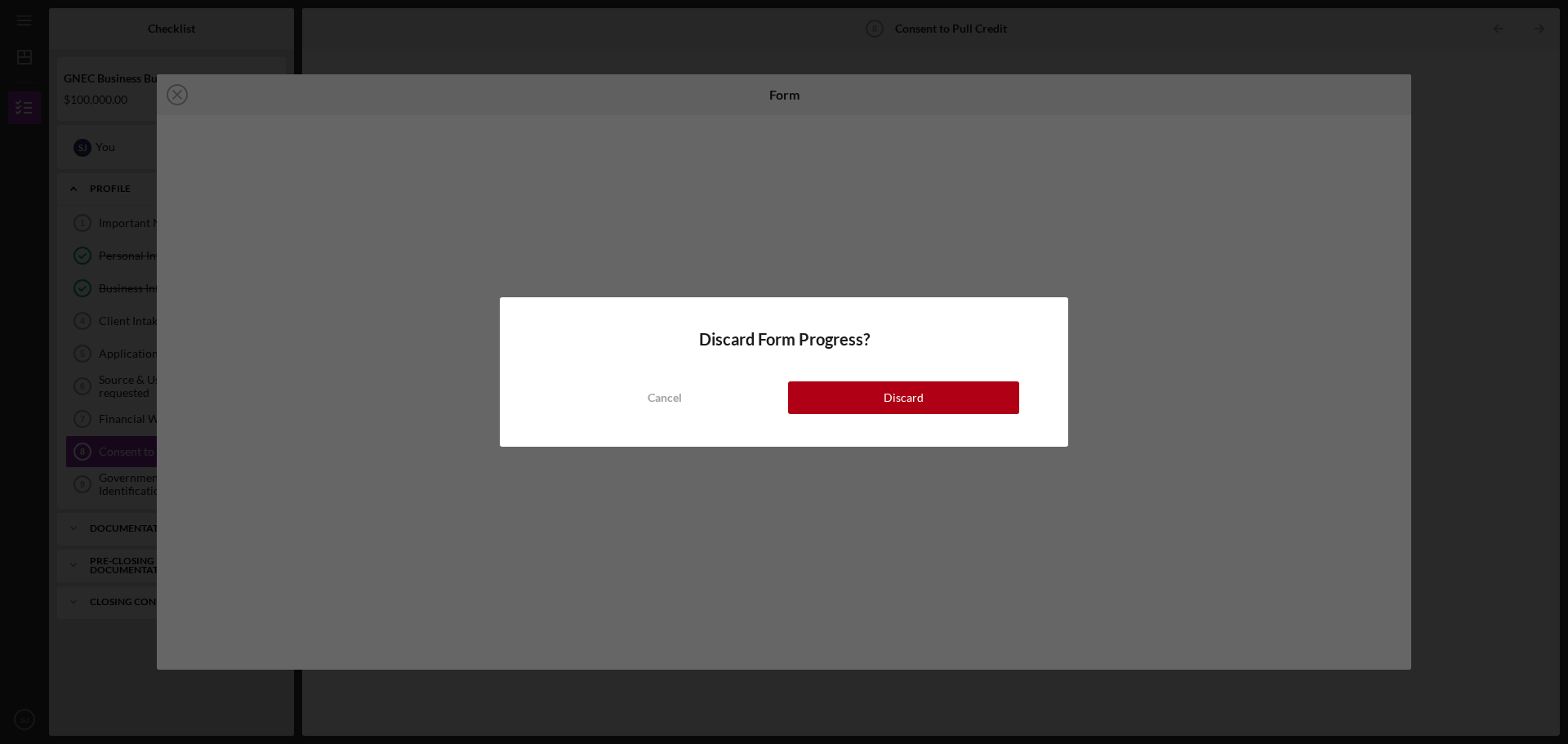
drag, startPoint x: 953, startPoint y: 398, endPoint x: 941, endPoint y: 398, distance: 12.0
click at [943, 398] on button "Discard" at bounding box center [903, 398] width 231 height 33
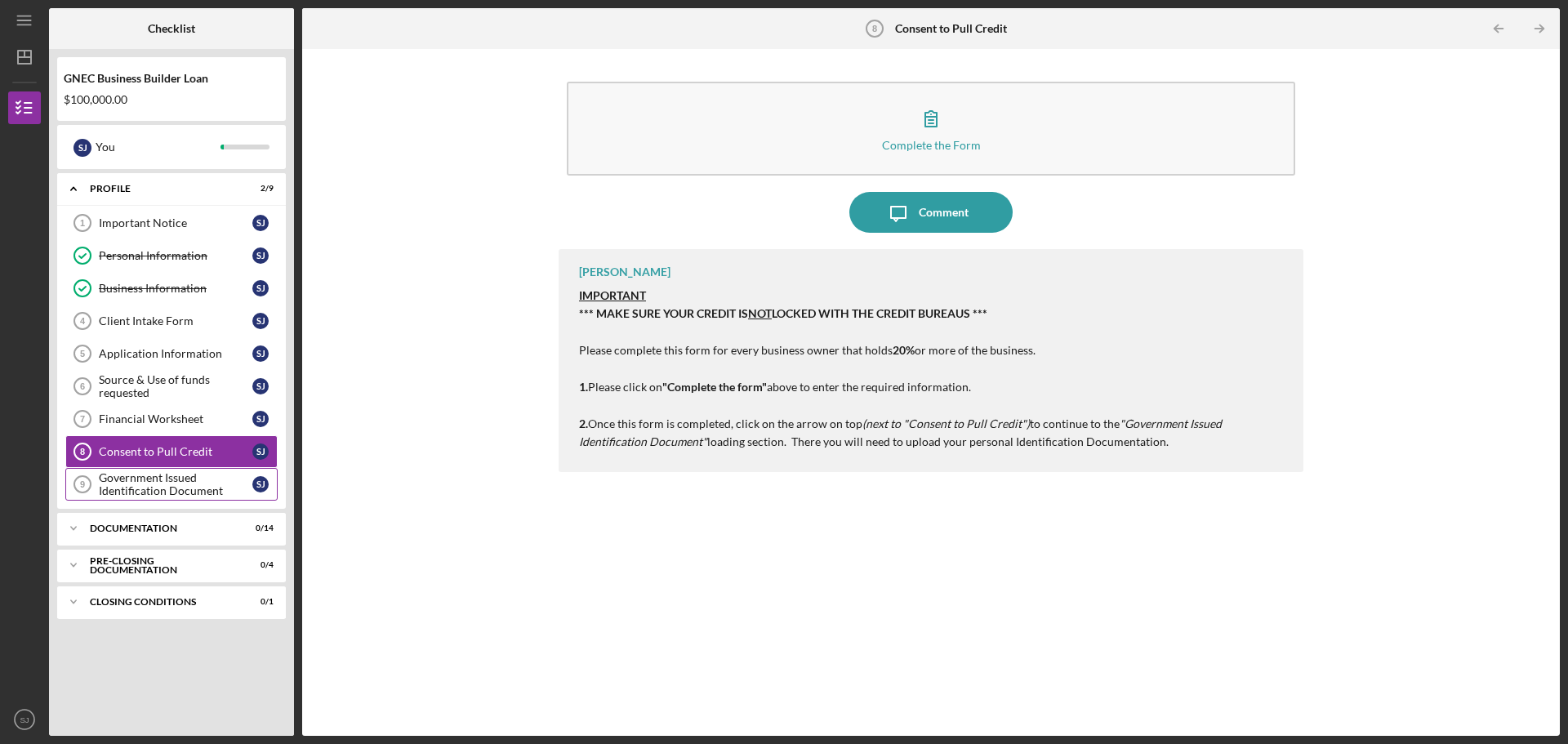
click at [161, 483] on div "Government Issued Identification Document" at bounding box center [175, 484] width 154 height 26
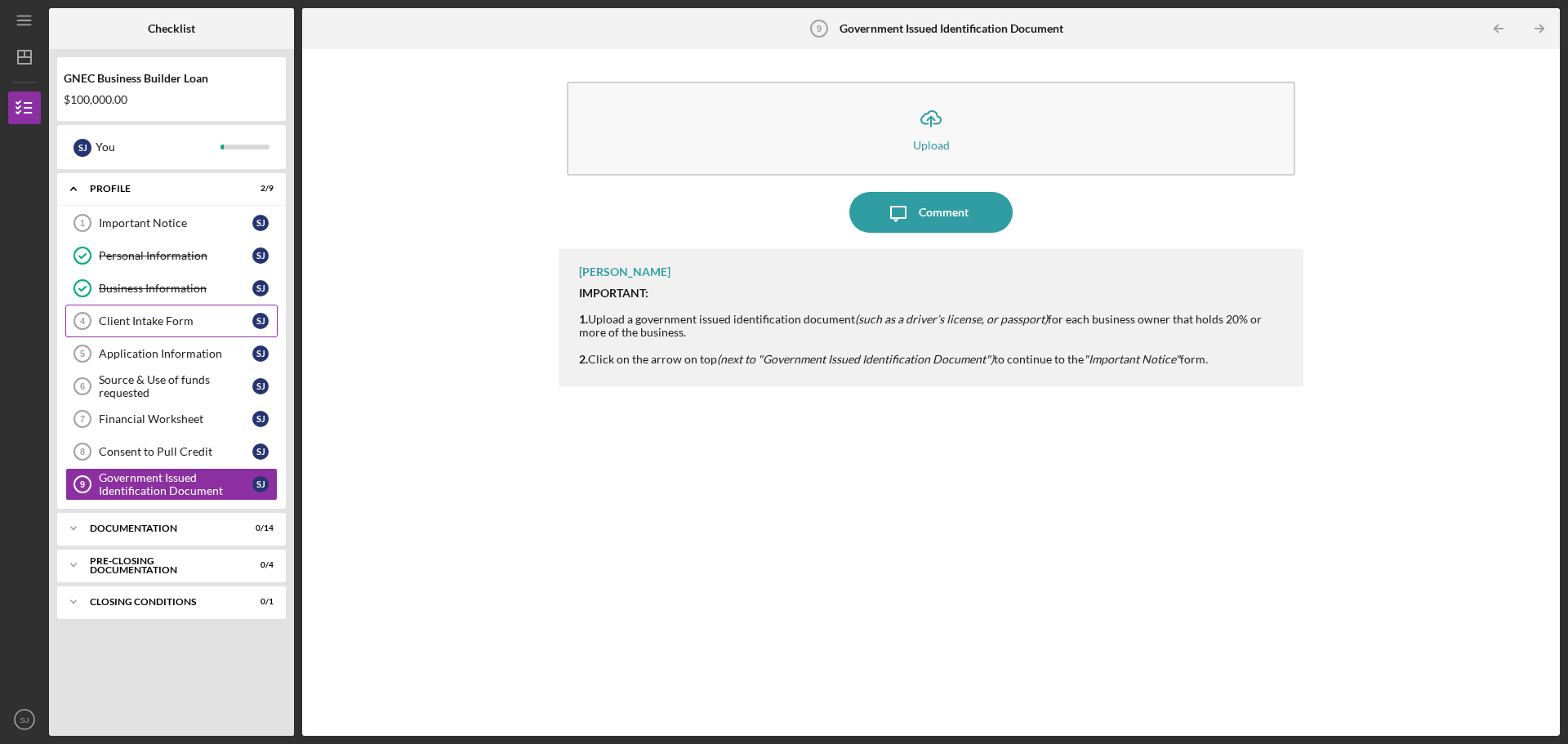
click at [127, 326] on div "Client Intake Form" at bounding box center [175, 320] width 154 height 13
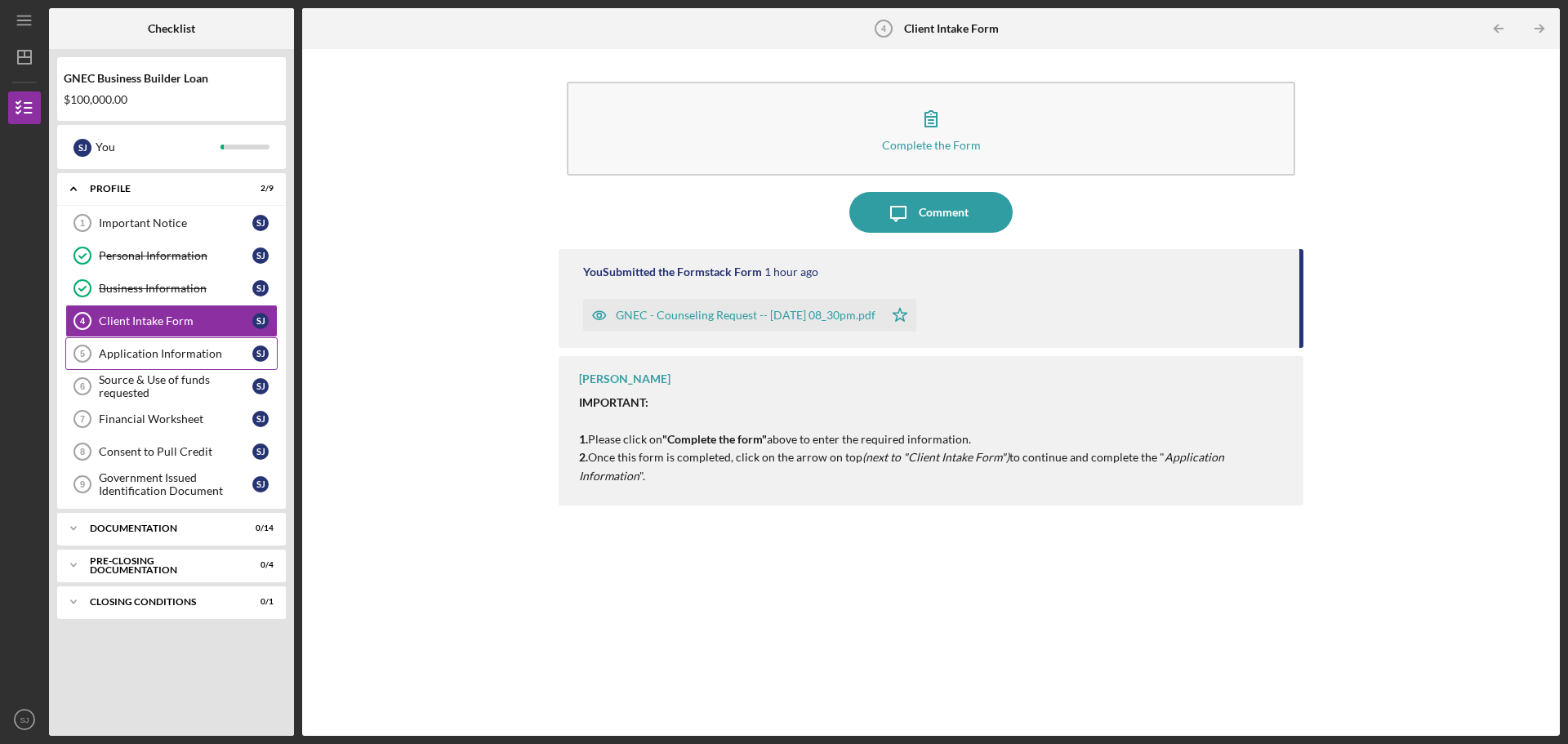
click at [127, 352] on div "Application Information" at bounding box center [175, 353] width 154 height 13
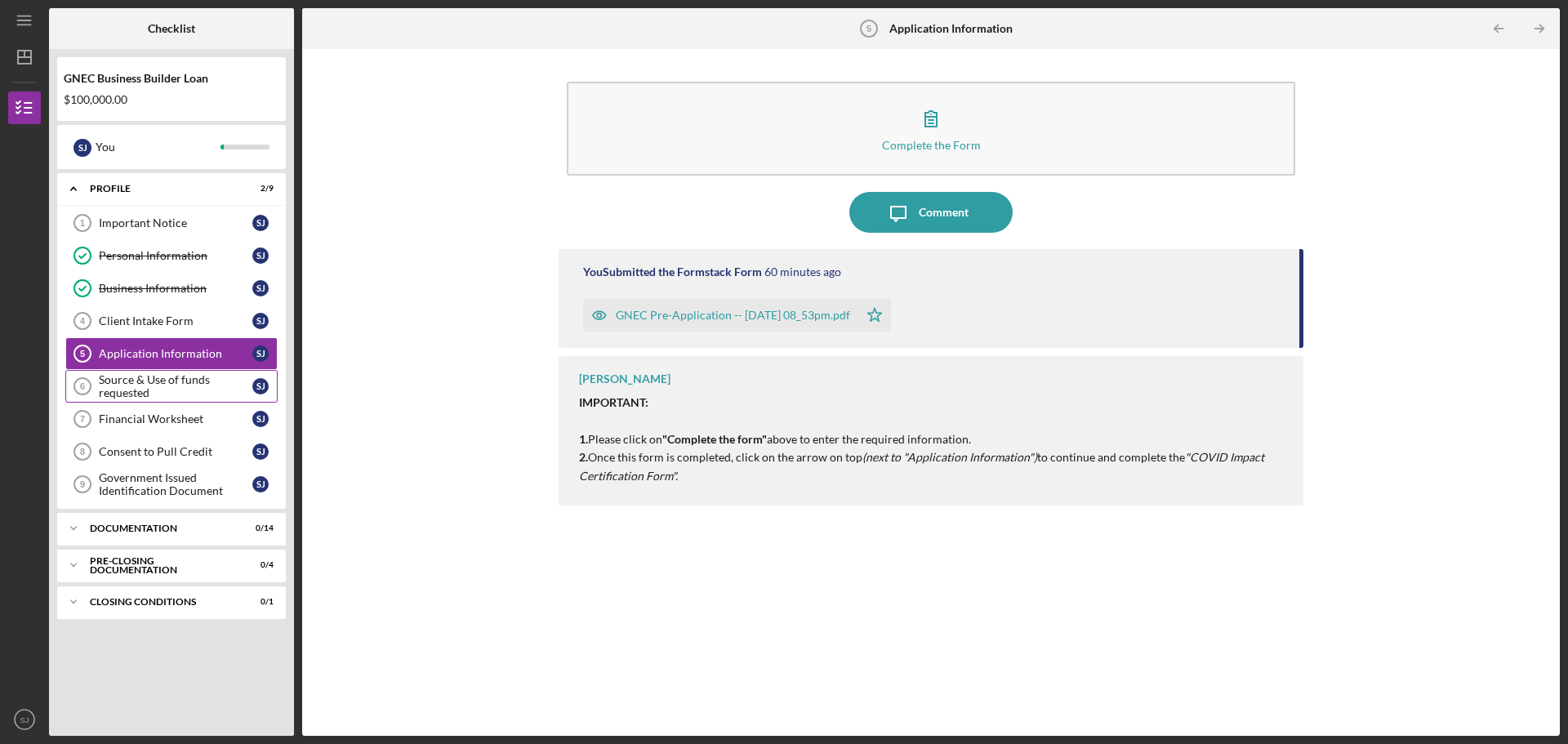
click at [122, 380] on div "Source & Use of funds requested" at bounding box center [175, 386] width 154 height 26
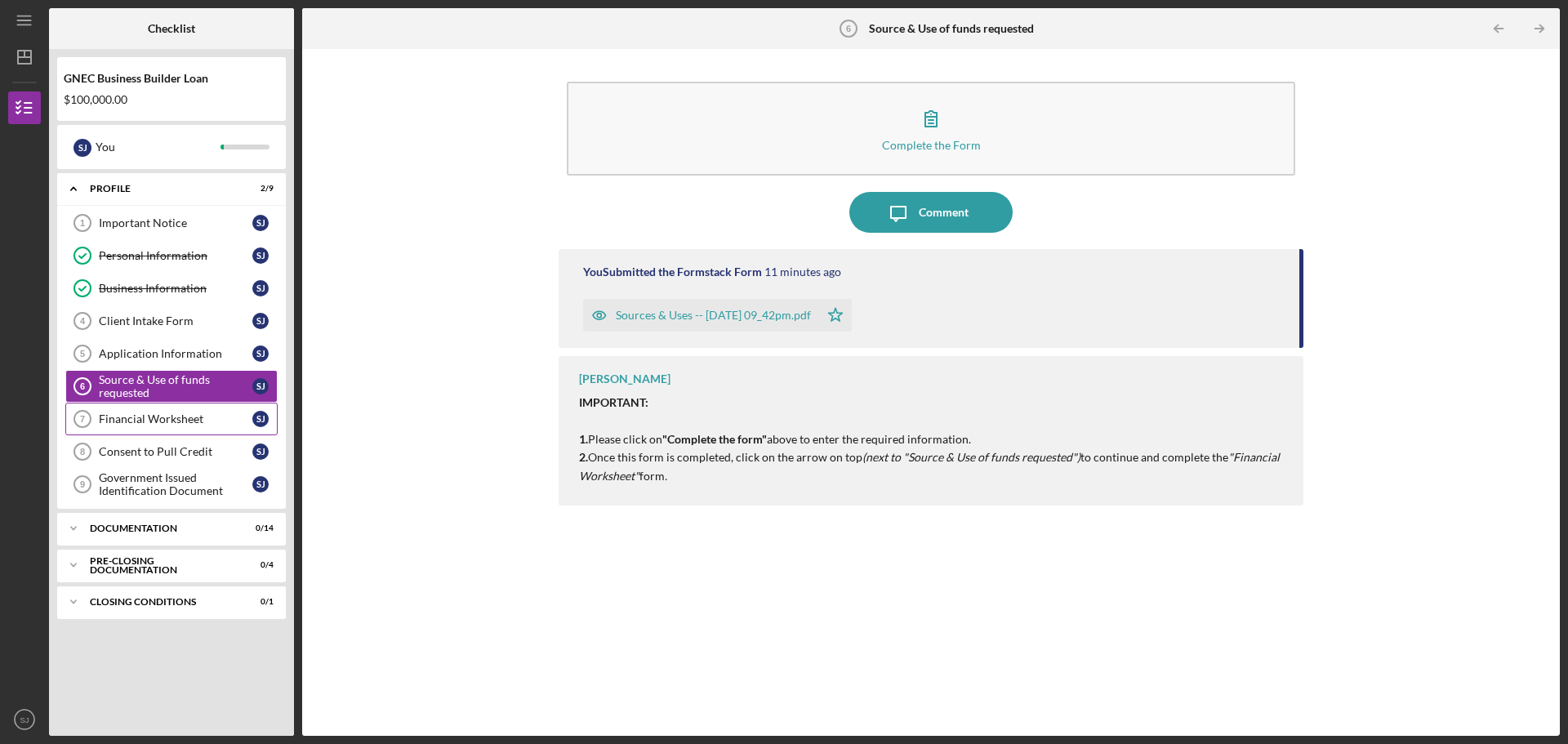
click at [121, 418] on div "Financial Worksheet" at bounding box center [175, 418] width 154 height 13
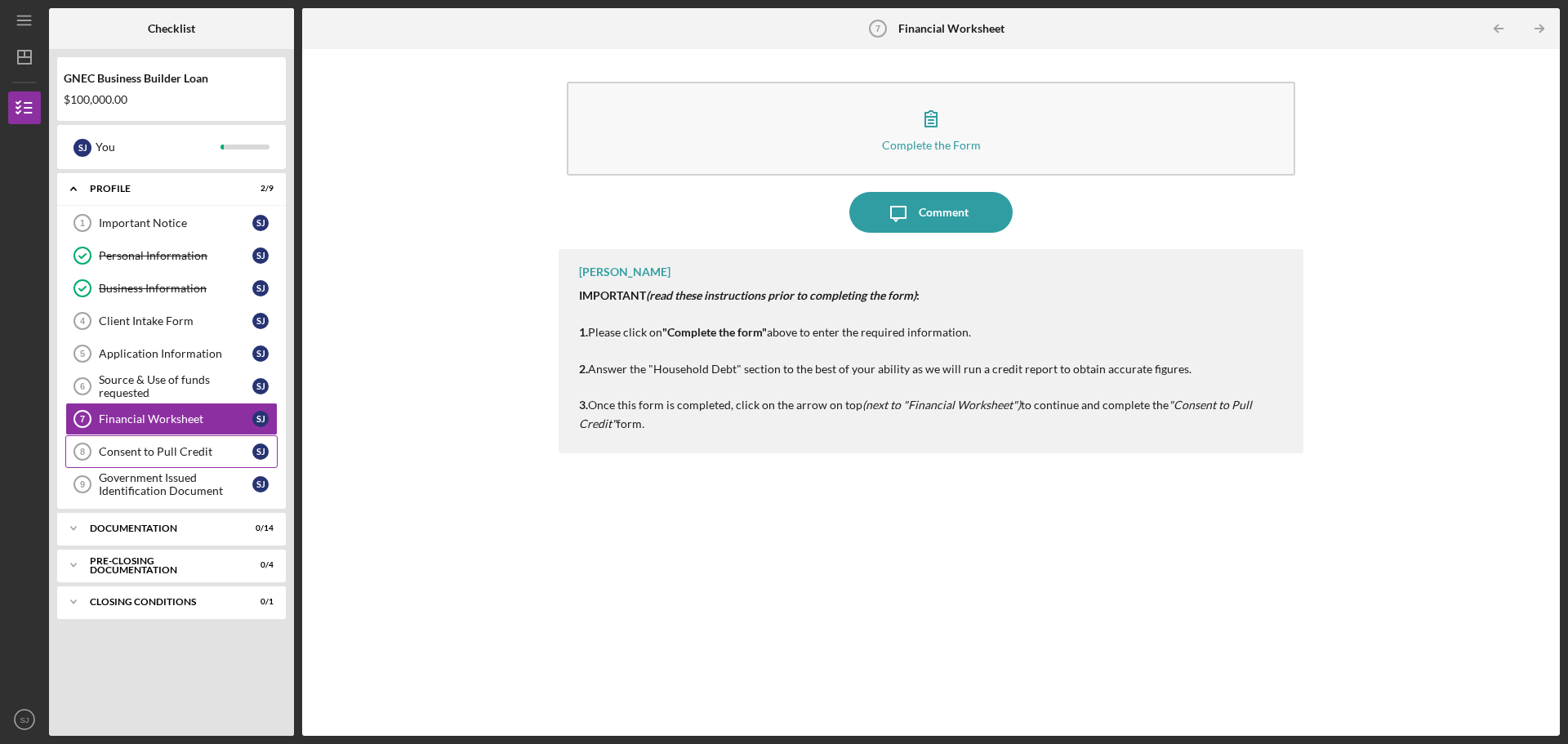
click at [116, 452] on div "Consent to Pull Credit" at bounding box center [175, 451] width 154 height 13
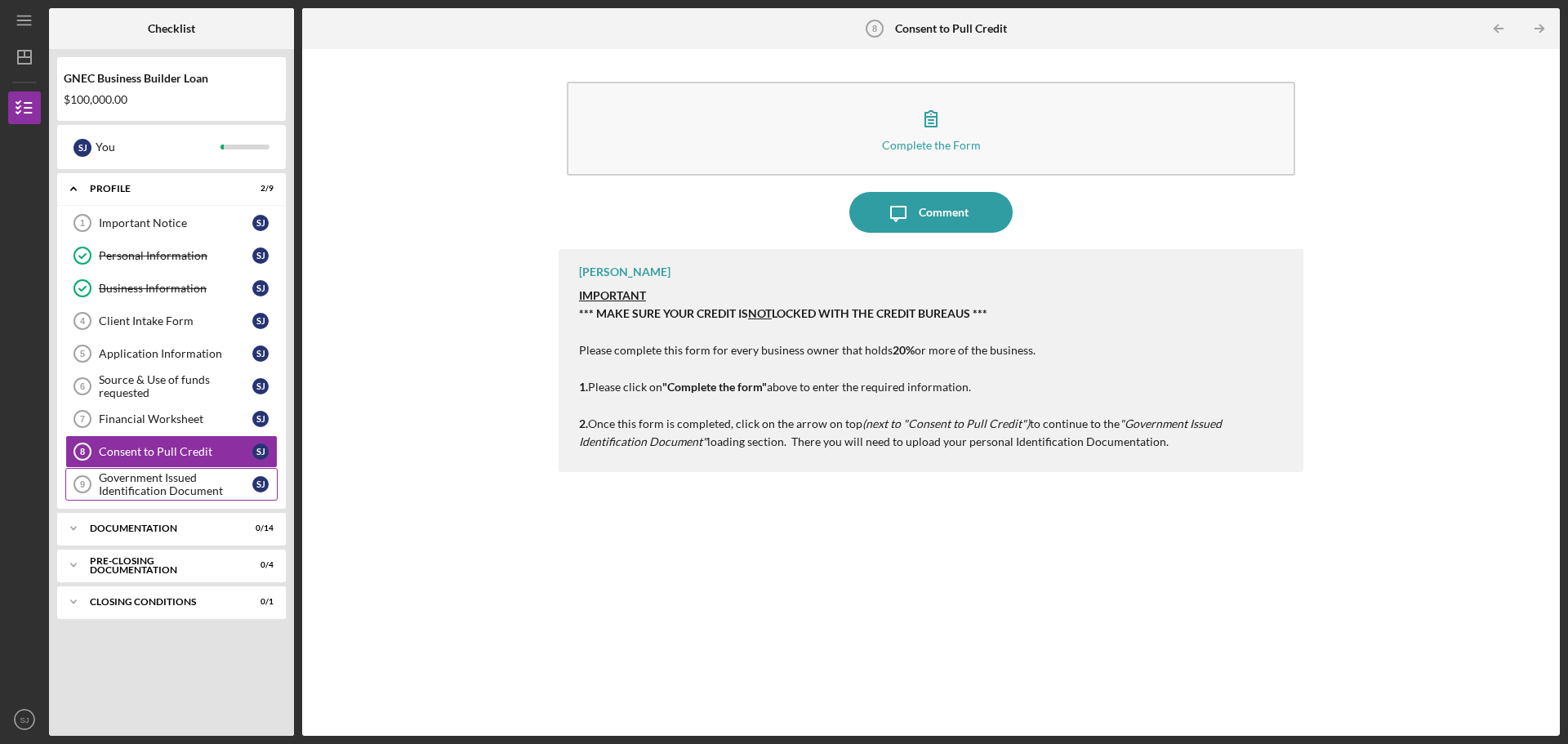
click at [113, 485] on div "Government Issued Identification Document" at bounding box center [175, 484] width 154 height 26
